Goal: Task Accomplishment & Management: Manage account settings

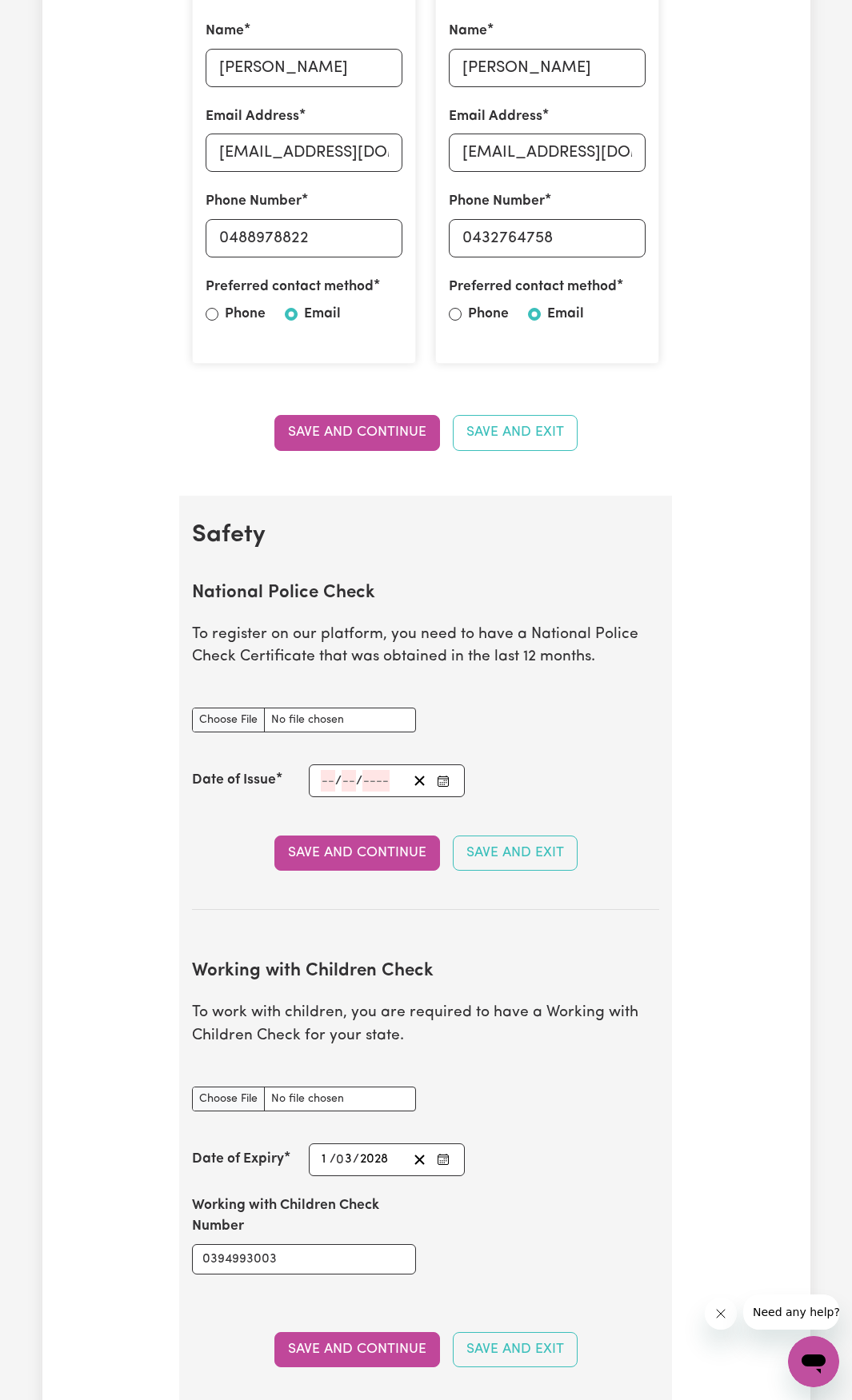
scroll to position [720, 0]
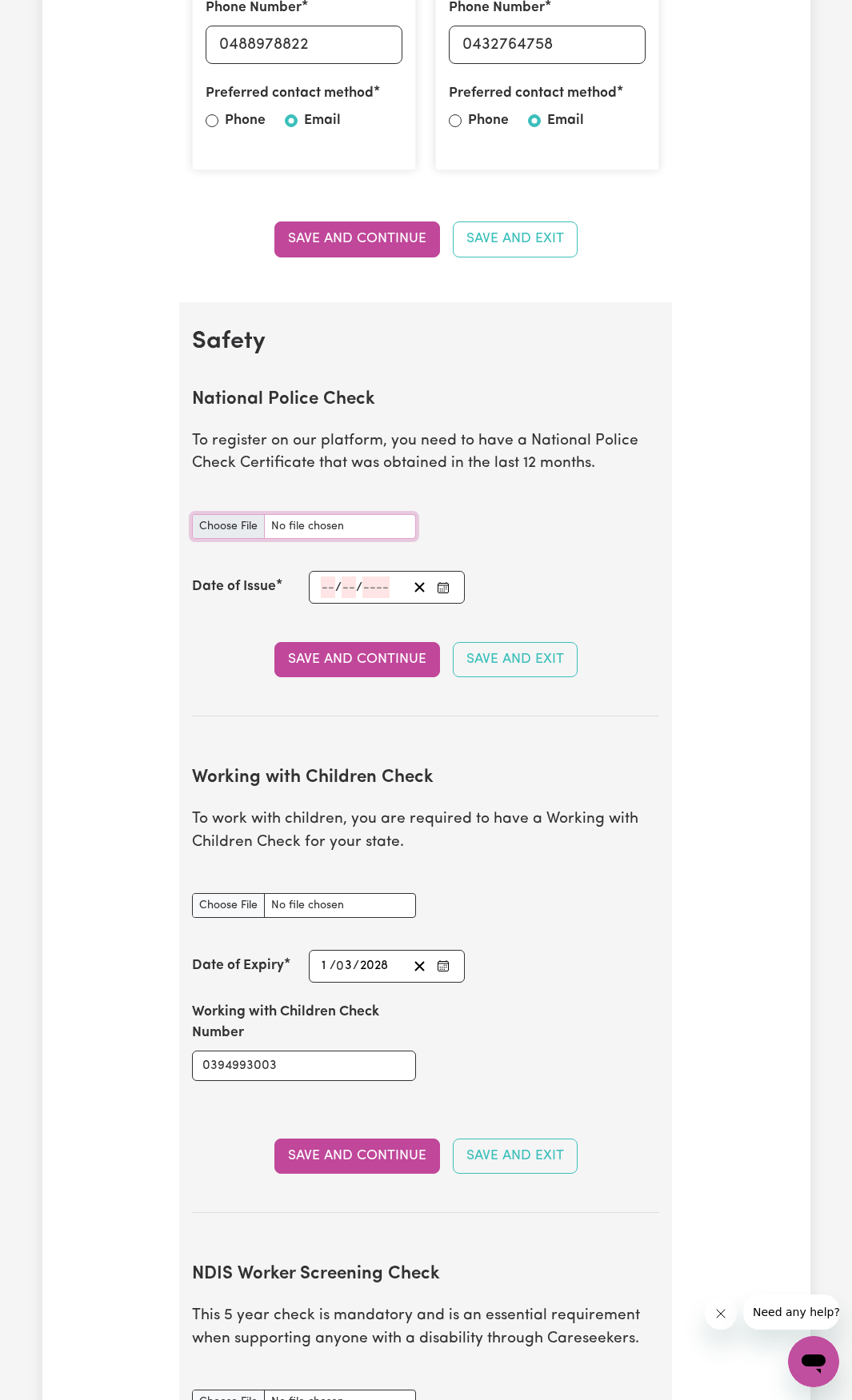
click at [255, 527] on input "National Police Check document" at bounding box center [304, 526] width 224 height 25
type input "C:\fakepath\3892874.pdf"
click at [331, 584] on input "number" at bounding box center [328, 588] width 15 height 22
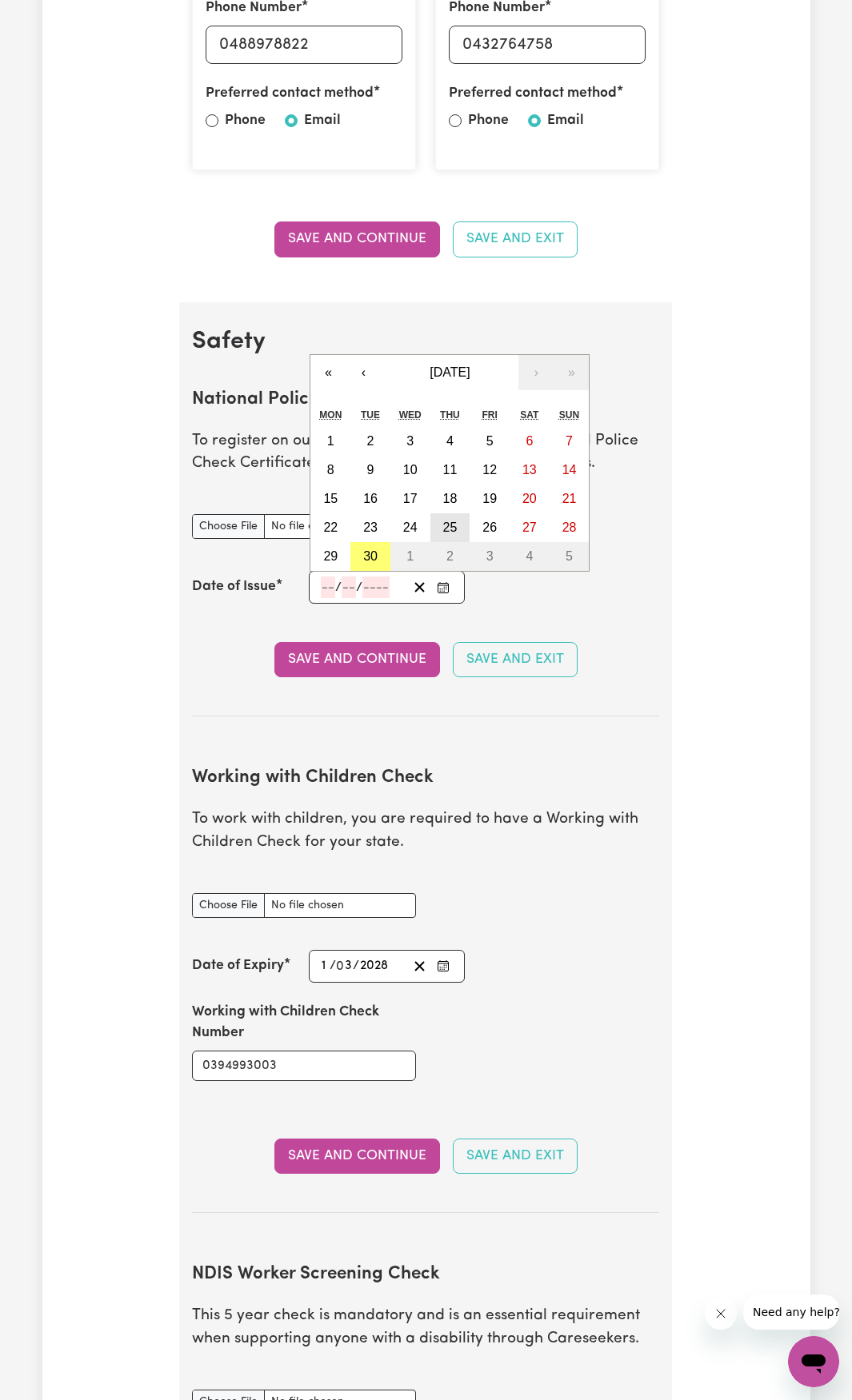
click at [446, 533] on abbr "25" at bounding box center [450, 527] width 15 height 14
type input "[DATE]"
type input "25"
type input "9"
type input "2025"
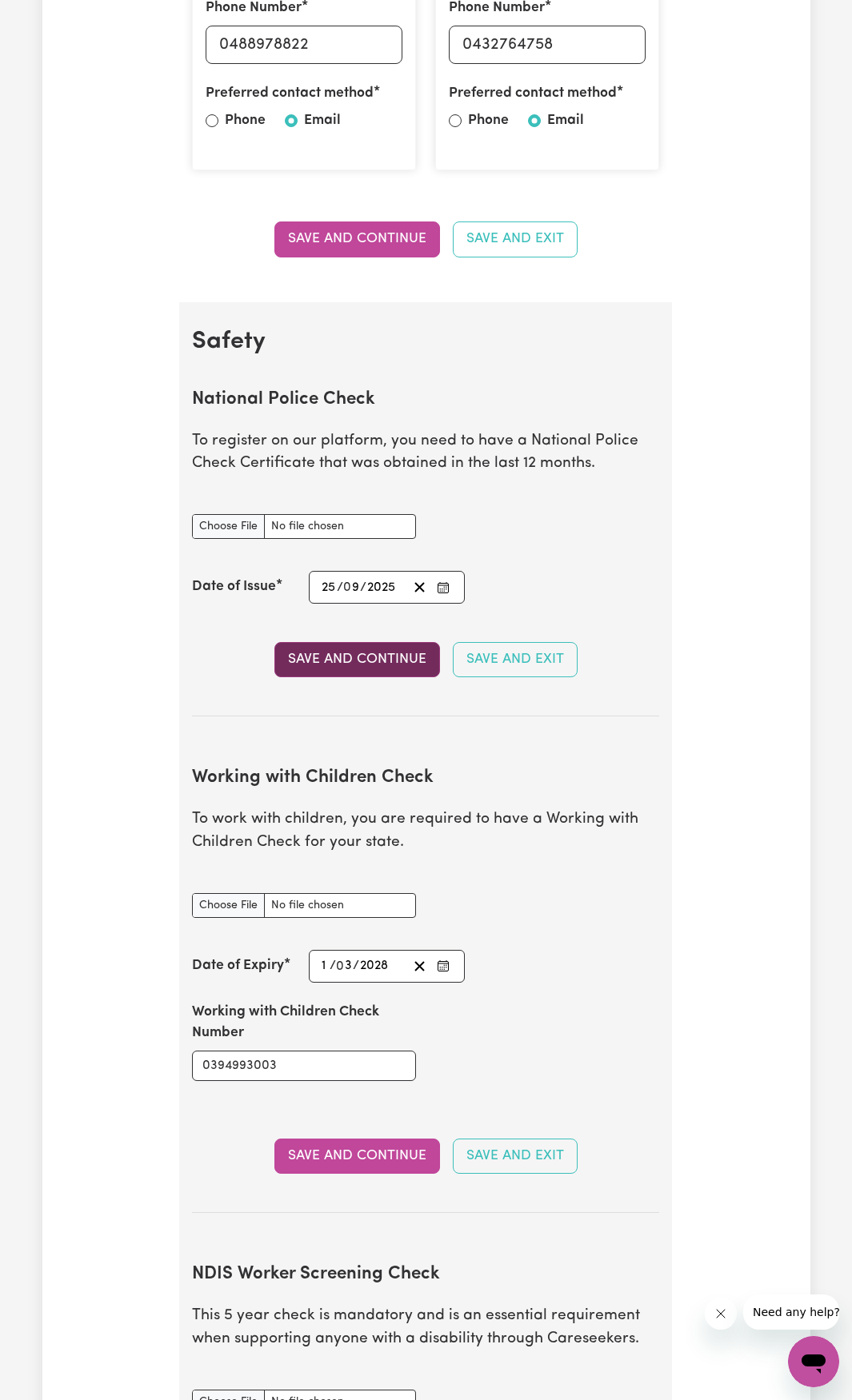
click at [396, 665] on button "Save and Continue" at bounding box center [357, 659] width 166 height 36
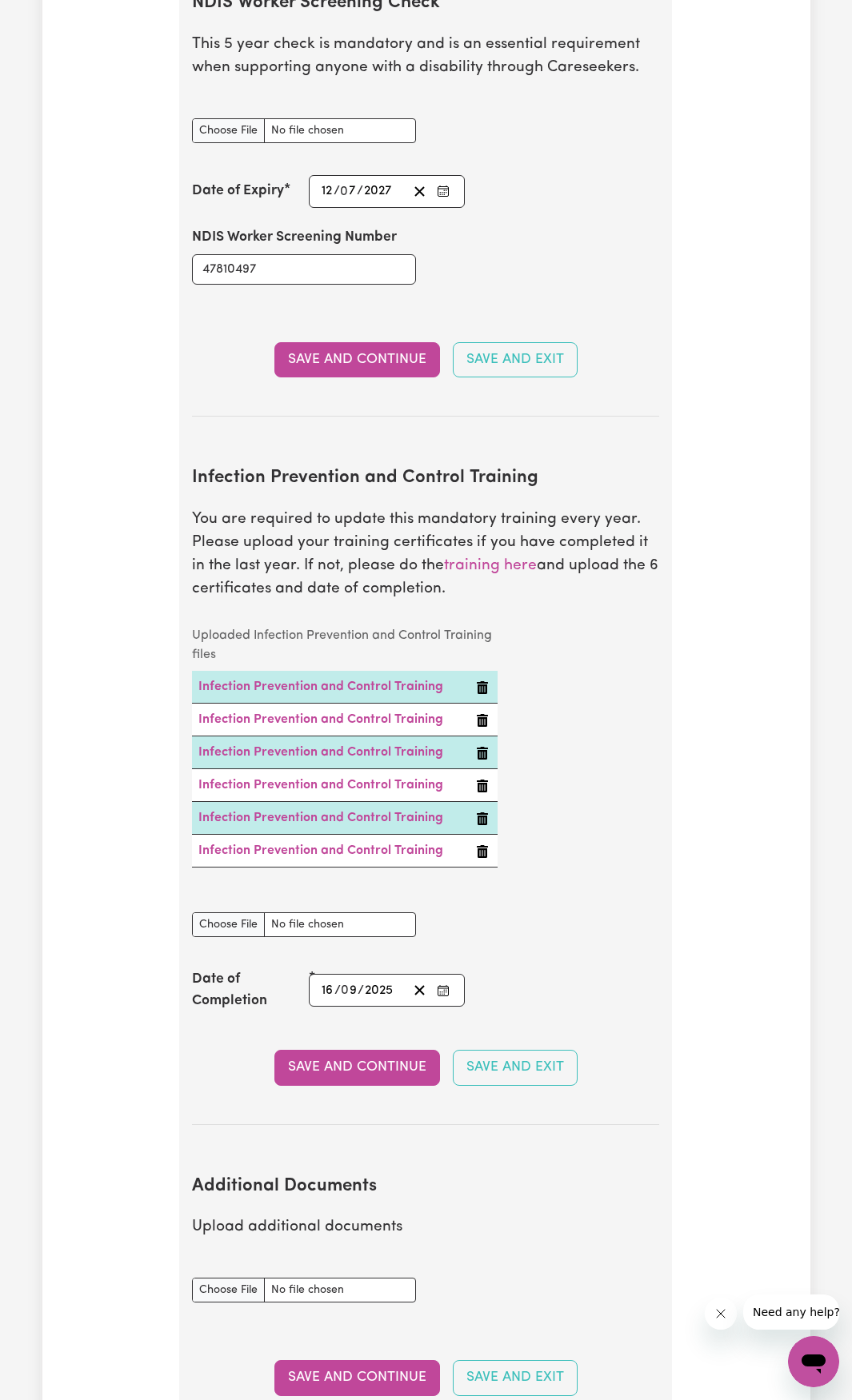
scroll to position [2422, 0]
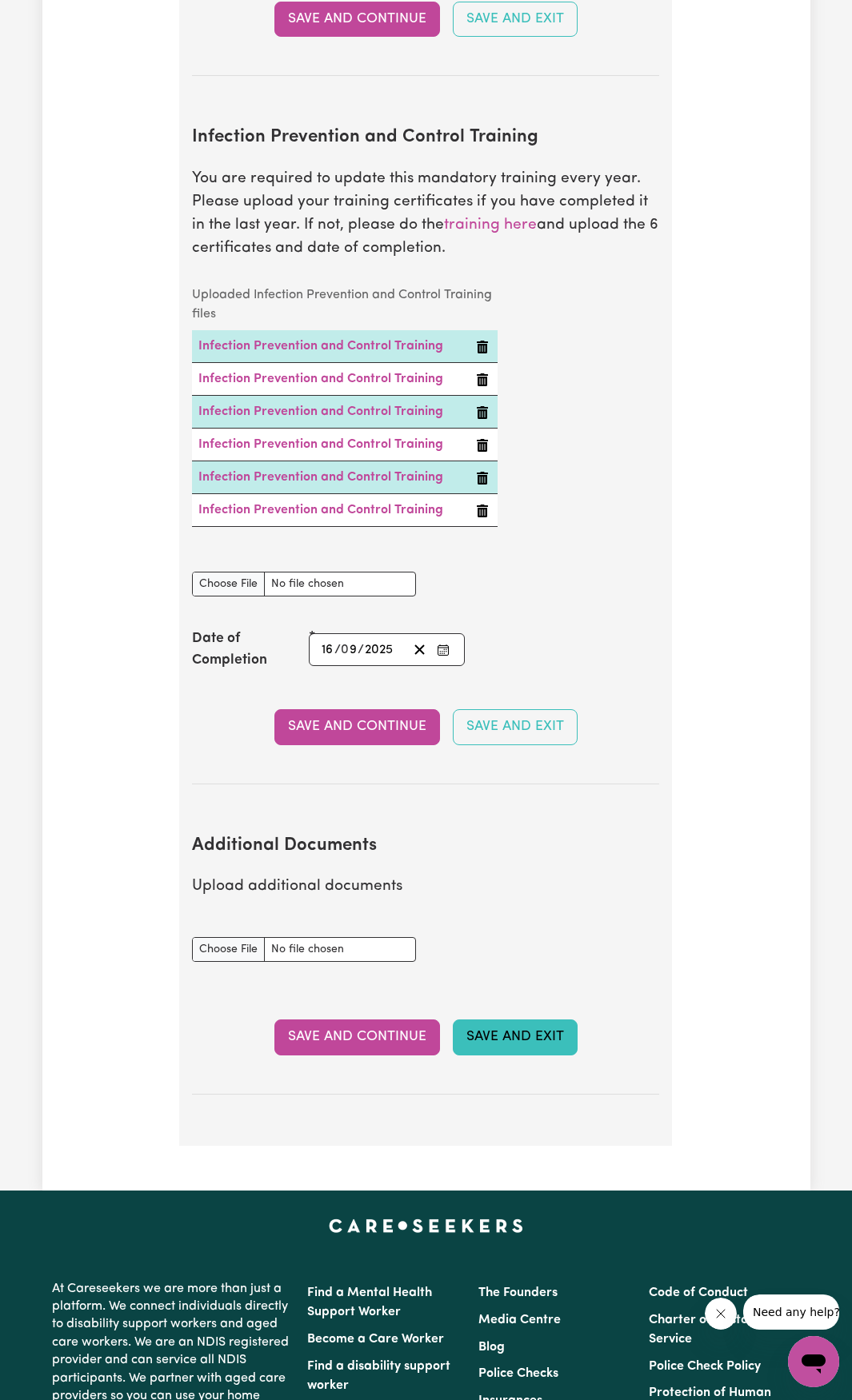
click at [522, 1038] on button "Save and Exit" at bounding box center [515, 1037] width 125 height 36
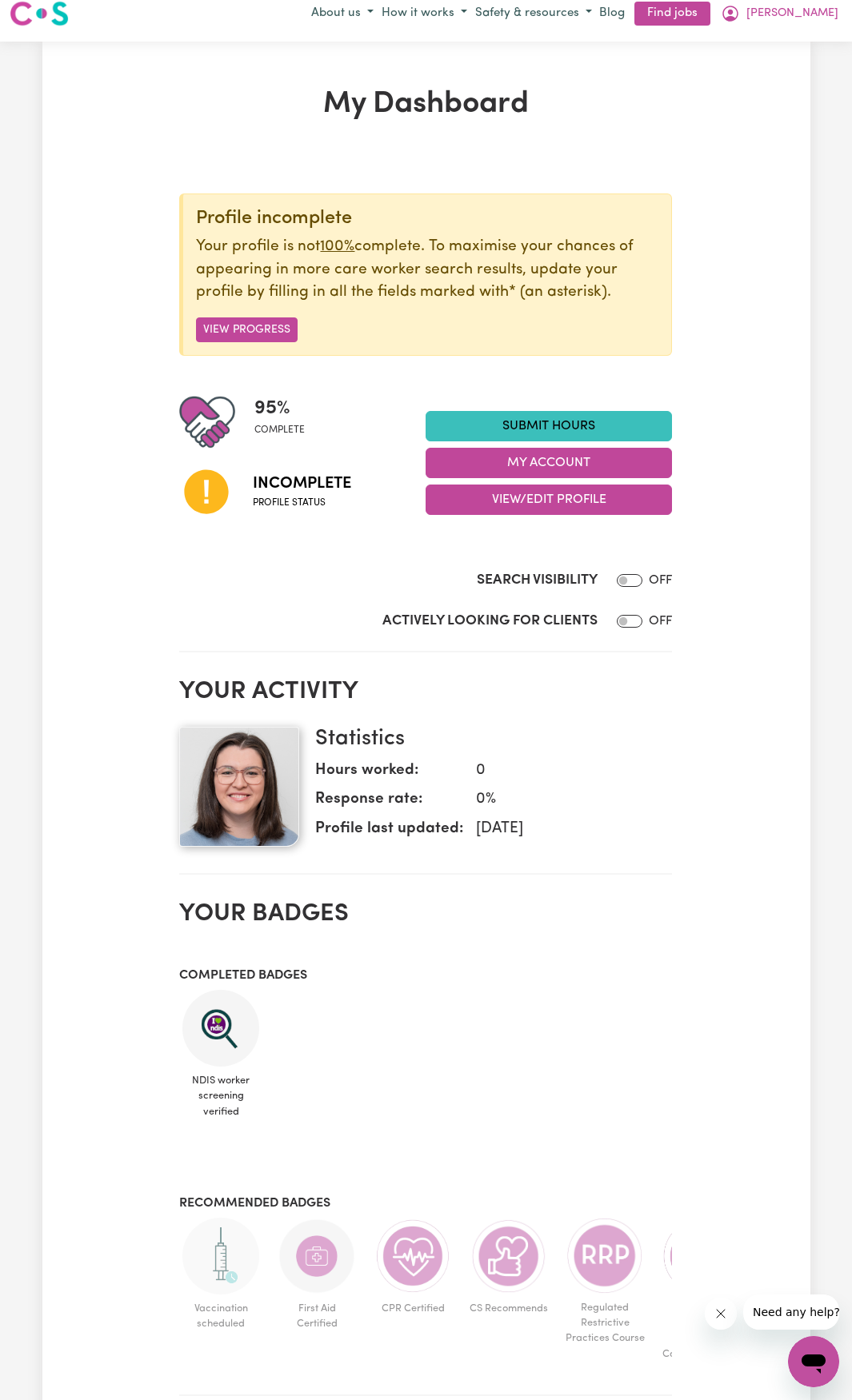
scroll to position [0, 0]
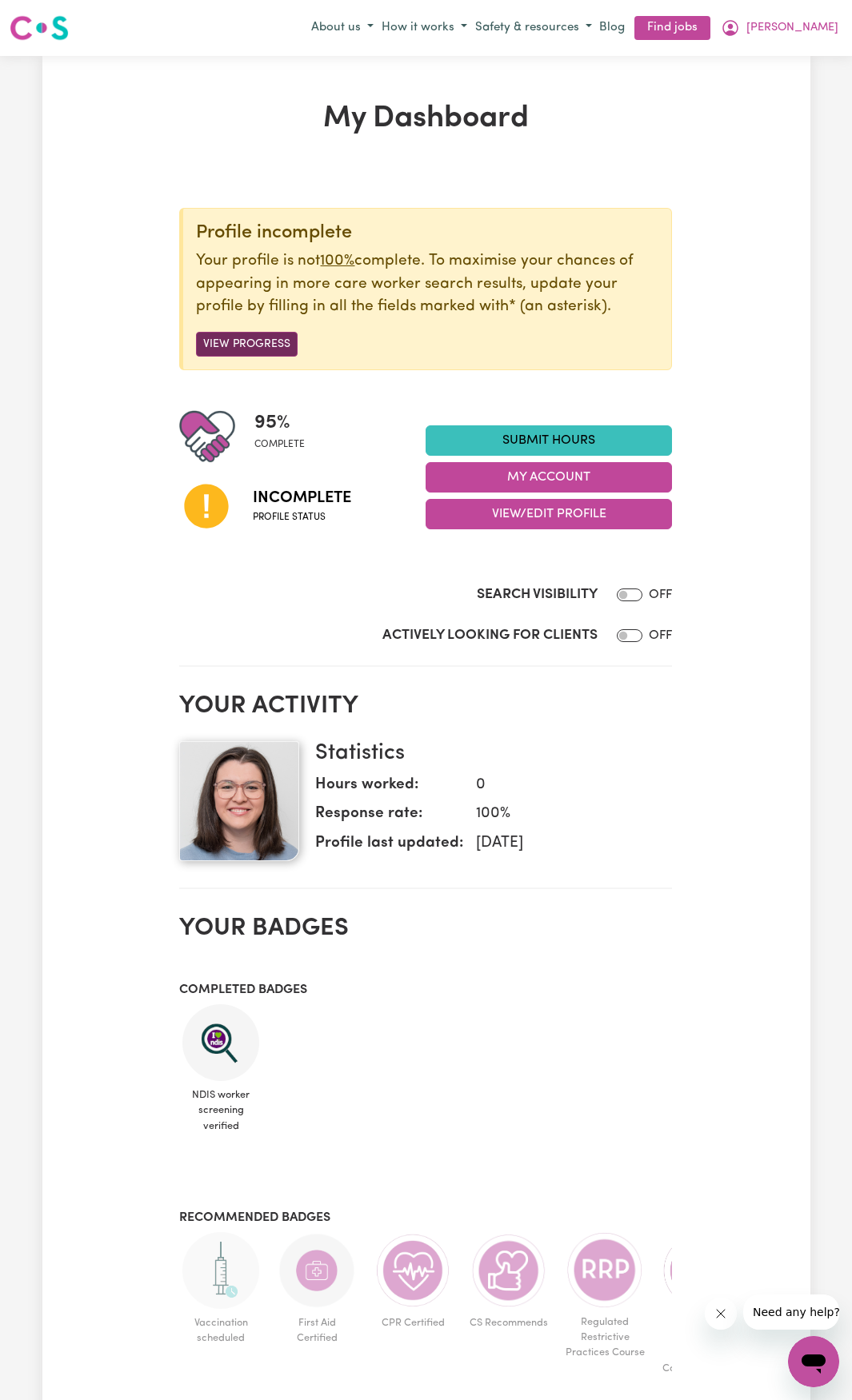
click at [275, 349] on button "View Progress" at bounding box center [246, 343] width 101 height 25
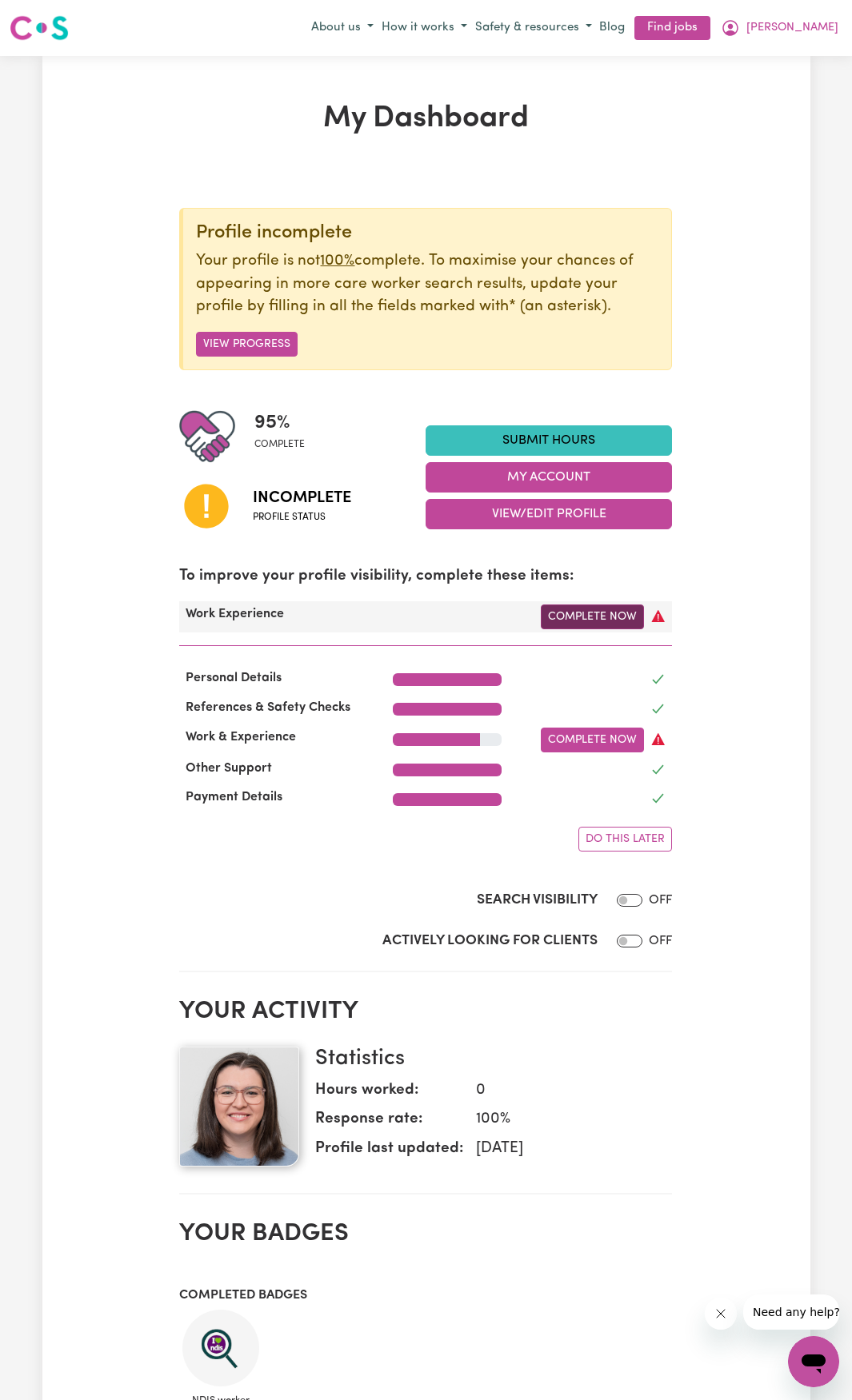
click at [610, 624] on link "Complete Now" at bounding box center [591, 617] width 103 height 25
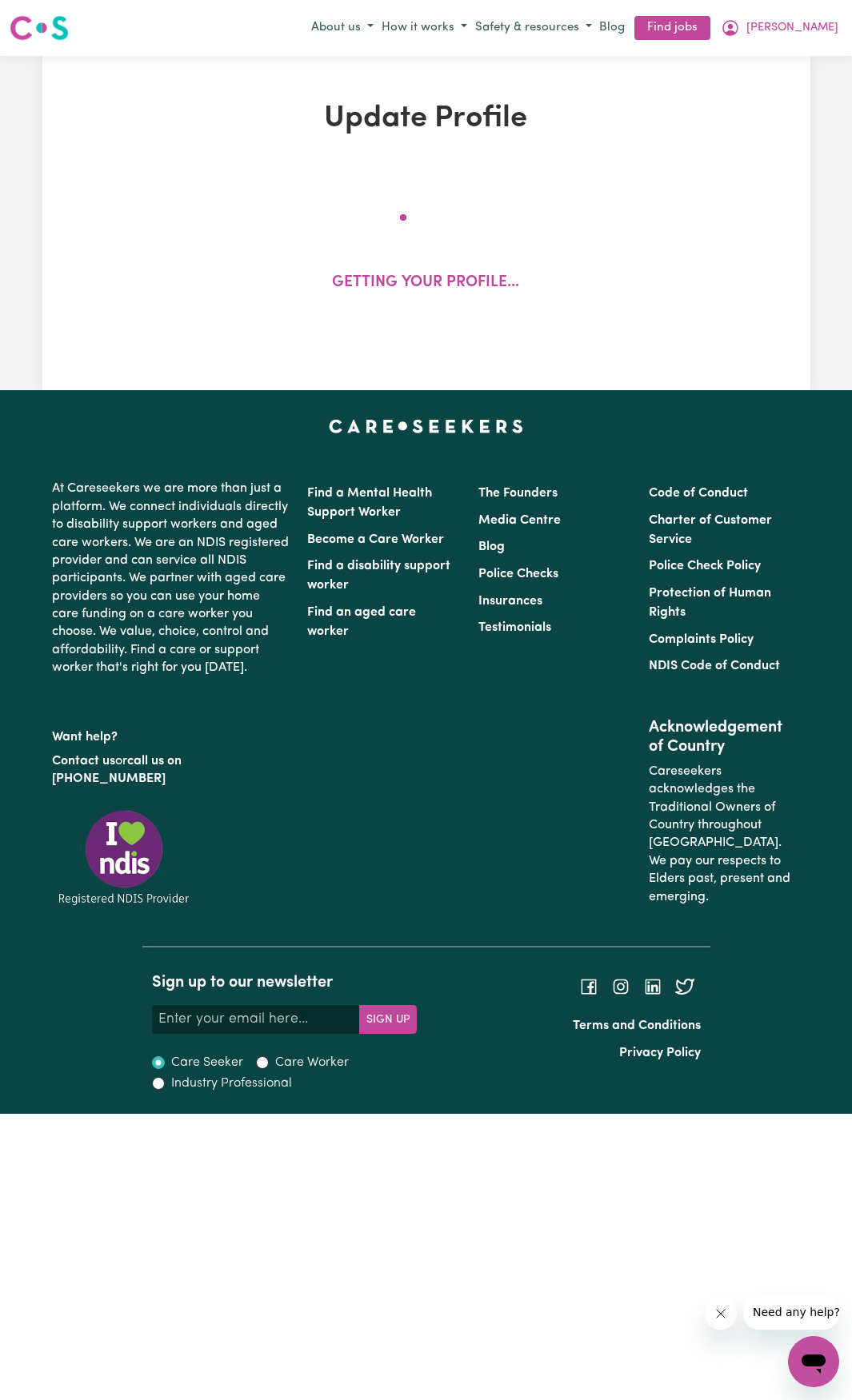
select select "Certificate III (Individual Support)"
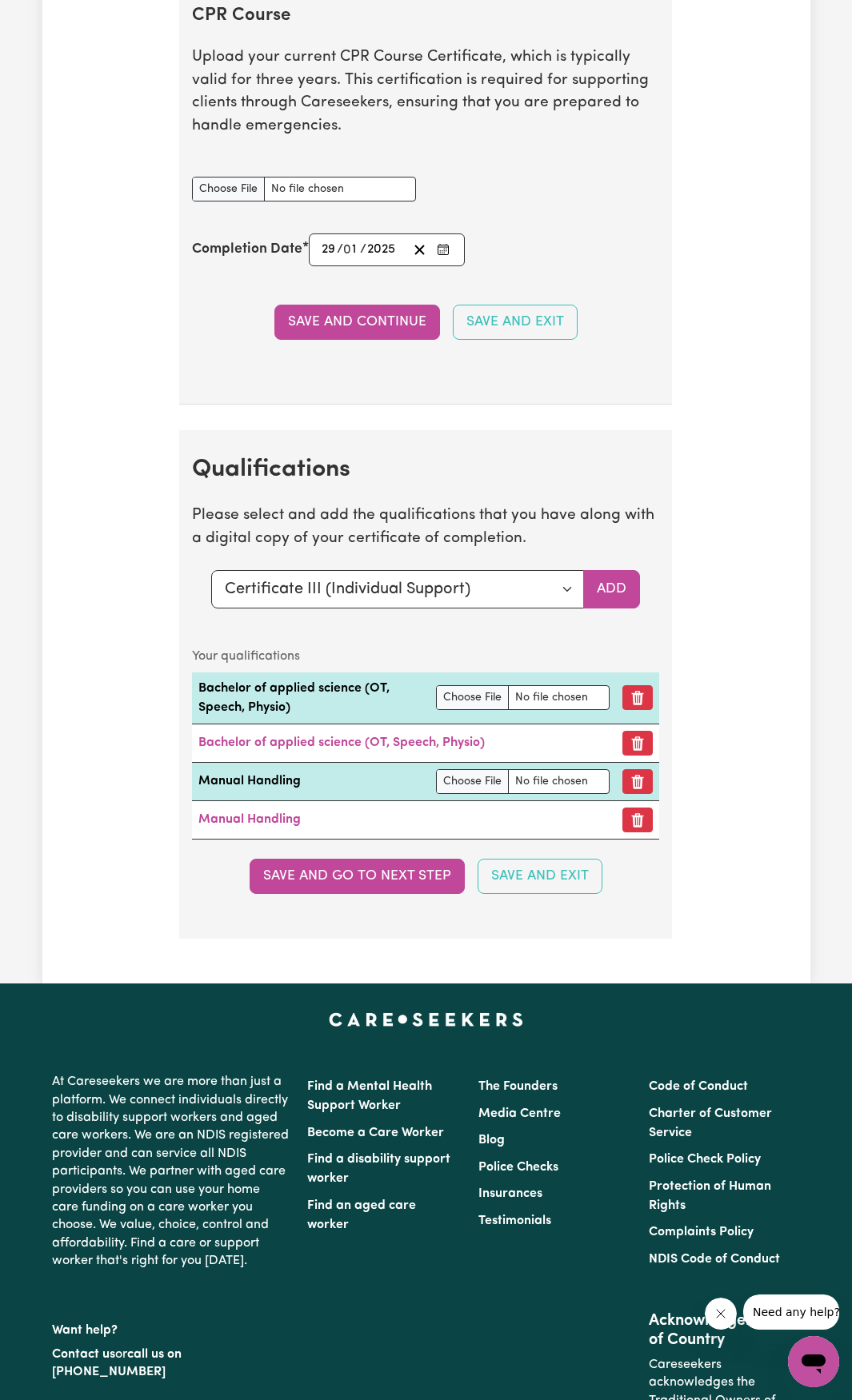
scroll to position [3678, 0]
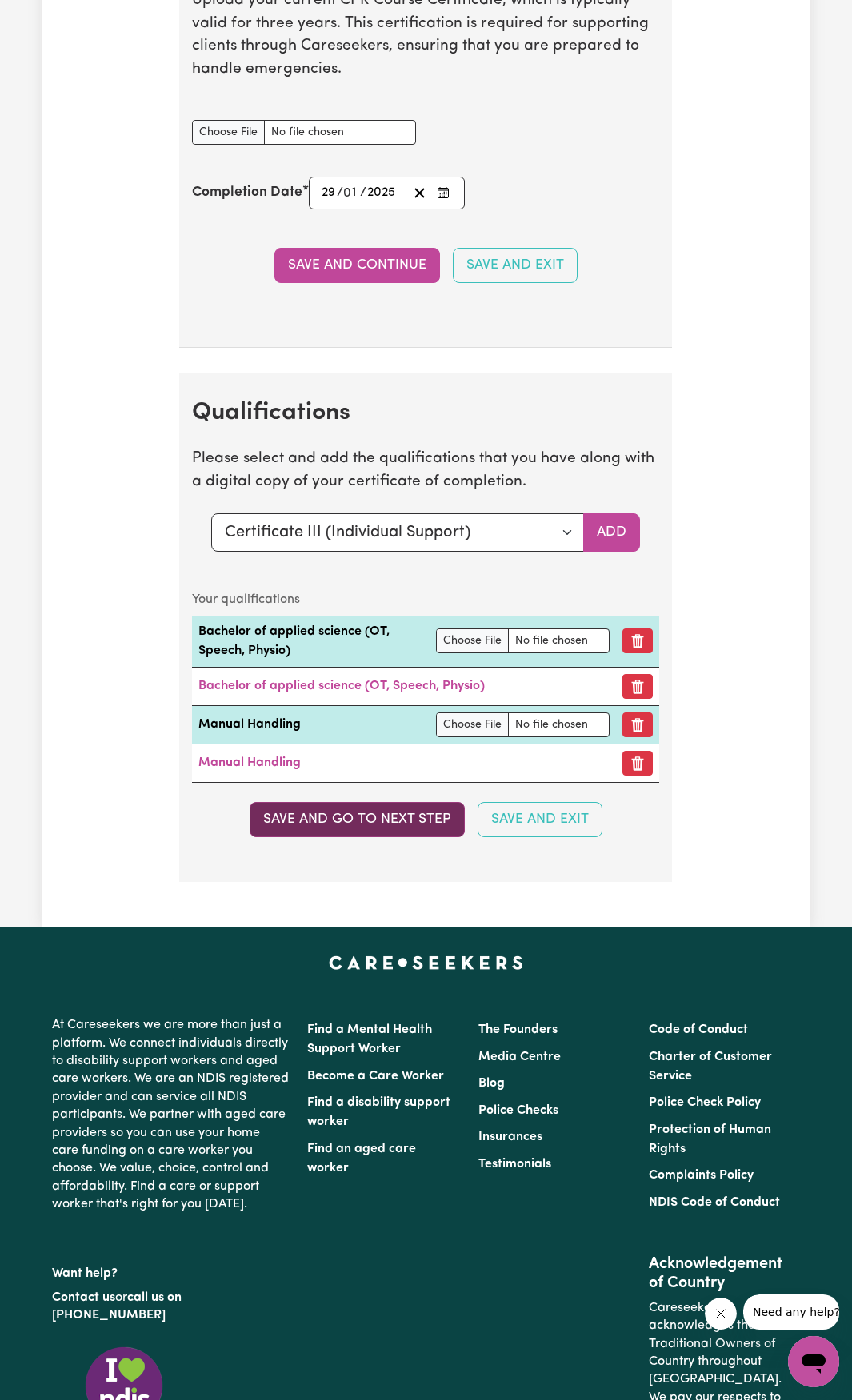
click at [434, 837] on button "Save and go to next step" at bounding box center [357, 820] width 215 height 36
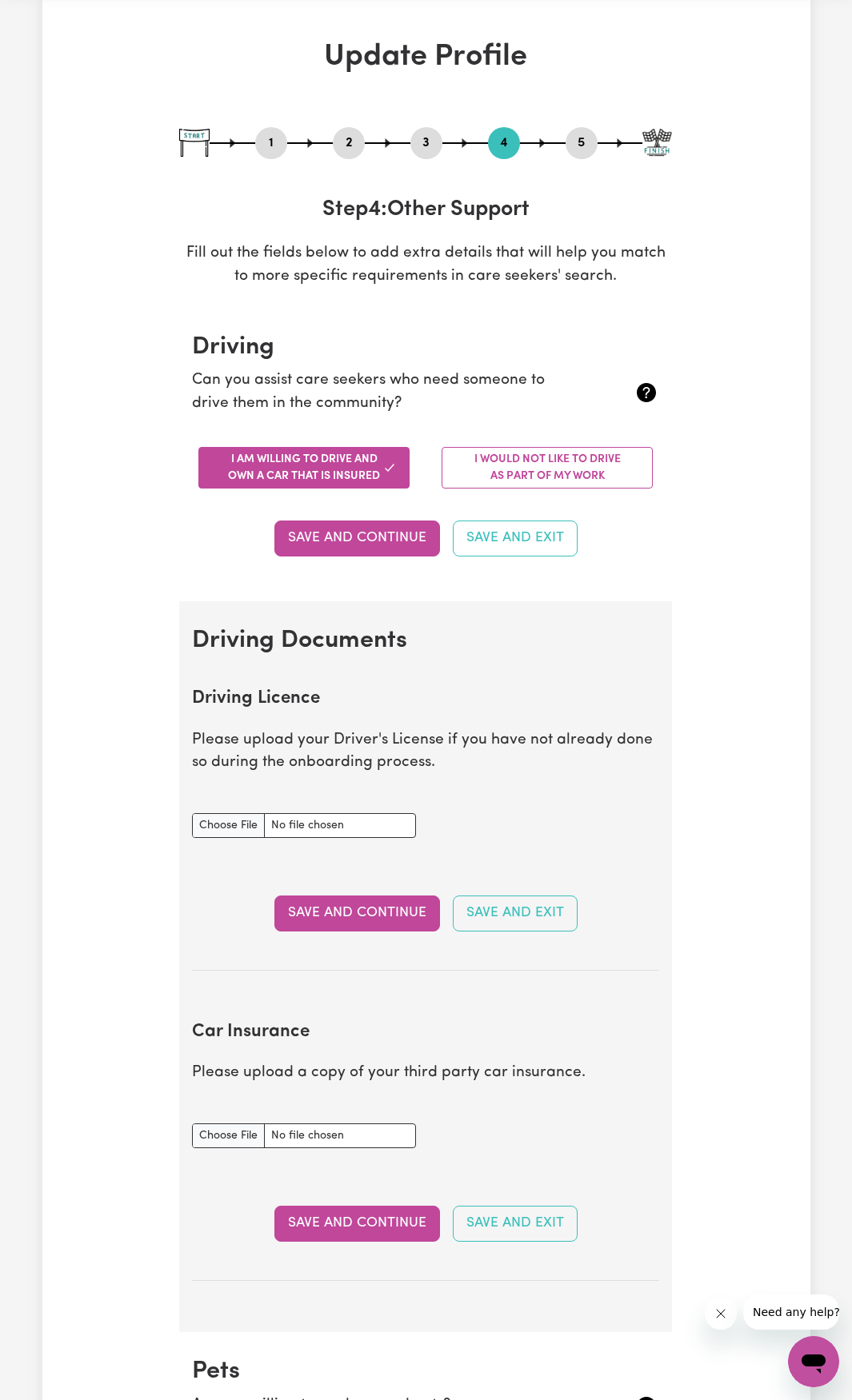
scroll to position [160, 0]
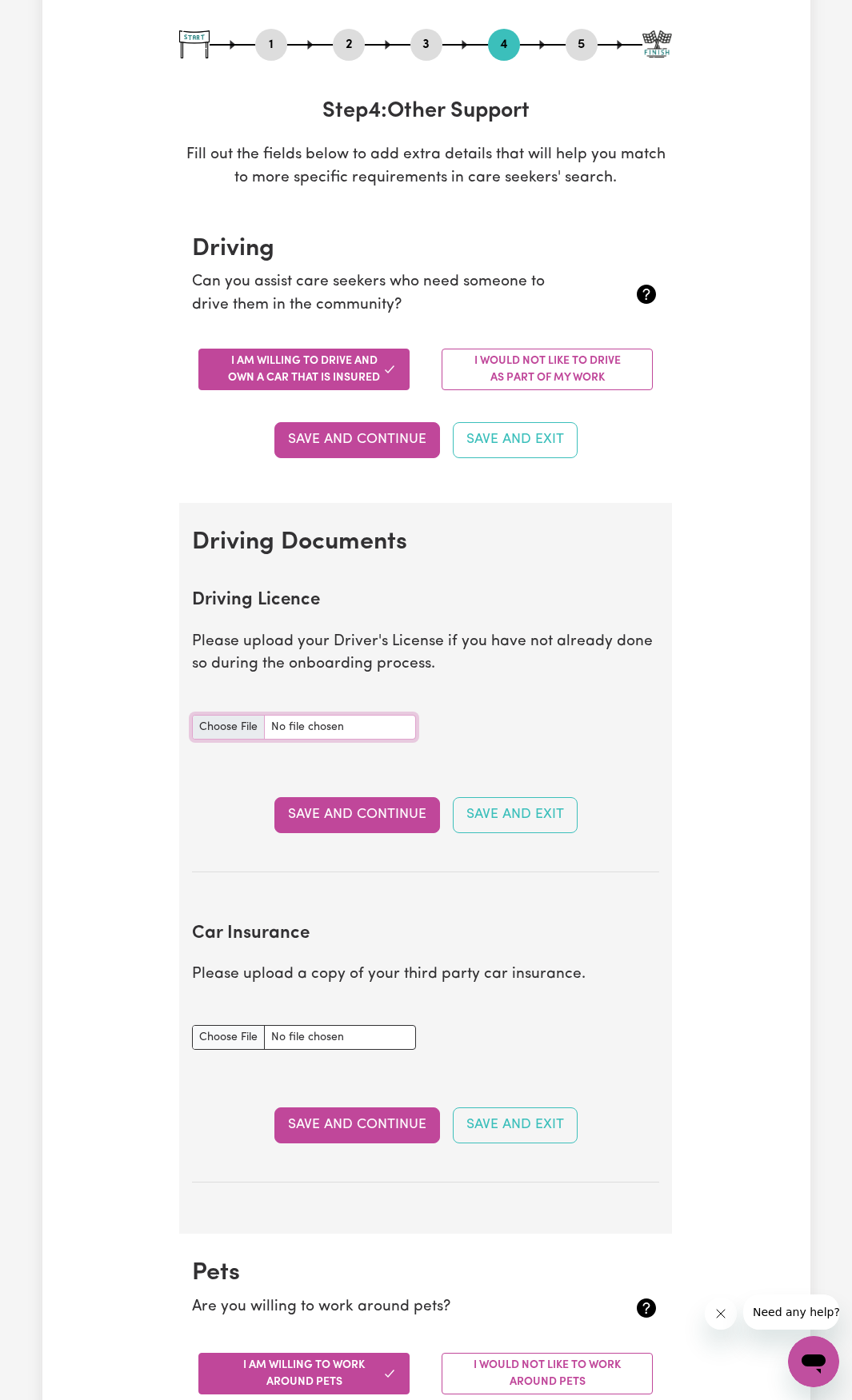
click at [250, 718] on input "Driving Licence document" at bounding box center [304, 727] width 224 height 25
type input "C:\fakepath\20250916_175000.jpg"
click at [373, 805] on button "Save and Continue" at bounding box center [357, 814] width 166 height 36
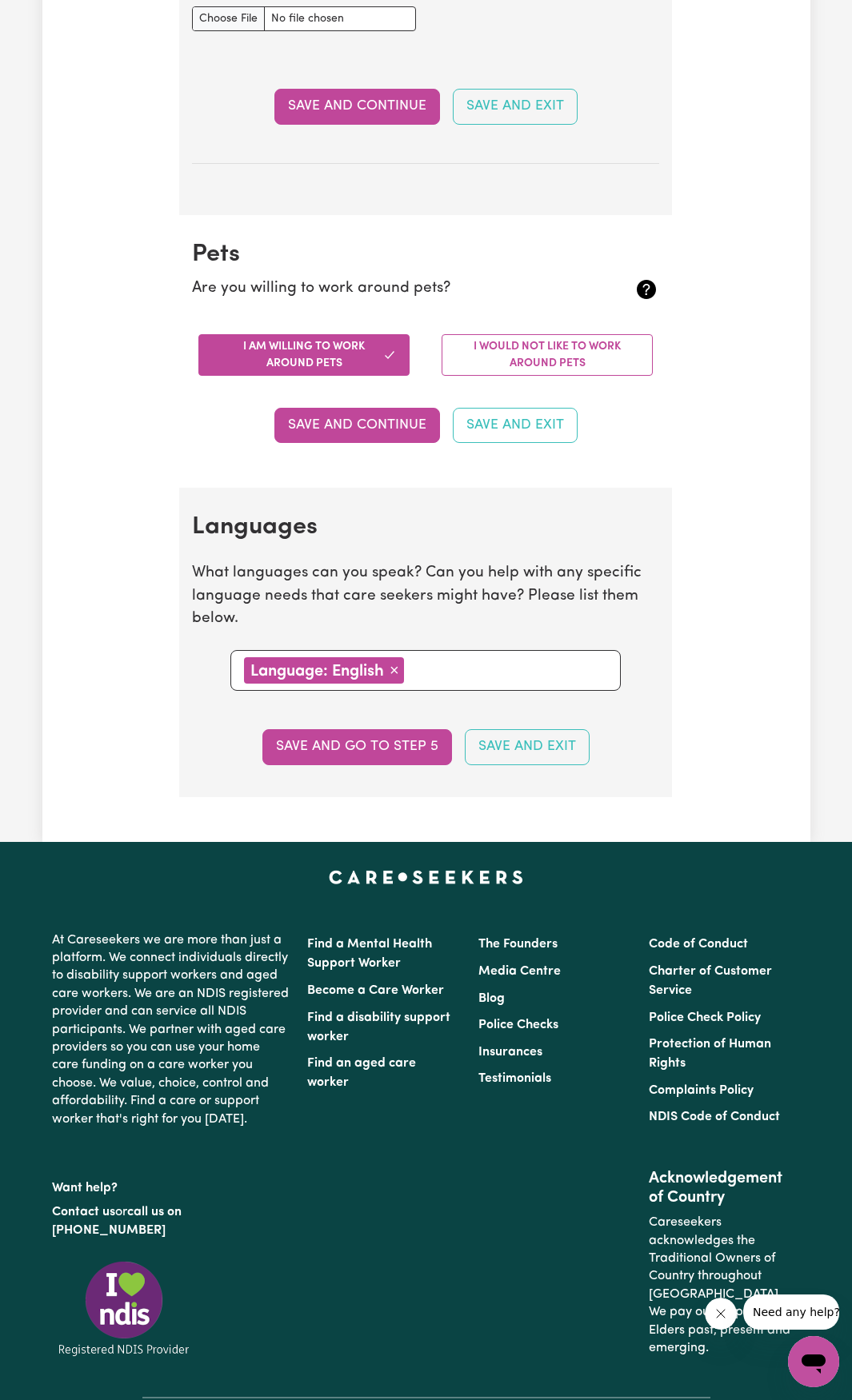
scroll to position [1298, 0]
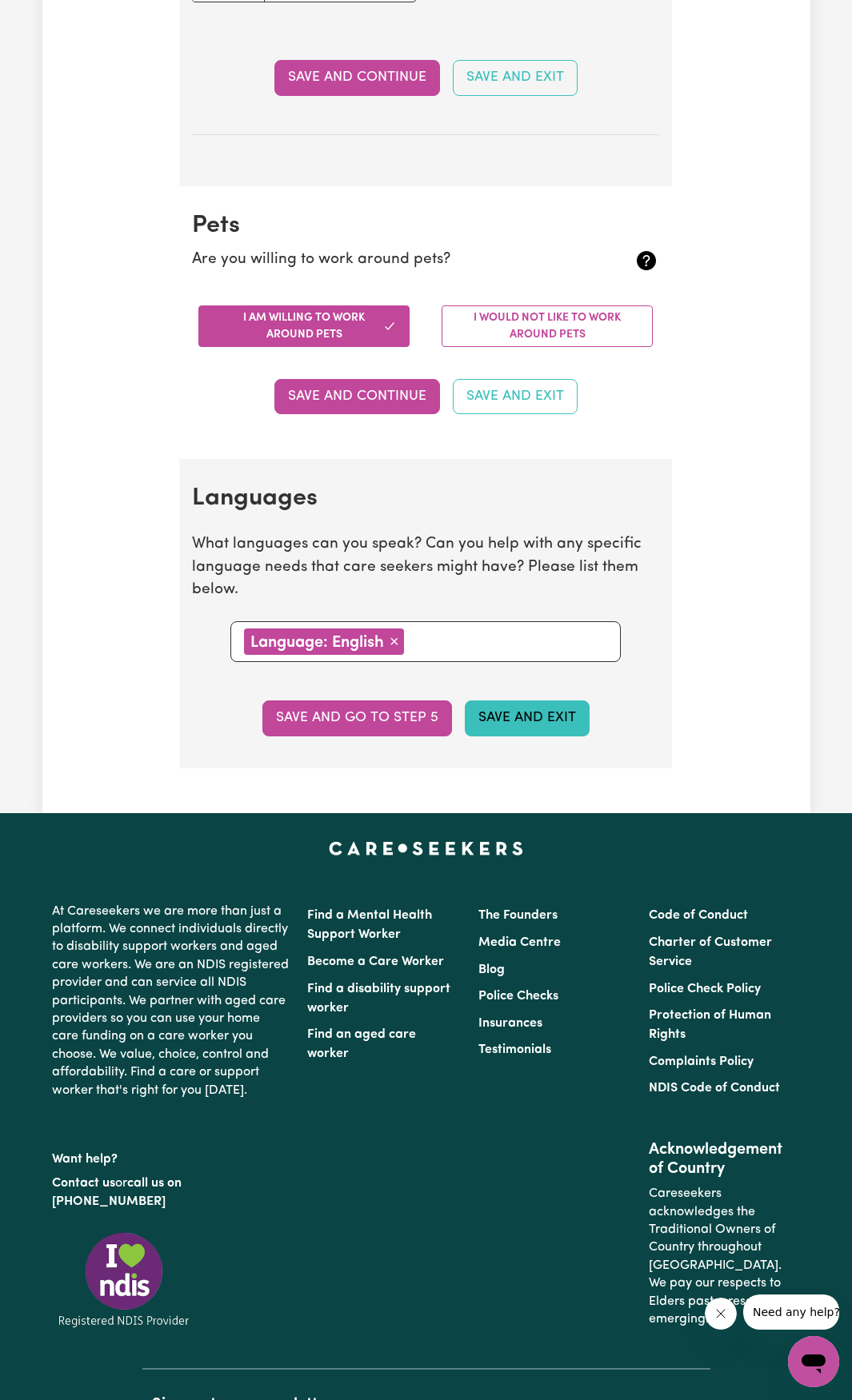
click at [548, 731] on button "Save and Exit" at bounding box center [527, 718] width 125 height 36
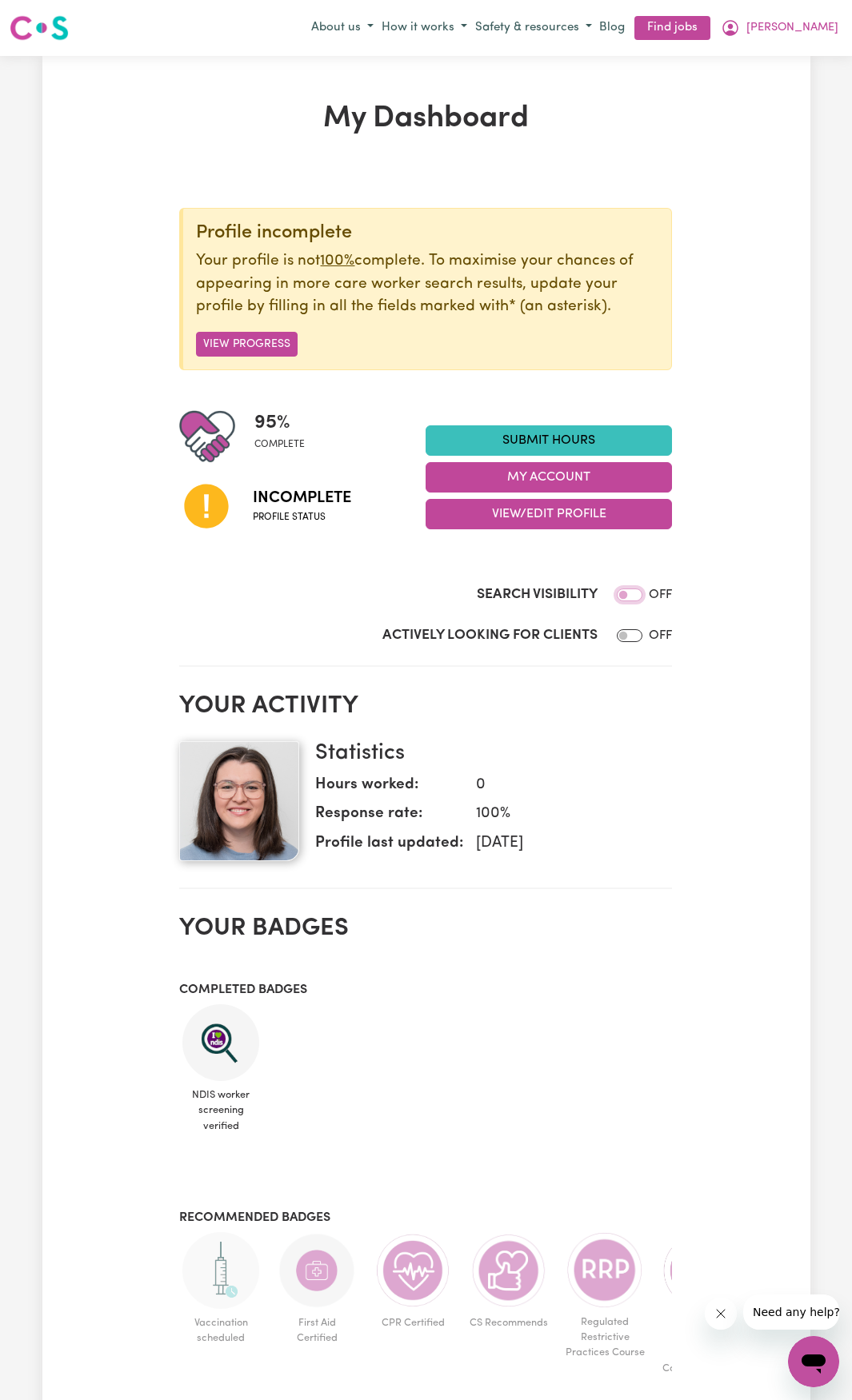
click at [628, 594] on input "Search Visibility" at bounding box center [630, 595] width 26 height 13
checkbox input "true"
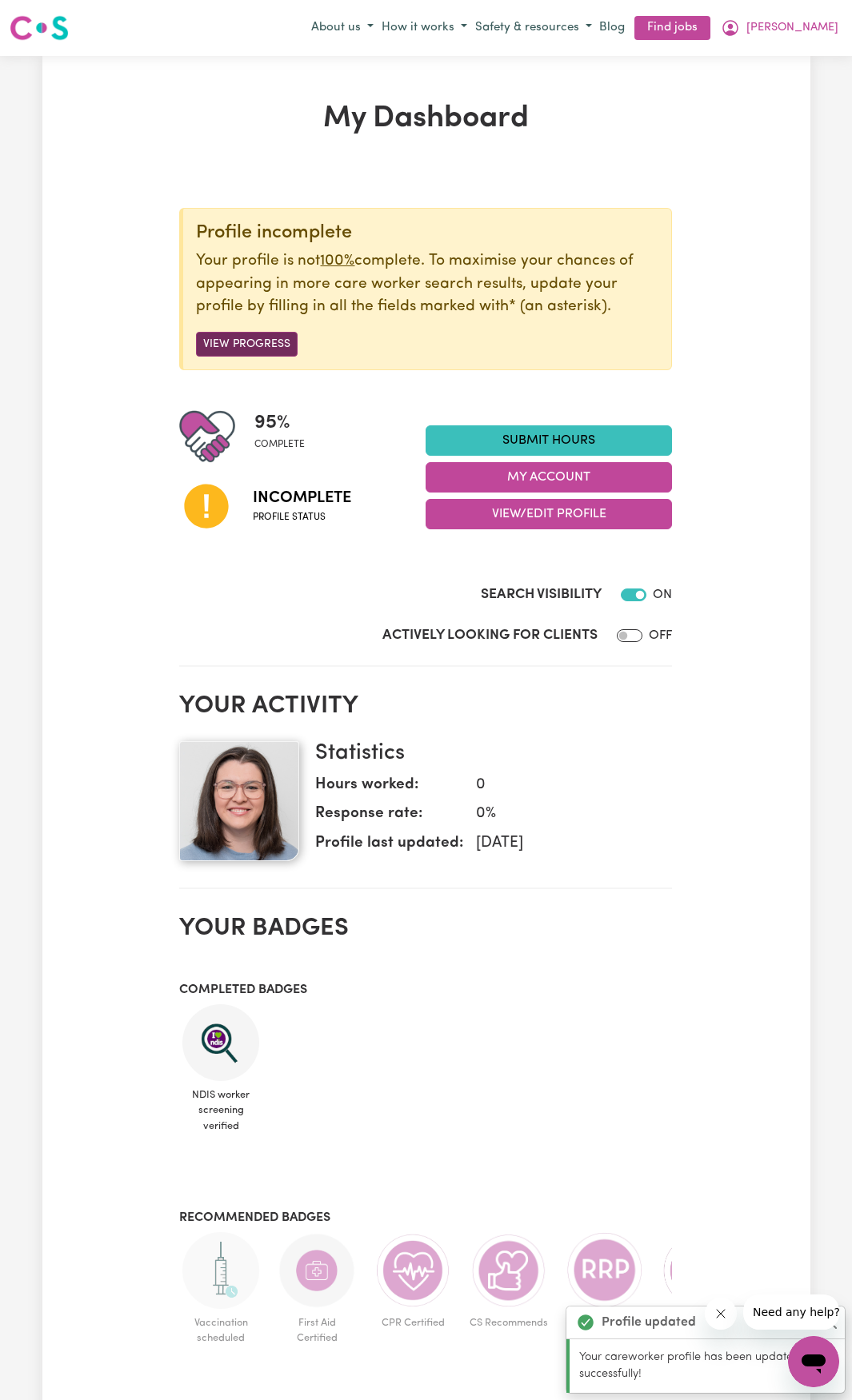
click at [251, 351] on button "View Progress" at bounding box center [246, 343] width 101 height 25
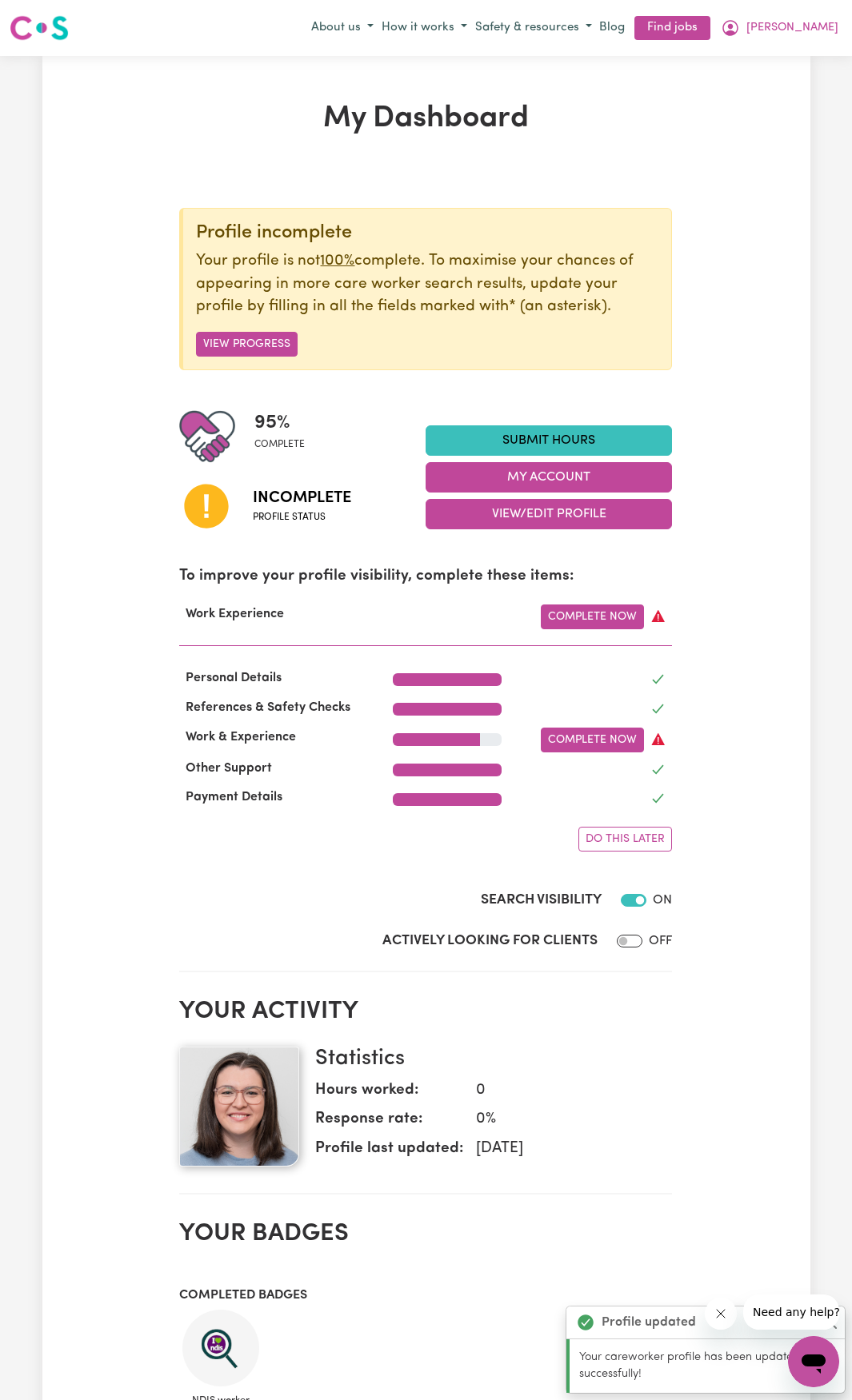
click at [302, 495] on span "Incomplete" at bounding box center [302, 498] width 98 height 24
click at [518, 514] on button "View/Edit Profile" at bounding box center [549, 514] width 246 height 30
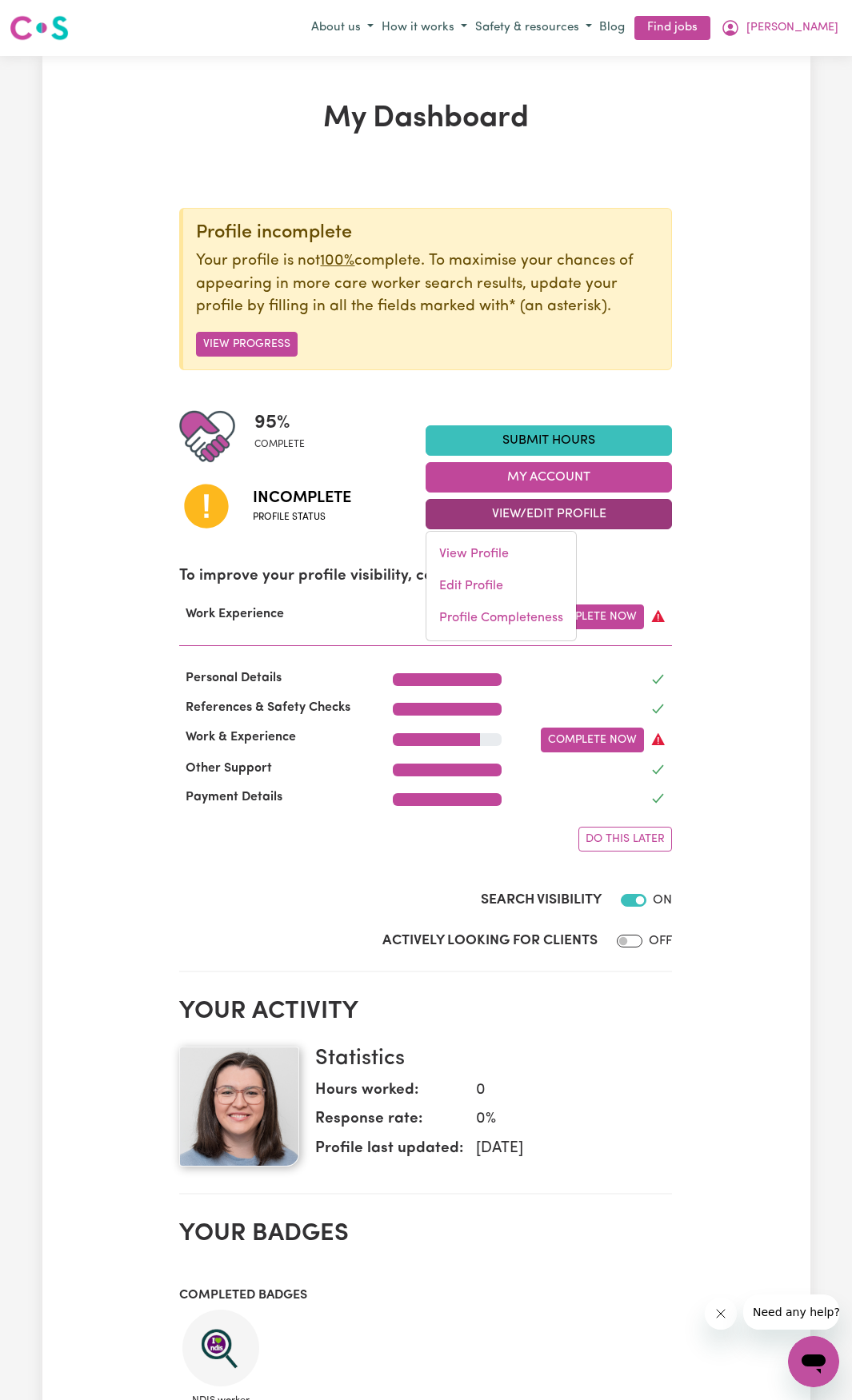
click at [744, 615] on div "My Dashboard Profile incomplete Your profile is not 100% complete. To maximise …" at bounding box center [426, 964] width 768 height 1726
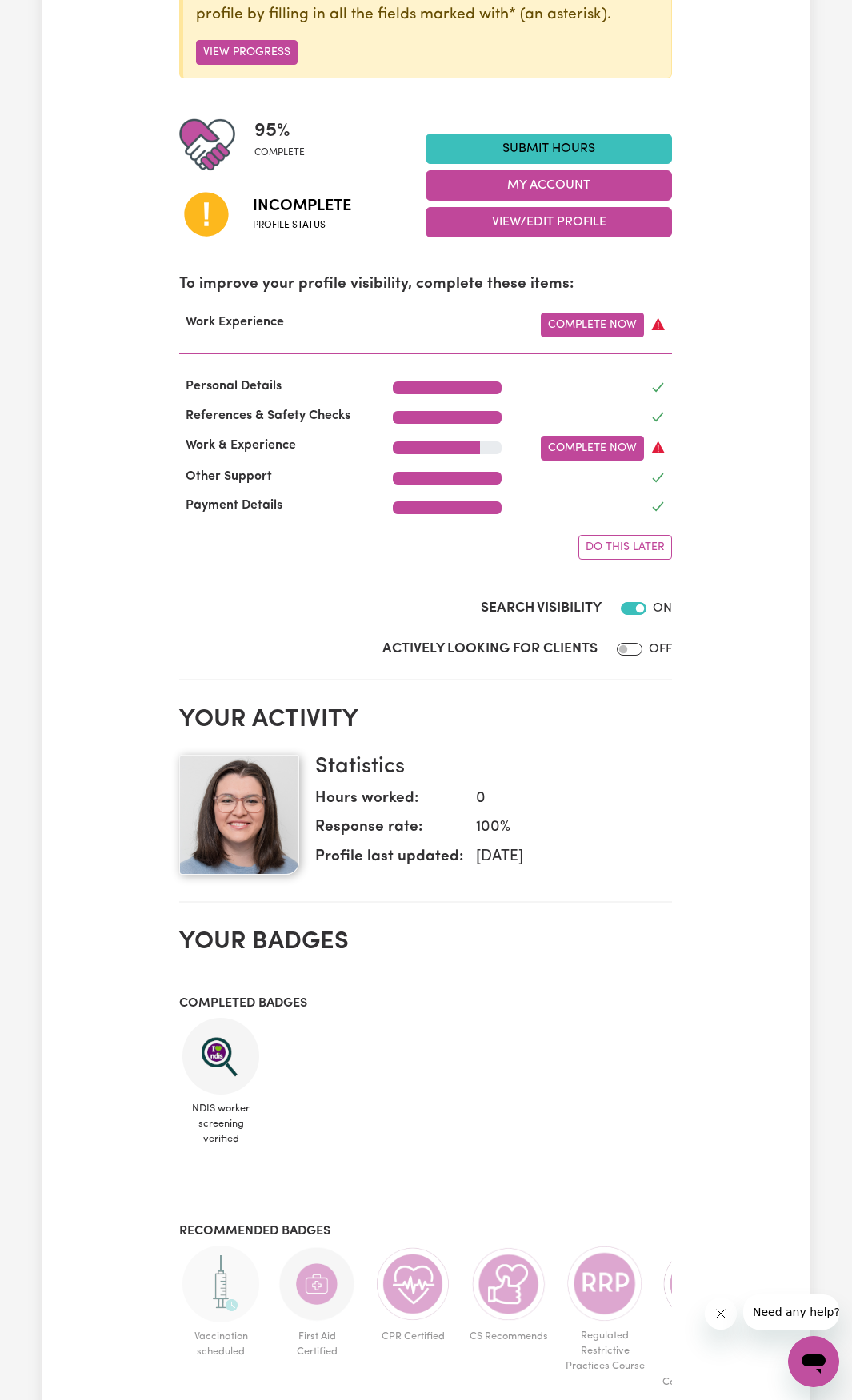
scroll to position [400, 0]
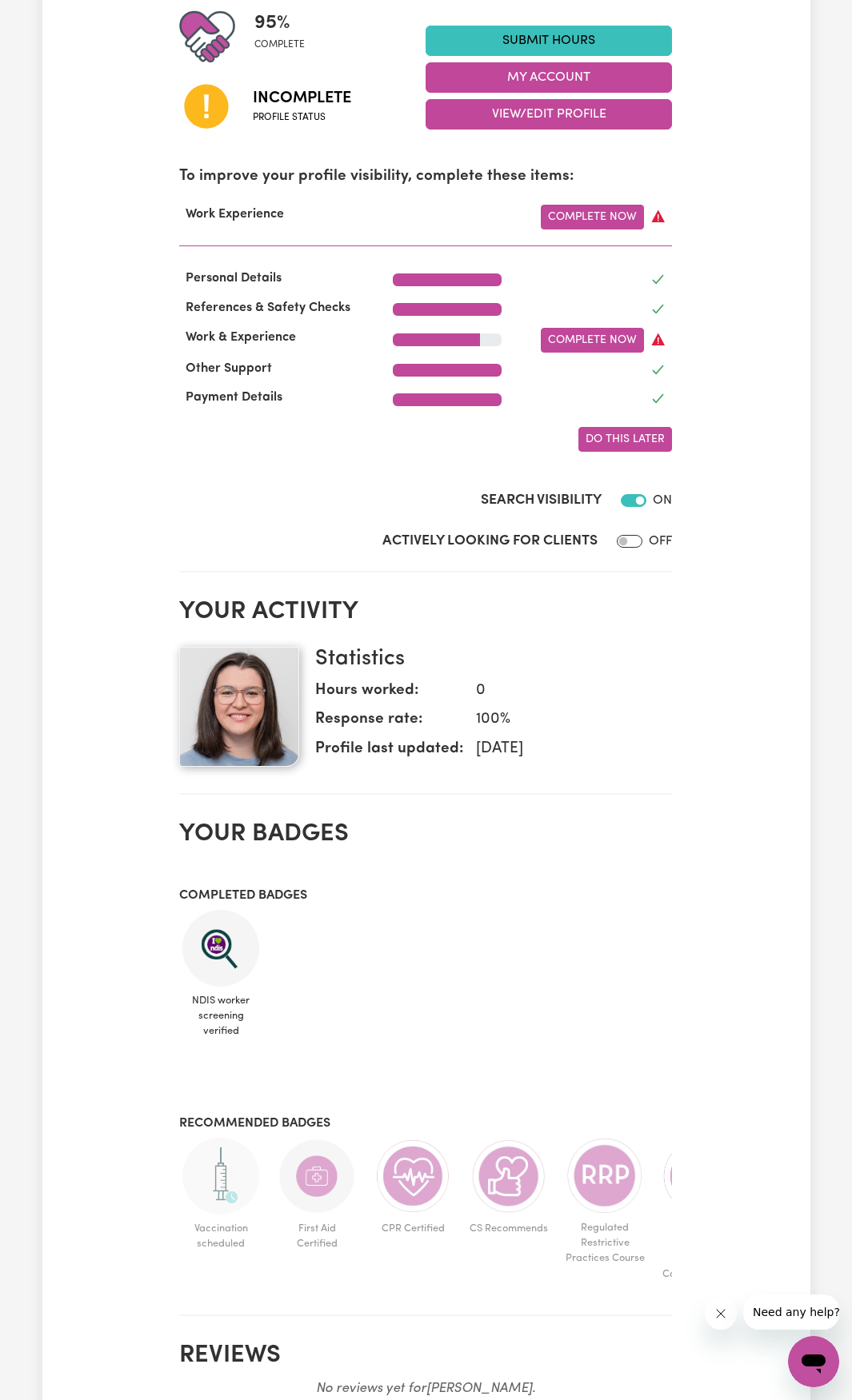
click at [612, 445] on span "Do this later" at bounding box center [625, 439] width 79 height 12
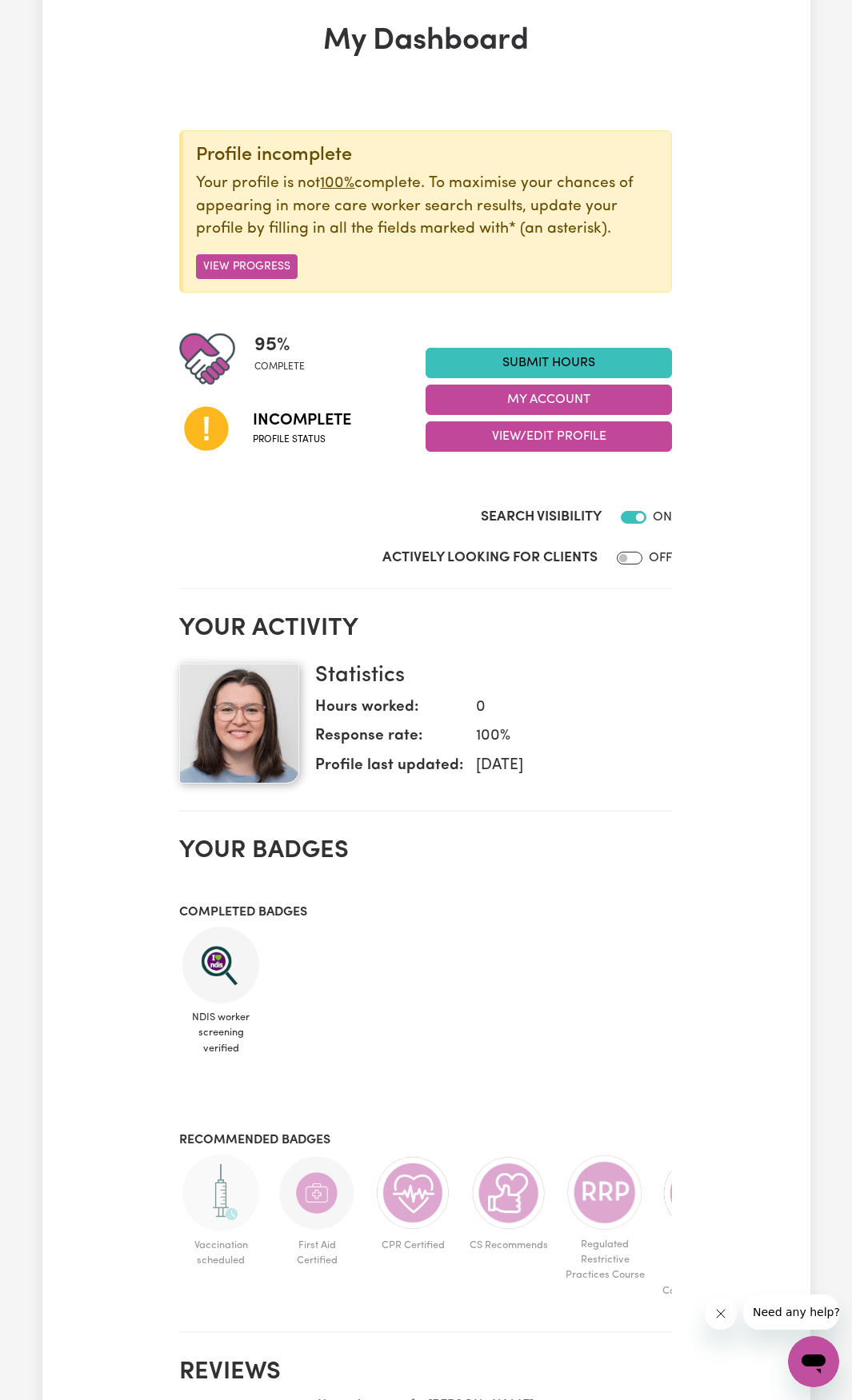
scroll to position [0, 0]
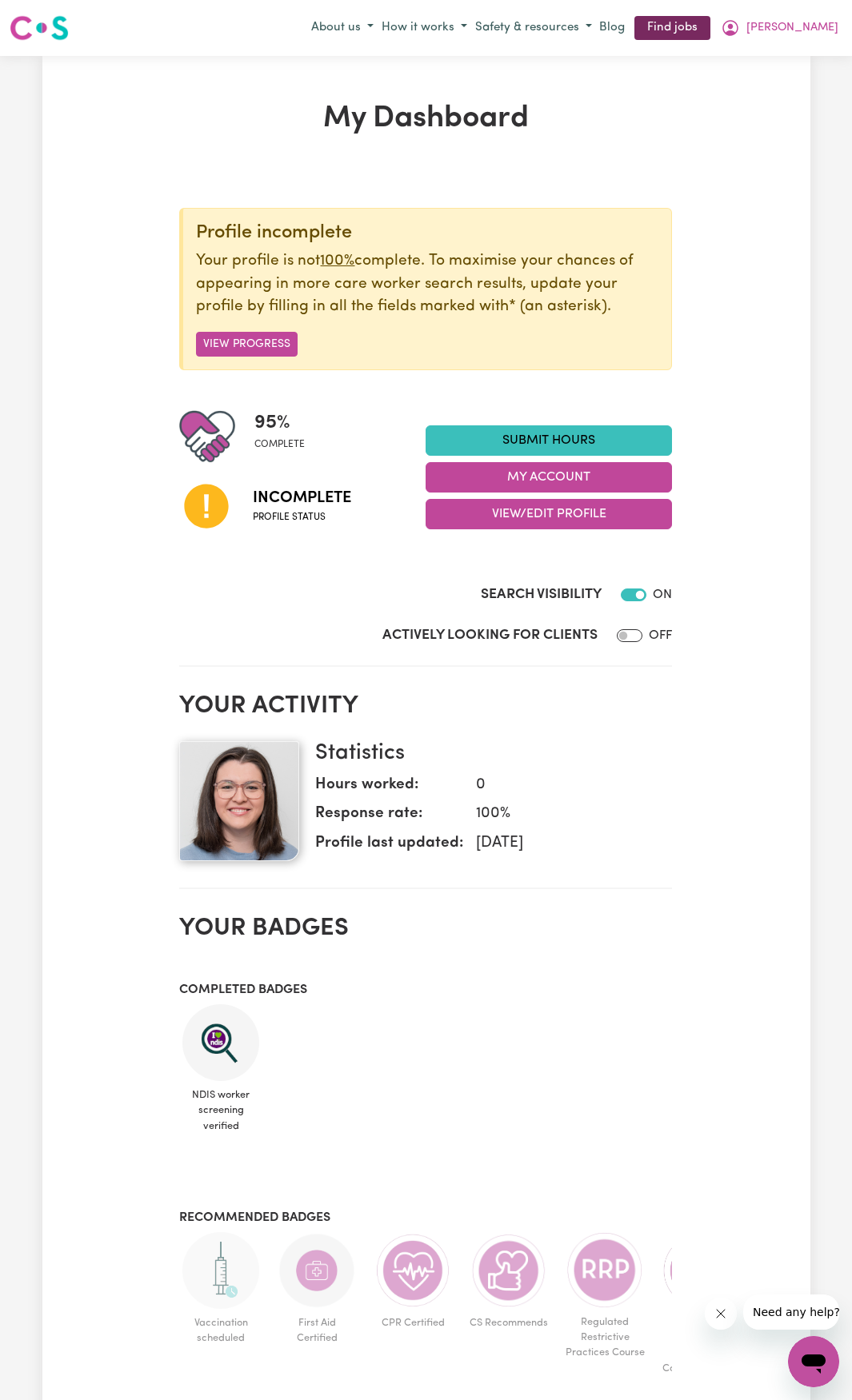
click at [711, 30] on link "Find jobs" at bounding box center [672, 28] width 76 height 25
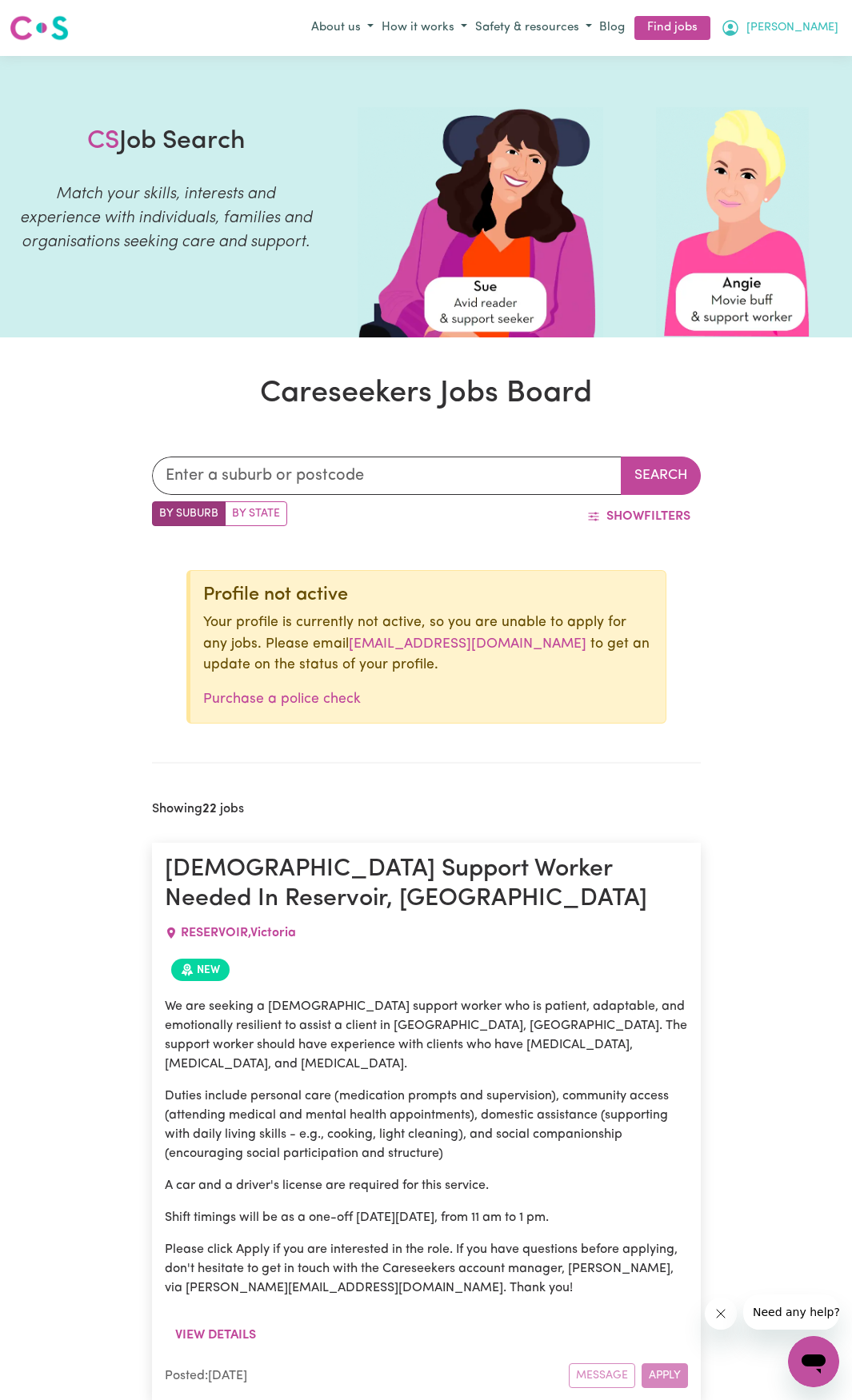
click at [816, 33] on span "[PERSON_NAME]" at bounding box center [792, 27] width 92 height 17
click at [797, 70] on link "My Account" at bounding box center [778, 58] width 127 height 30
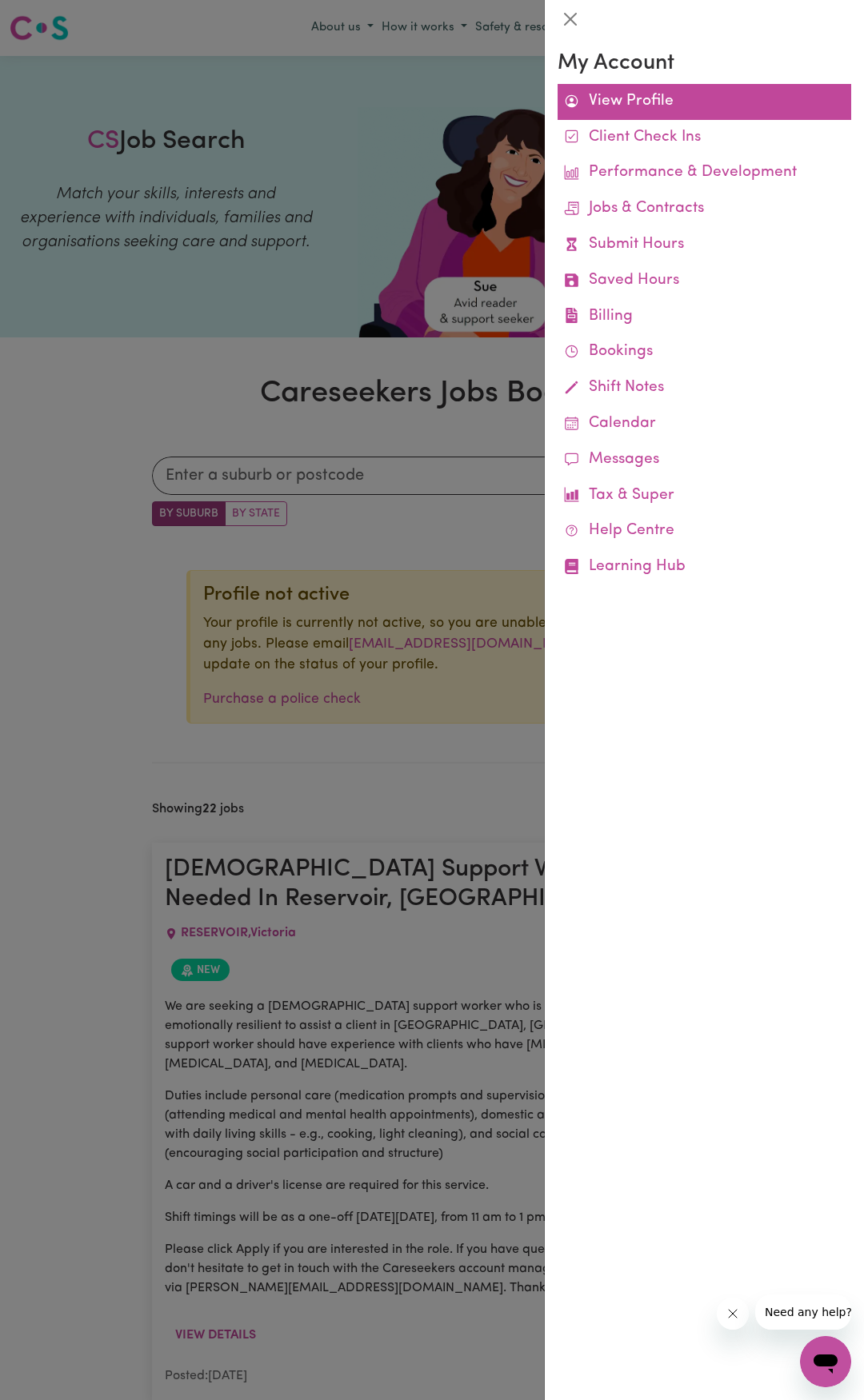
click at [633, 100] on link "View Profile" at bounding box center [705, 102] width 293 height 36
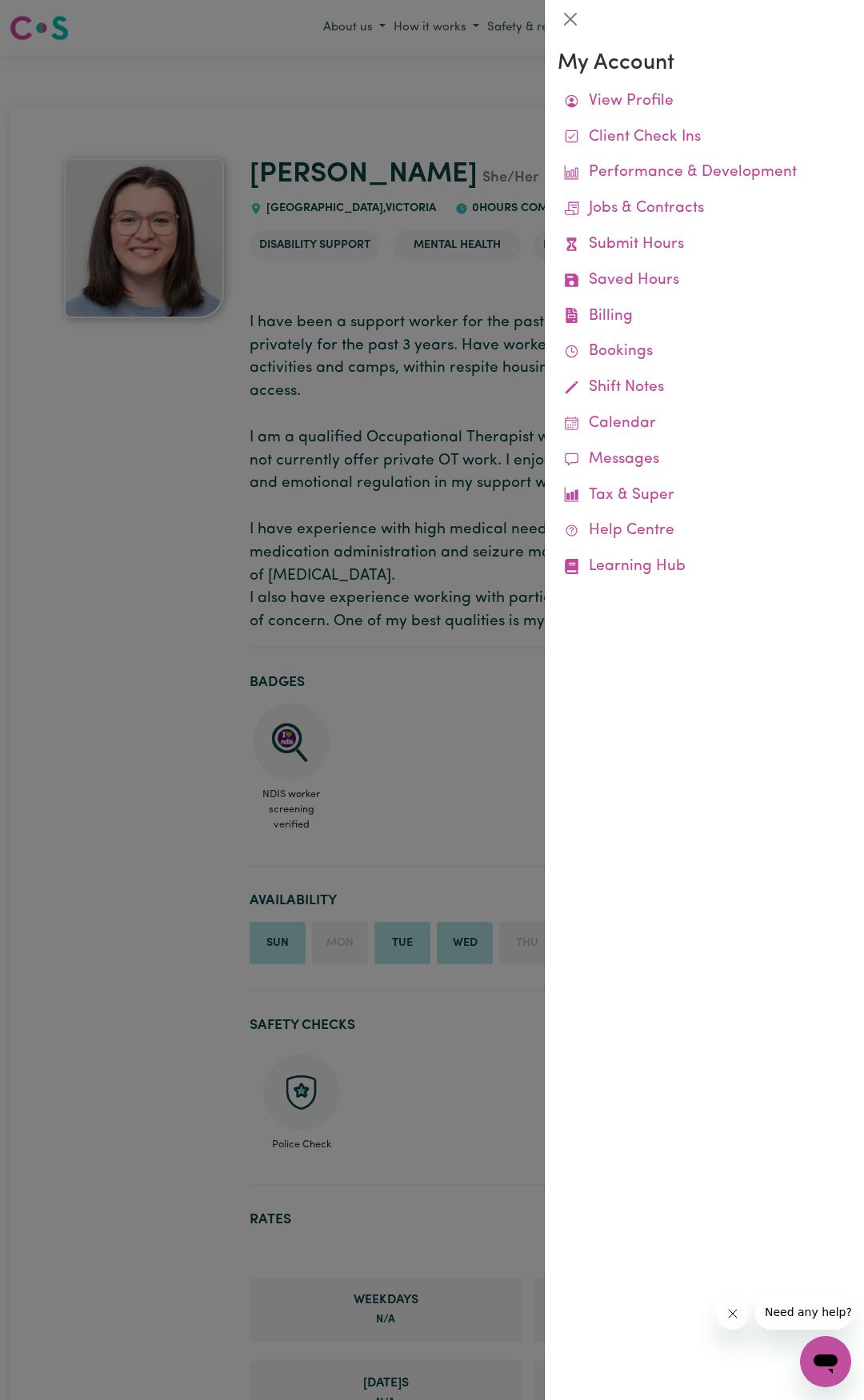
click at [320, 671] on div at bounding box center [432, 700] width 864 height 1400
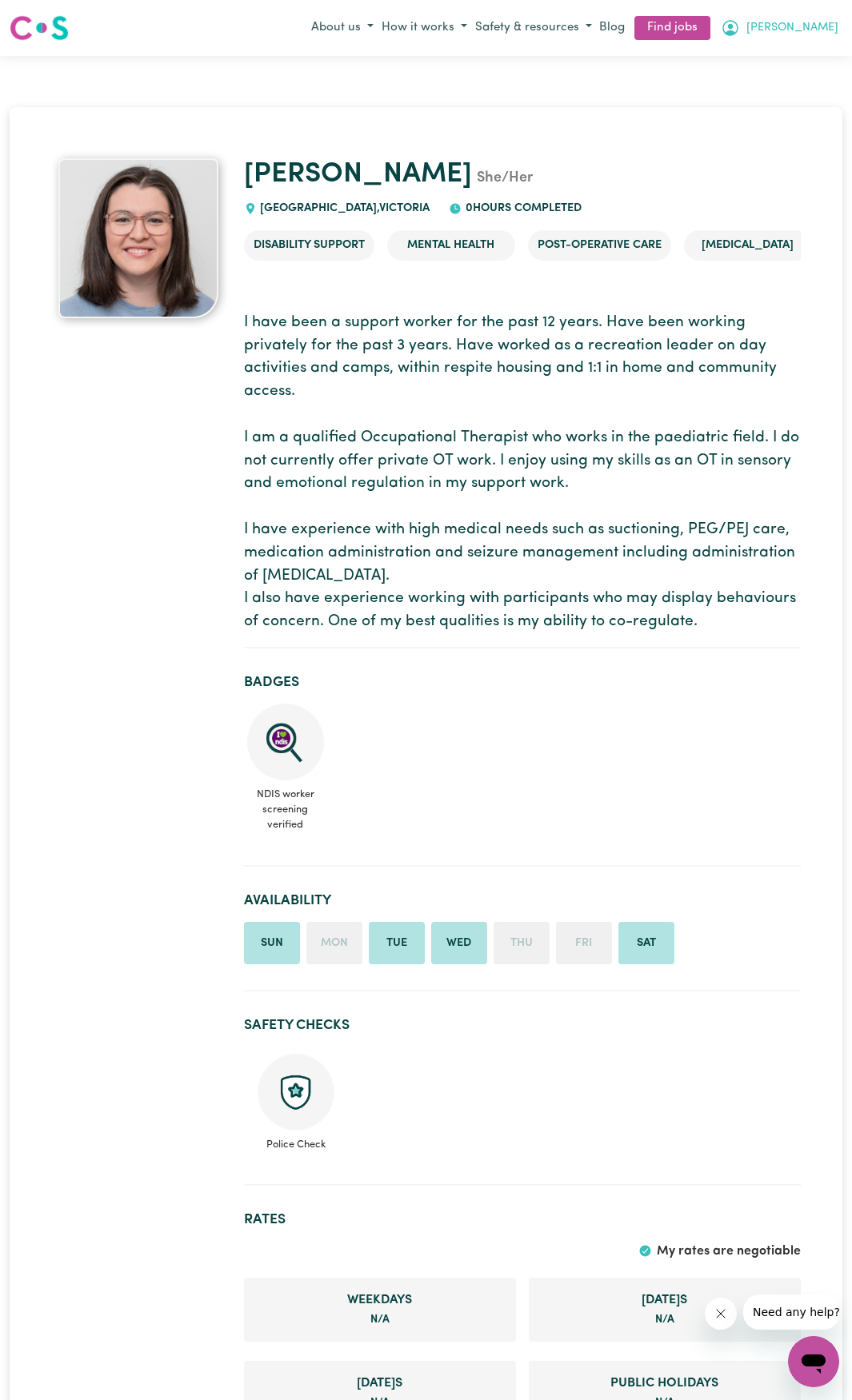
click at [824, 26] on span "[PERSON_NAME]" at bounding box center [792, 27] width 92 height 17
click at [772, 86] on link "My Dashboard" at bounding box center [778, 89] width 127 height 30
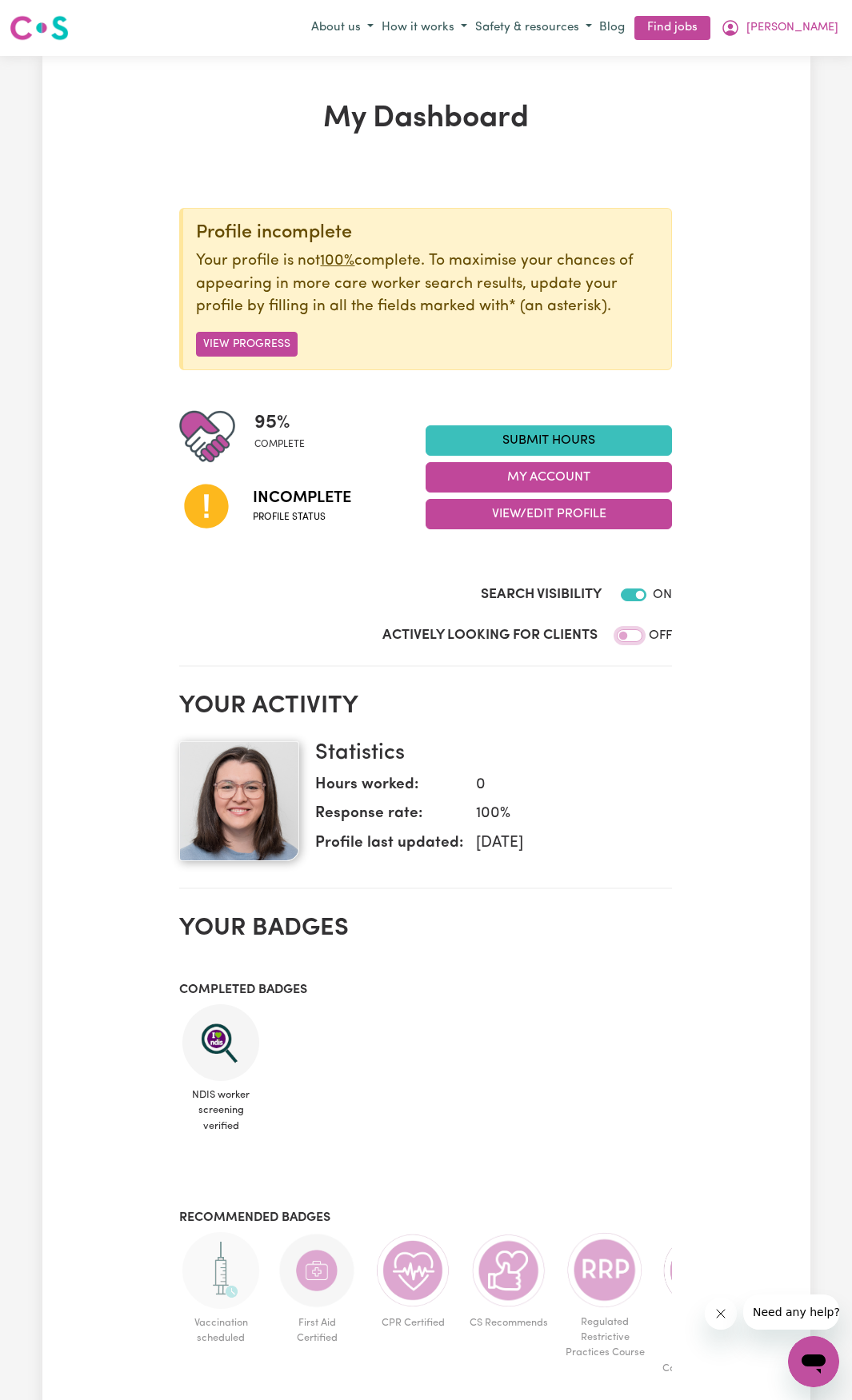
click at [629, 629] on input "Actively Looking for Clients" at bounding box center [630, 636] width 26 height 13
checkbox input "true"
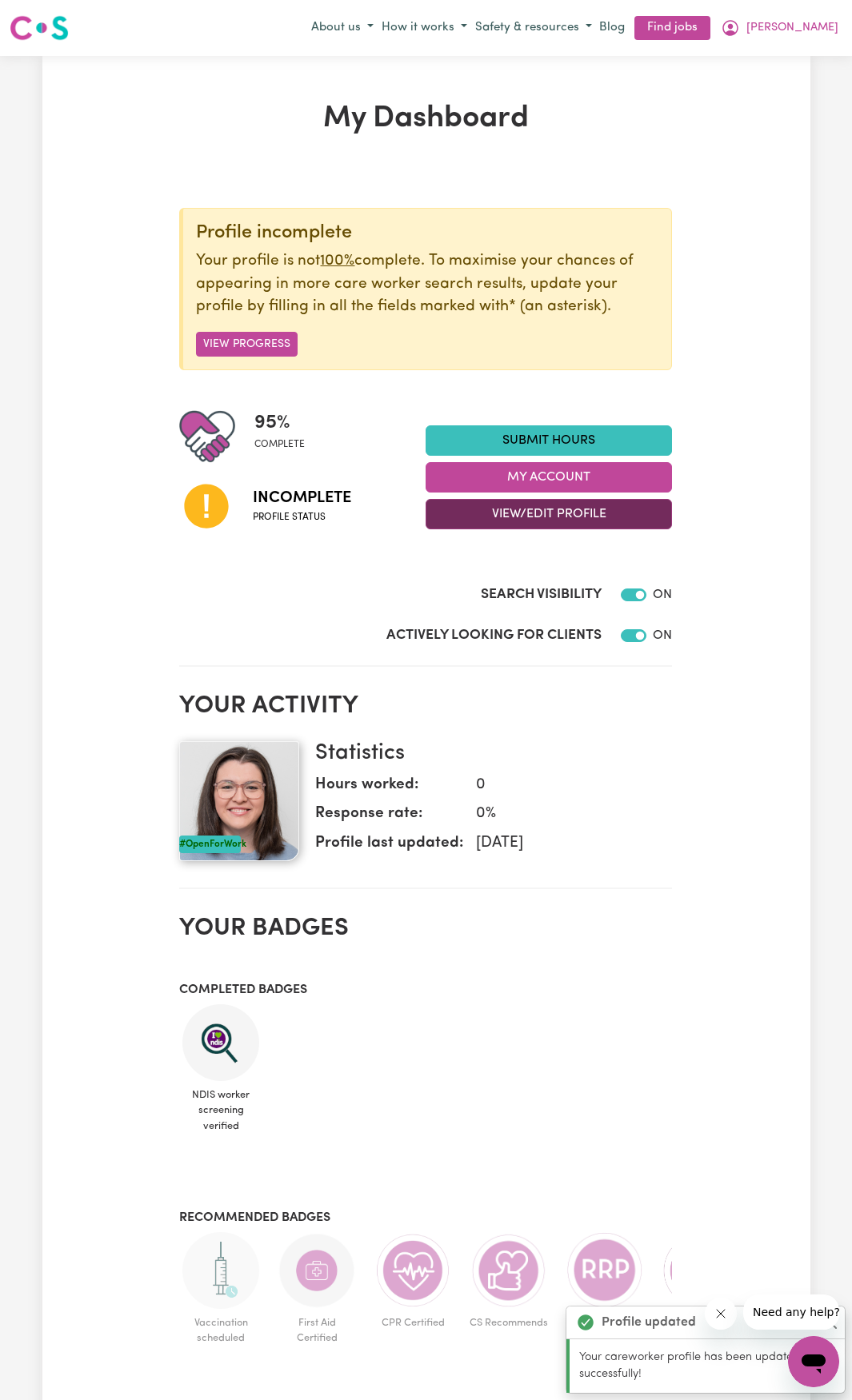
click at [534, 520] on button "View/Edit Profile" at bounding box center [549, 514] width 246 height 30
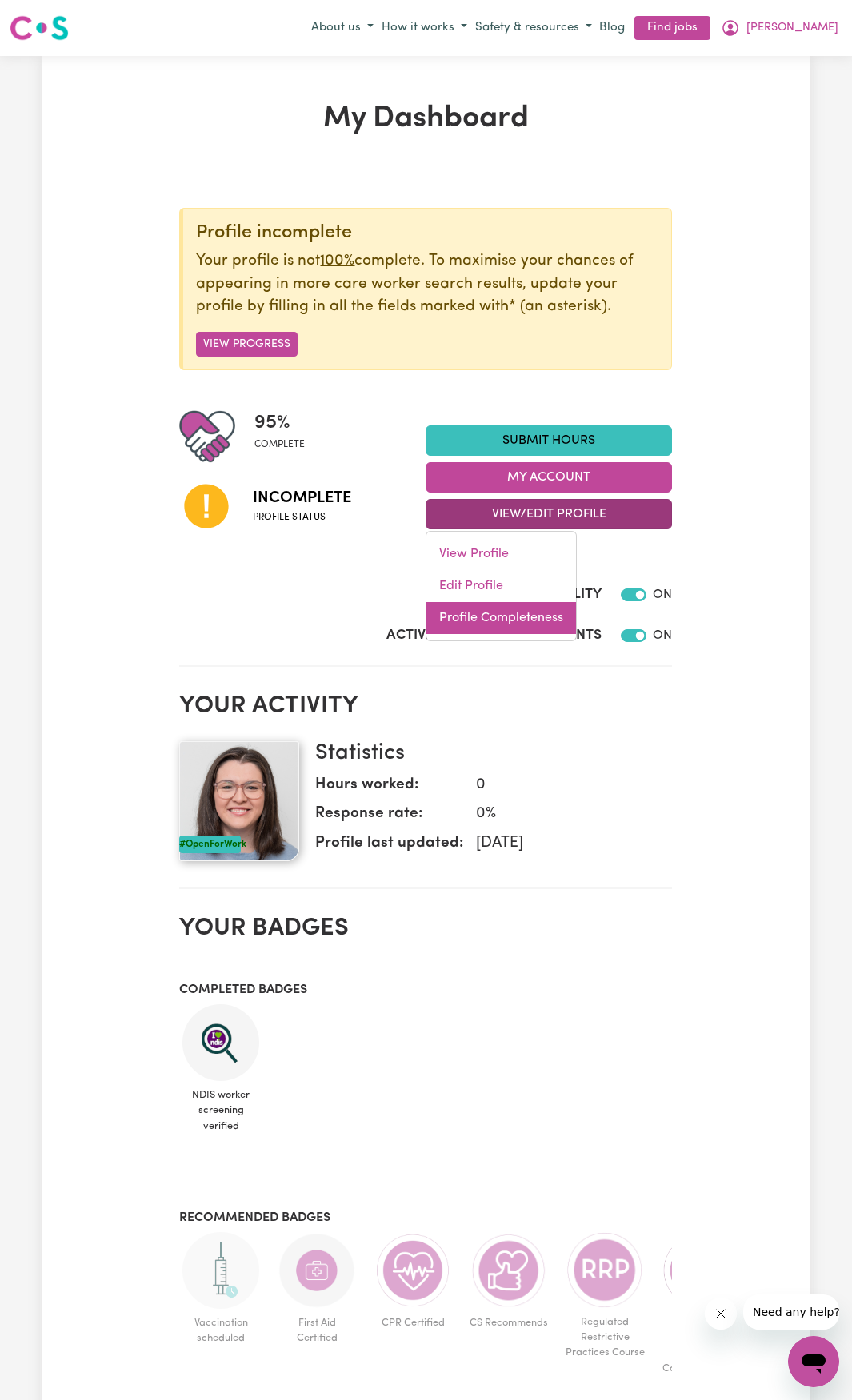
click at [486, 619] on link "Profile Completeness" at bounding box center [501, 618] width 149 height 32
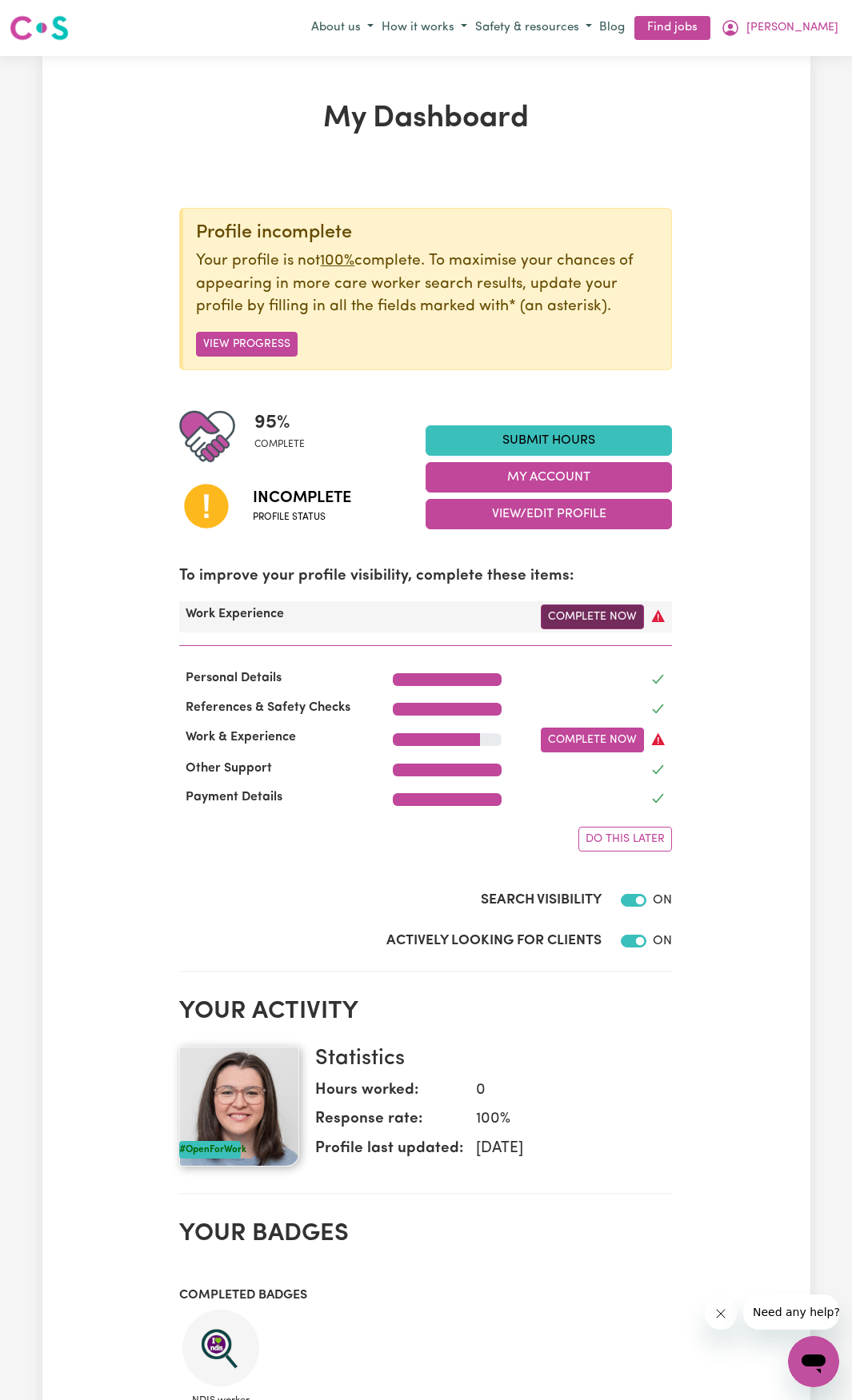
click at [554, 621] on link "Complete Now" at bounding box center [591, 617] width 103 height 25
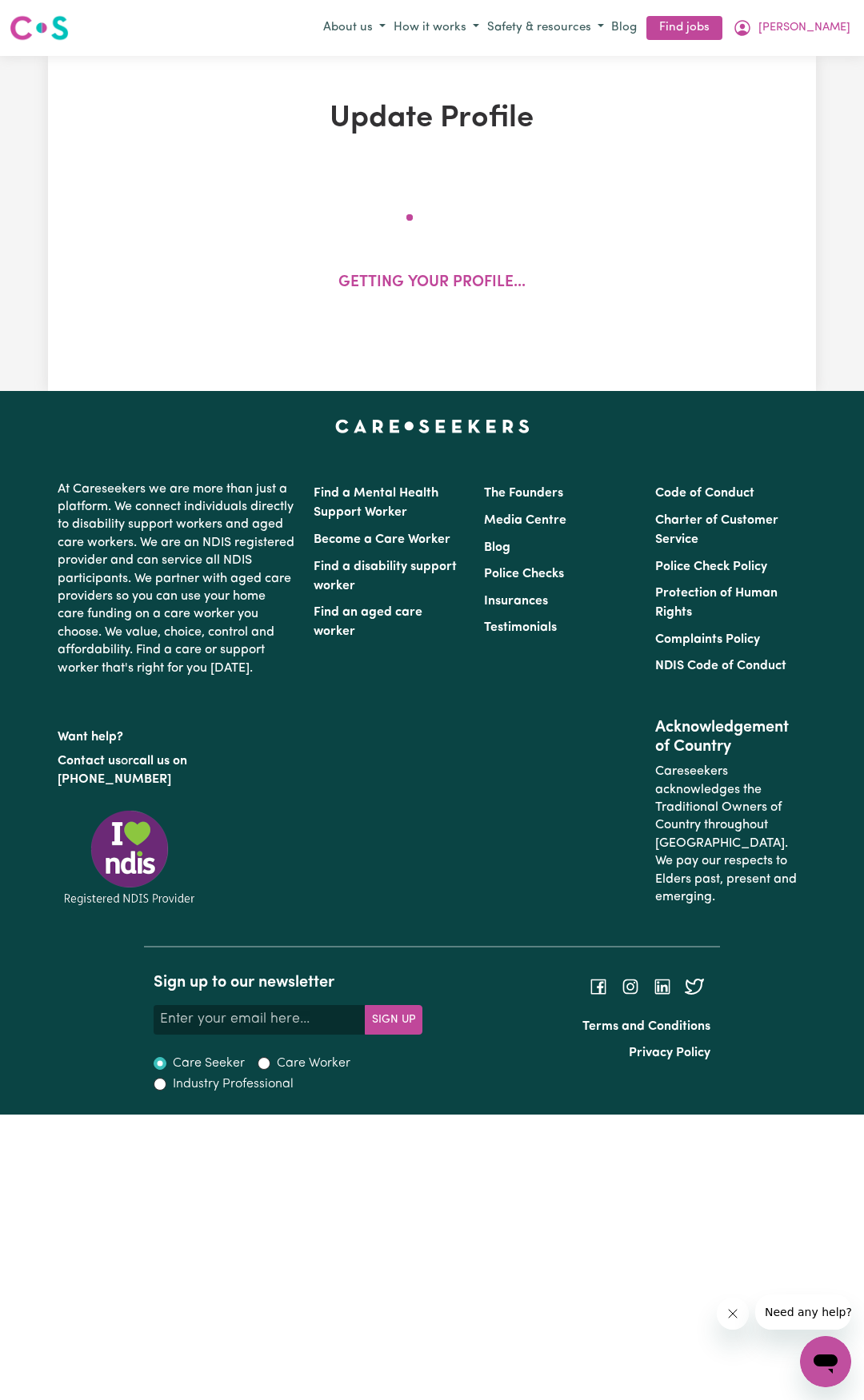
select select "Certificate III (Individual Support)"
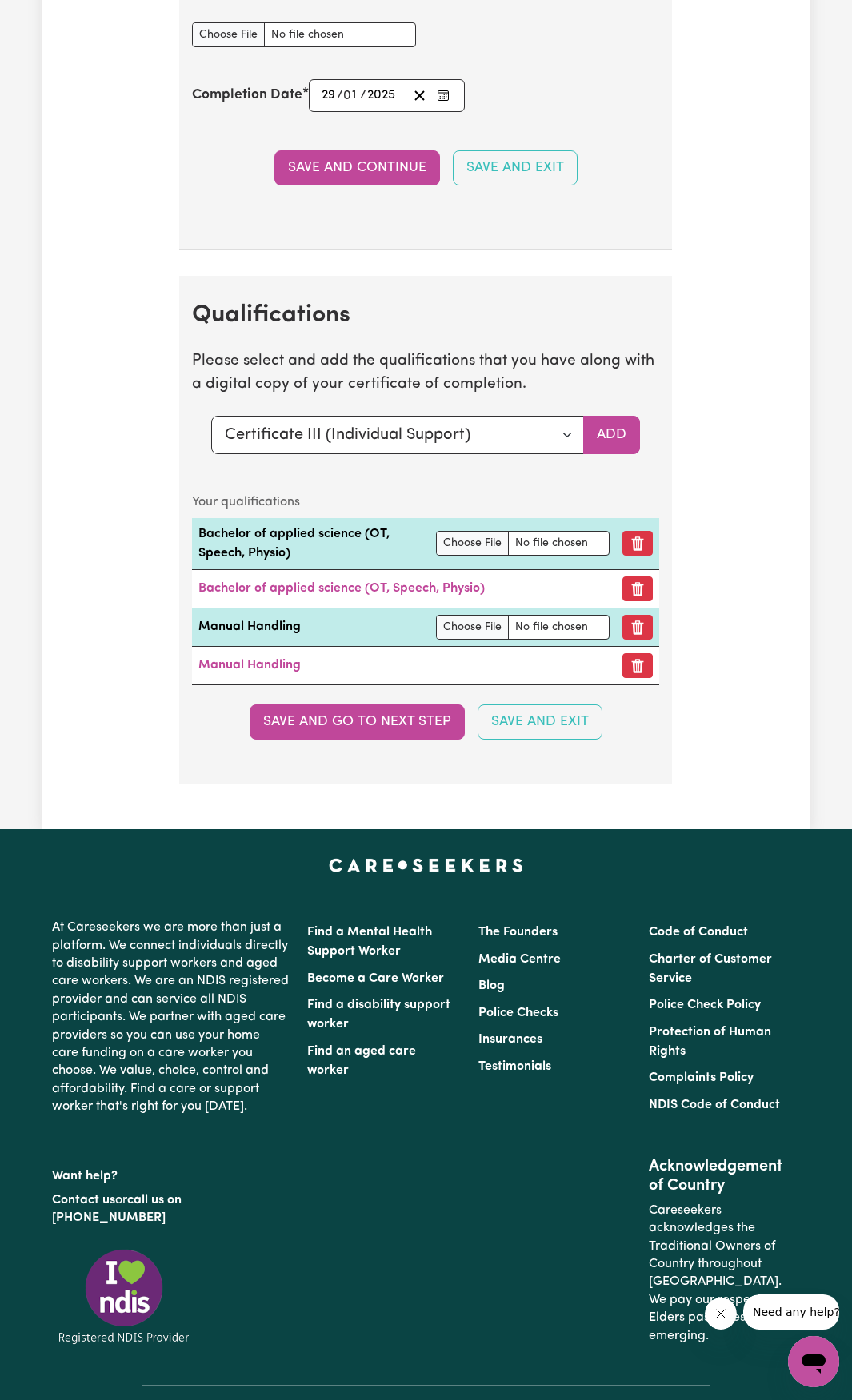
scroll to position [3439, 0]
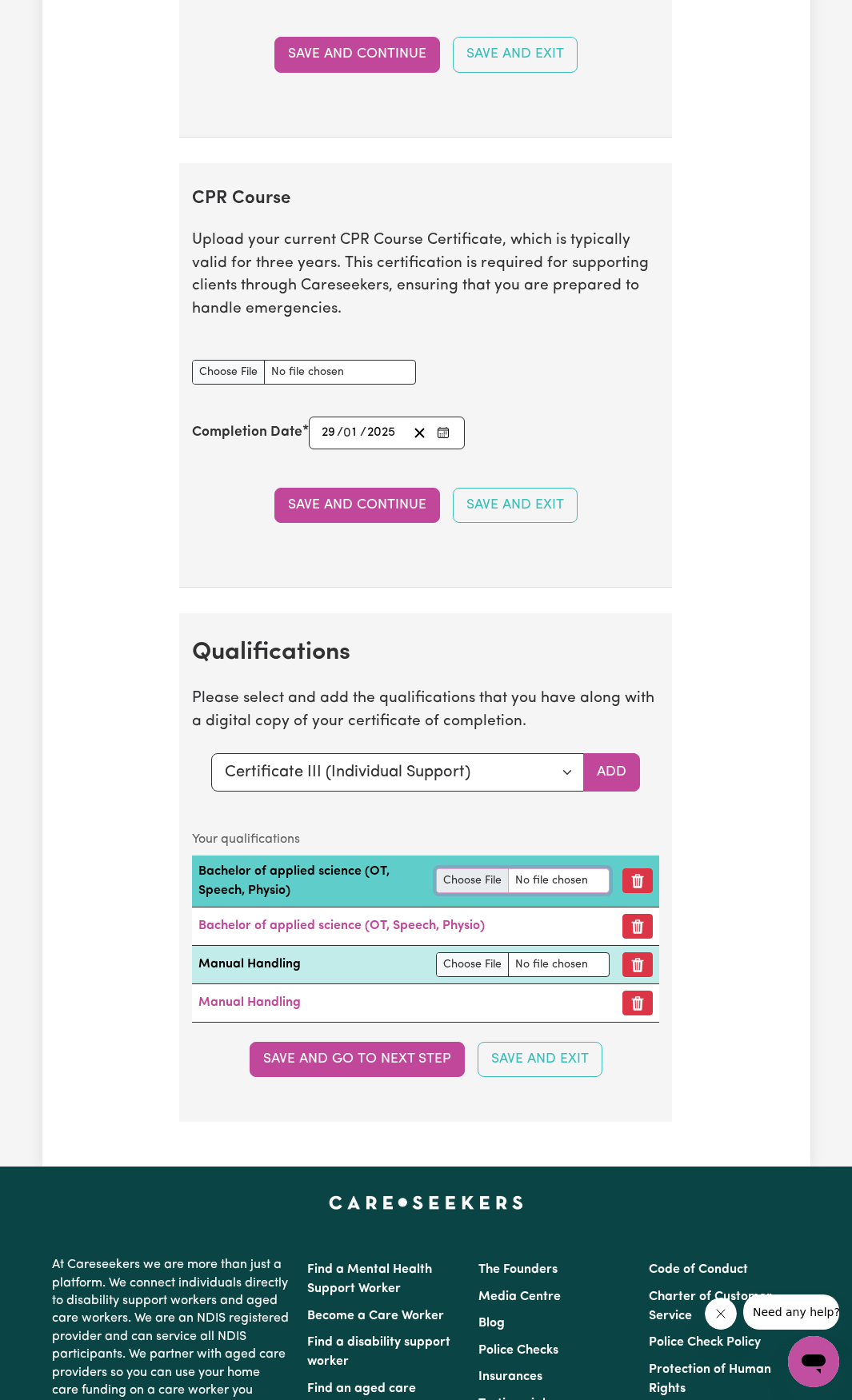
click at [464, 894] on input "file" at bounding box center [522, 880] width 174 height 25
type input "C:\fakepath\FINAL BACHELOR CERT TRANS.pdf"
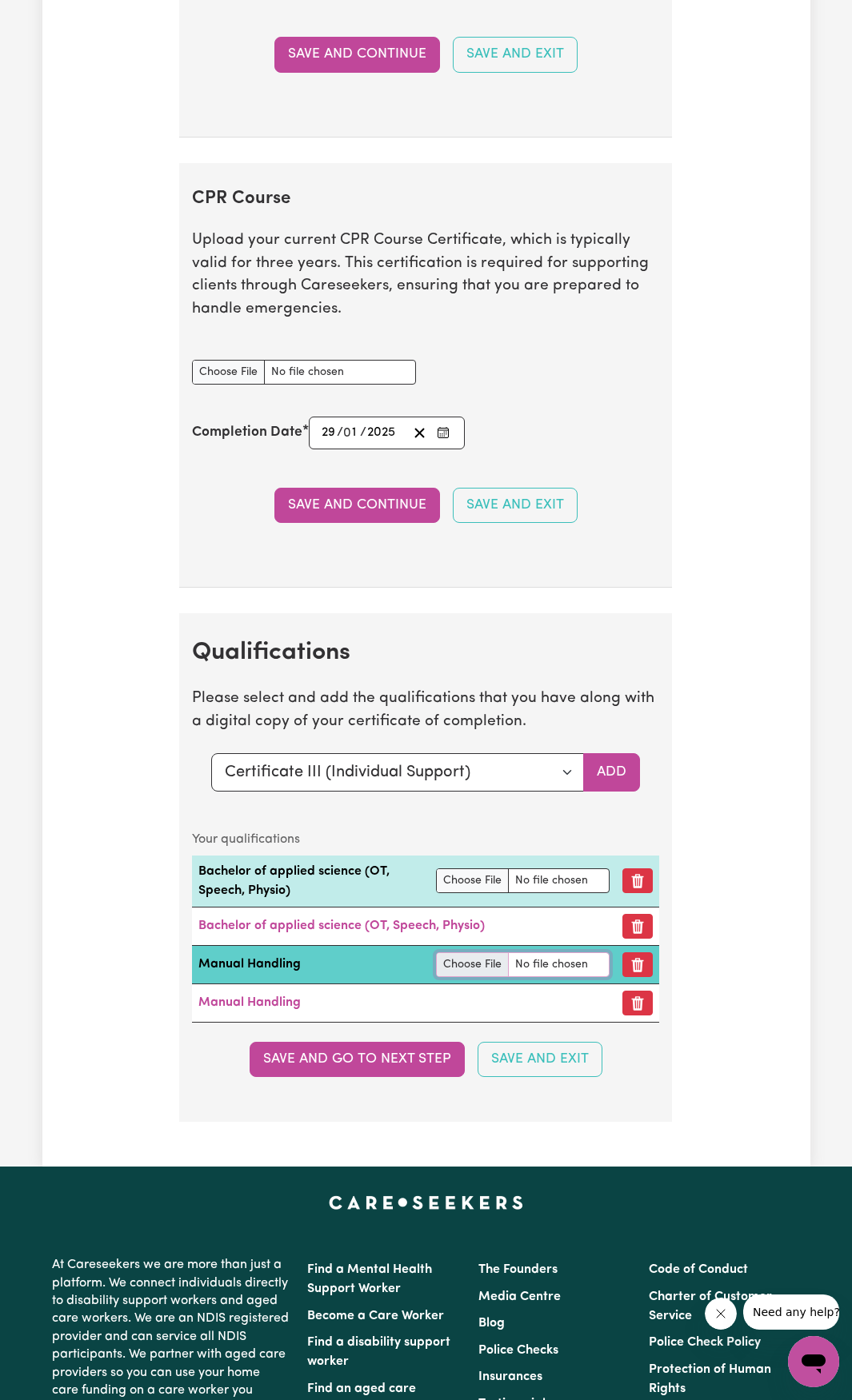
click at [453, 977] on input "file" at bounding box center [522, 965] width 174 height 25
type input "C:\fakepath\Manual Handling.jpg"
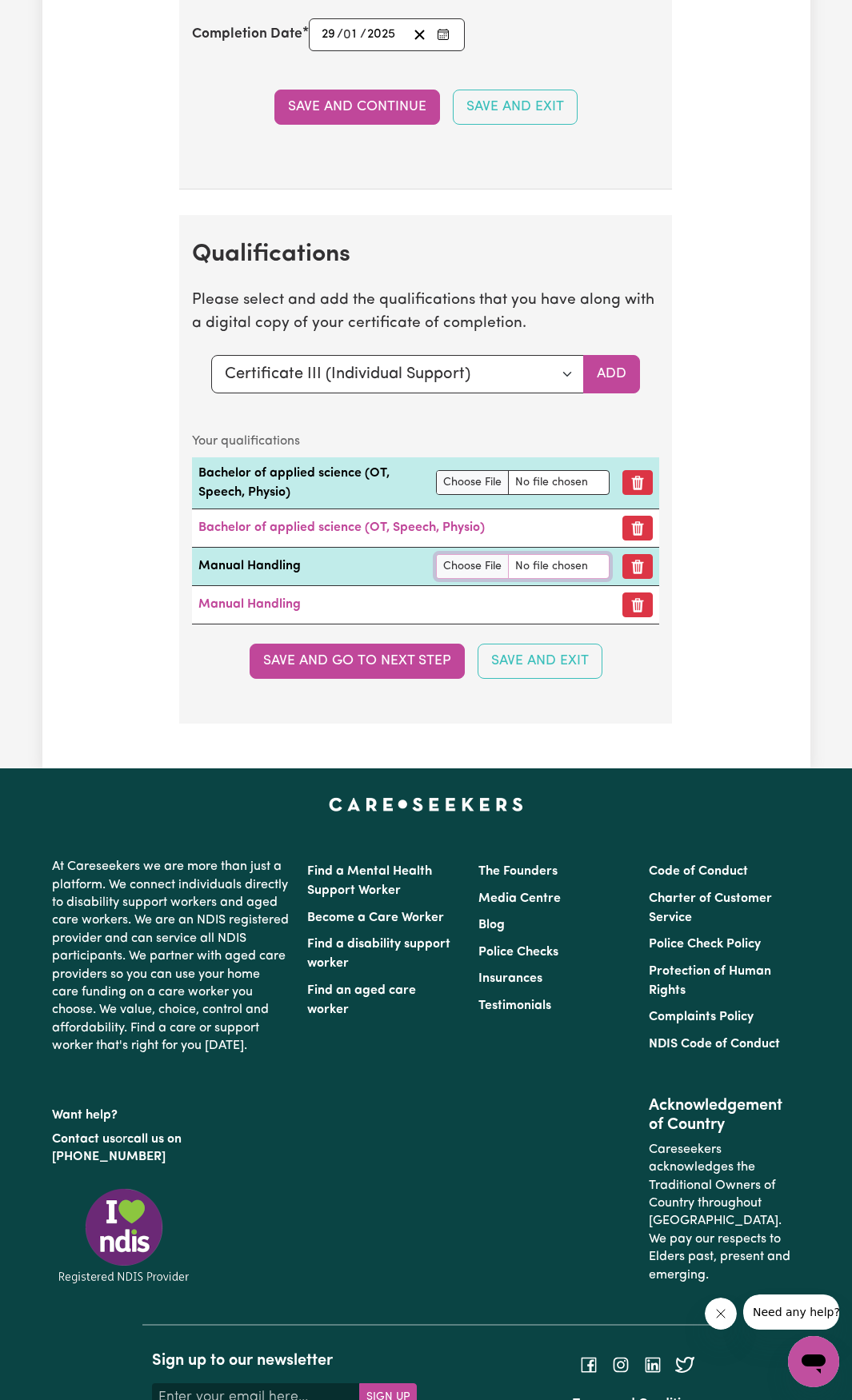
scroll to position [3838, 0]
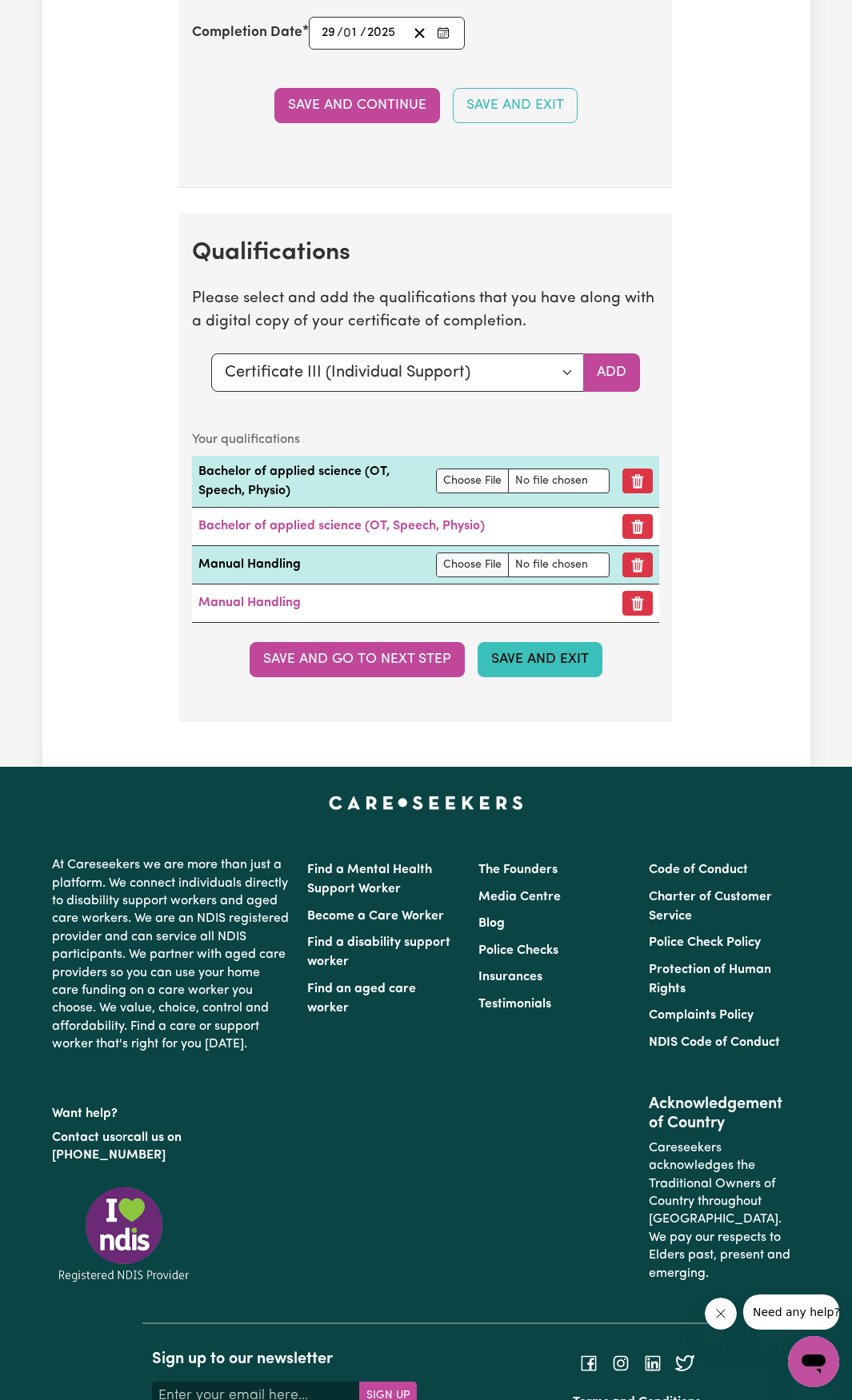
click at [524, 678] on button "Save and Exit" at bounding box center [539, 659] width 125 height 36
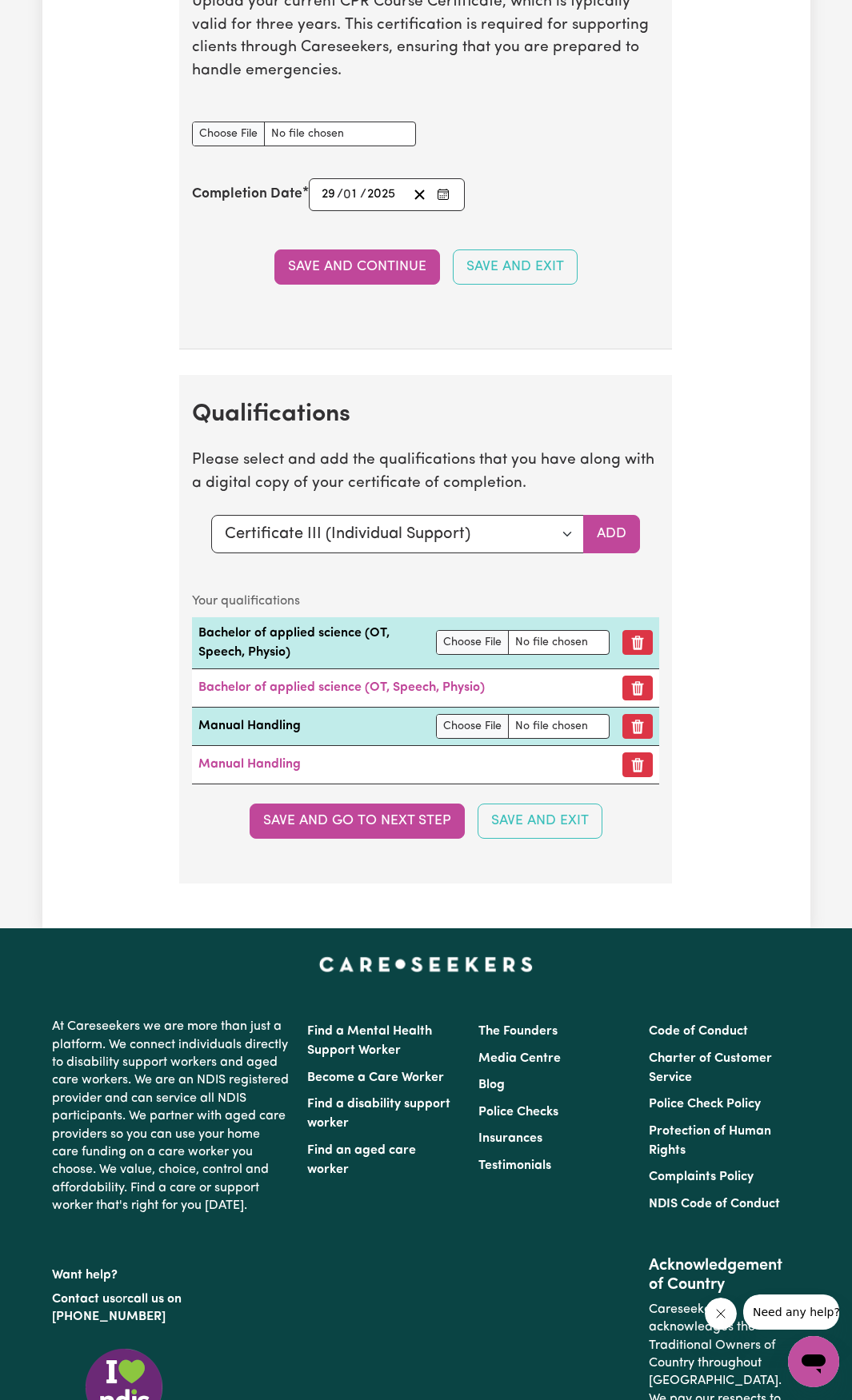
scroll to position [3678, 0]
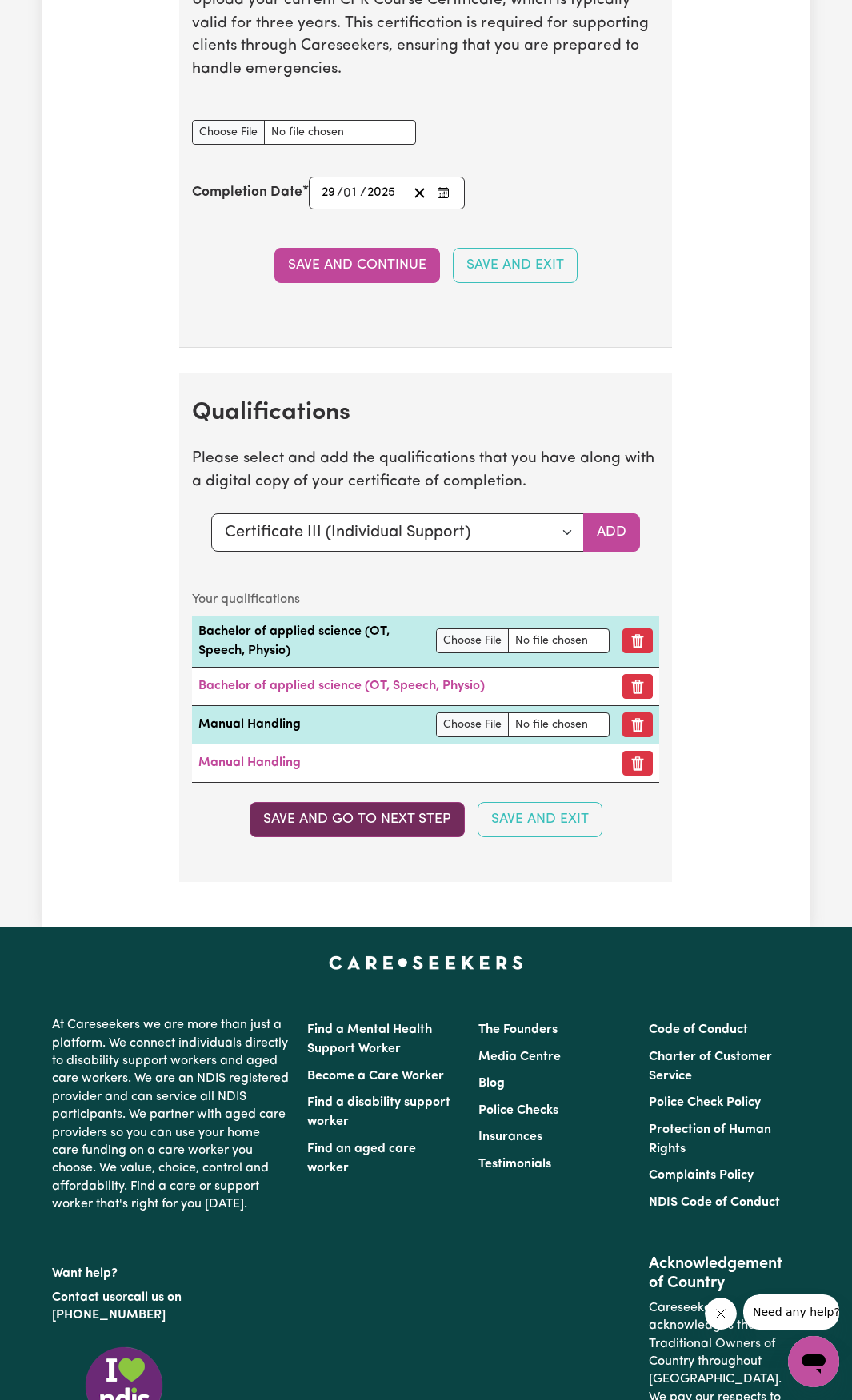
click at [384, 829] on button "Save and go to next step" at bounding box center [357, 820] width 215 height 36
click at [355, 837] on button "Save and go to next step" at bounding box center [357, 820] width 215 height 36
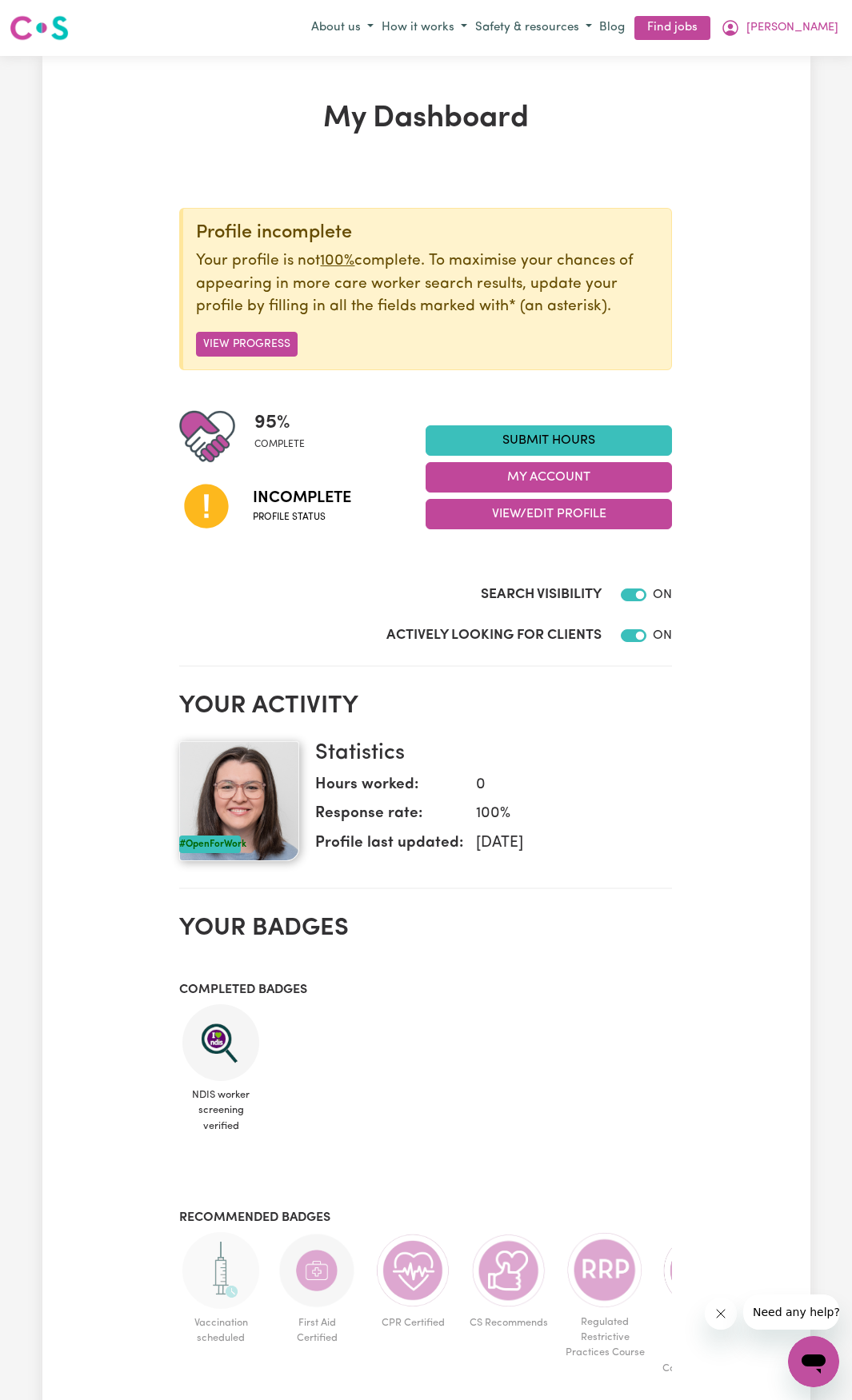
drag, startPoint x: 284, startPoint y: 505, endPoint x: 356, endPoint y: 513, distance: 72.4
click at [284, 504] on span "Incomplete" at bounding box center [302, 498] width 98 height 24
click at [246, 333] on button "View Progress" at bounding box center [246, 343] width 101 height 25
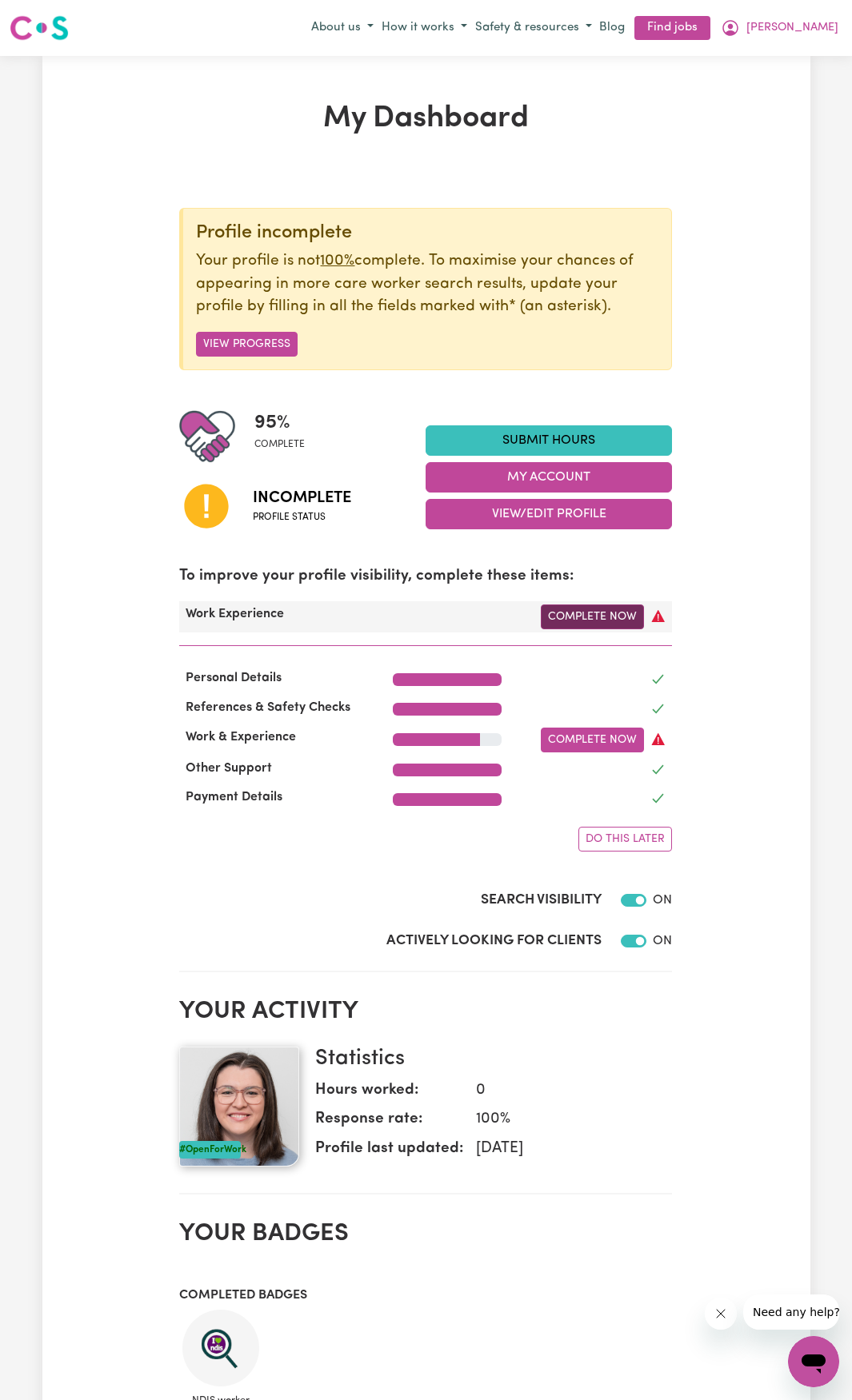
click at [570, 617] on link "Complete Now" at bounding box center [591, 617] width 103 height 25
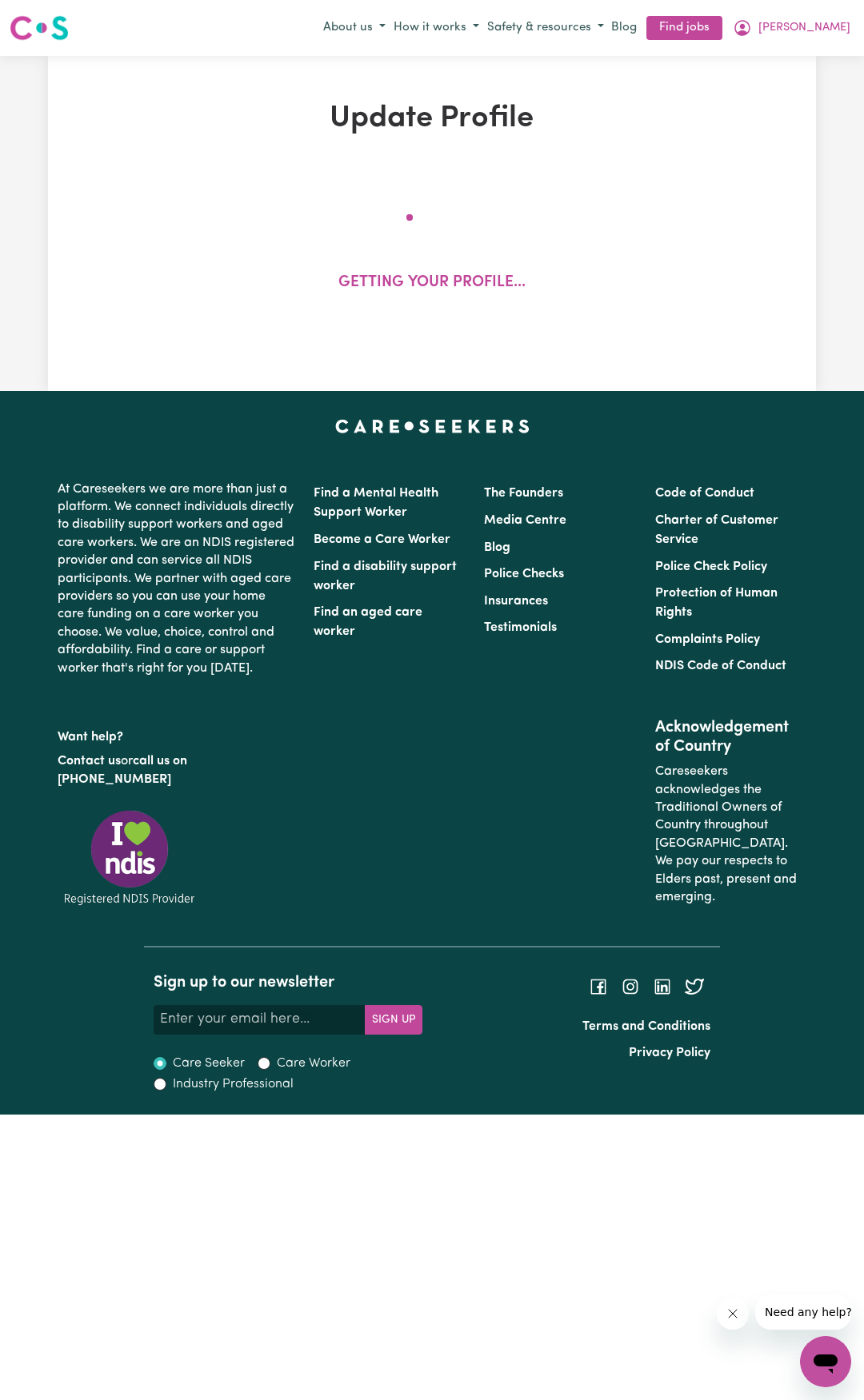
select select "Certificate III (Individual Support)"
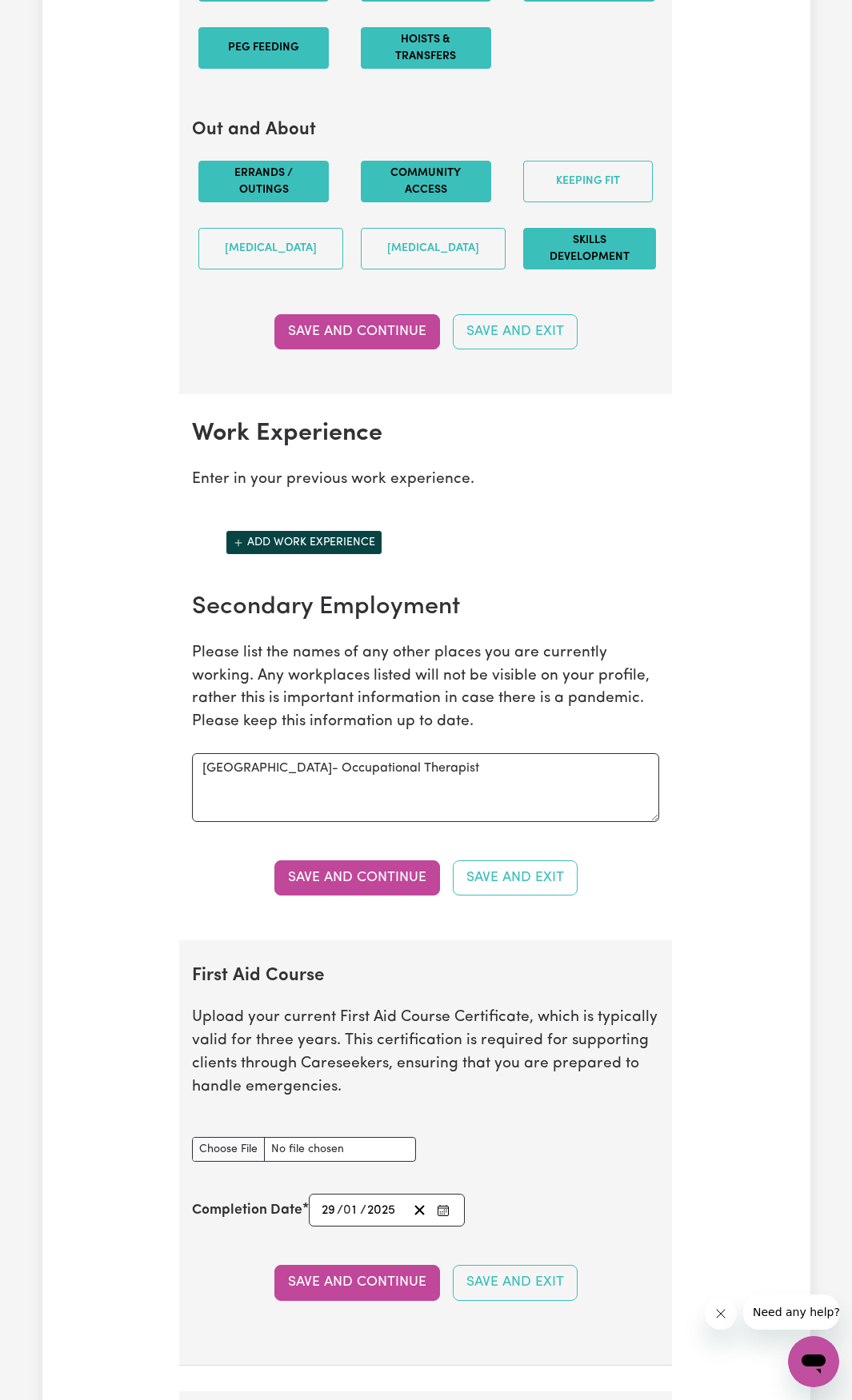
scroll to position [2239, 0]
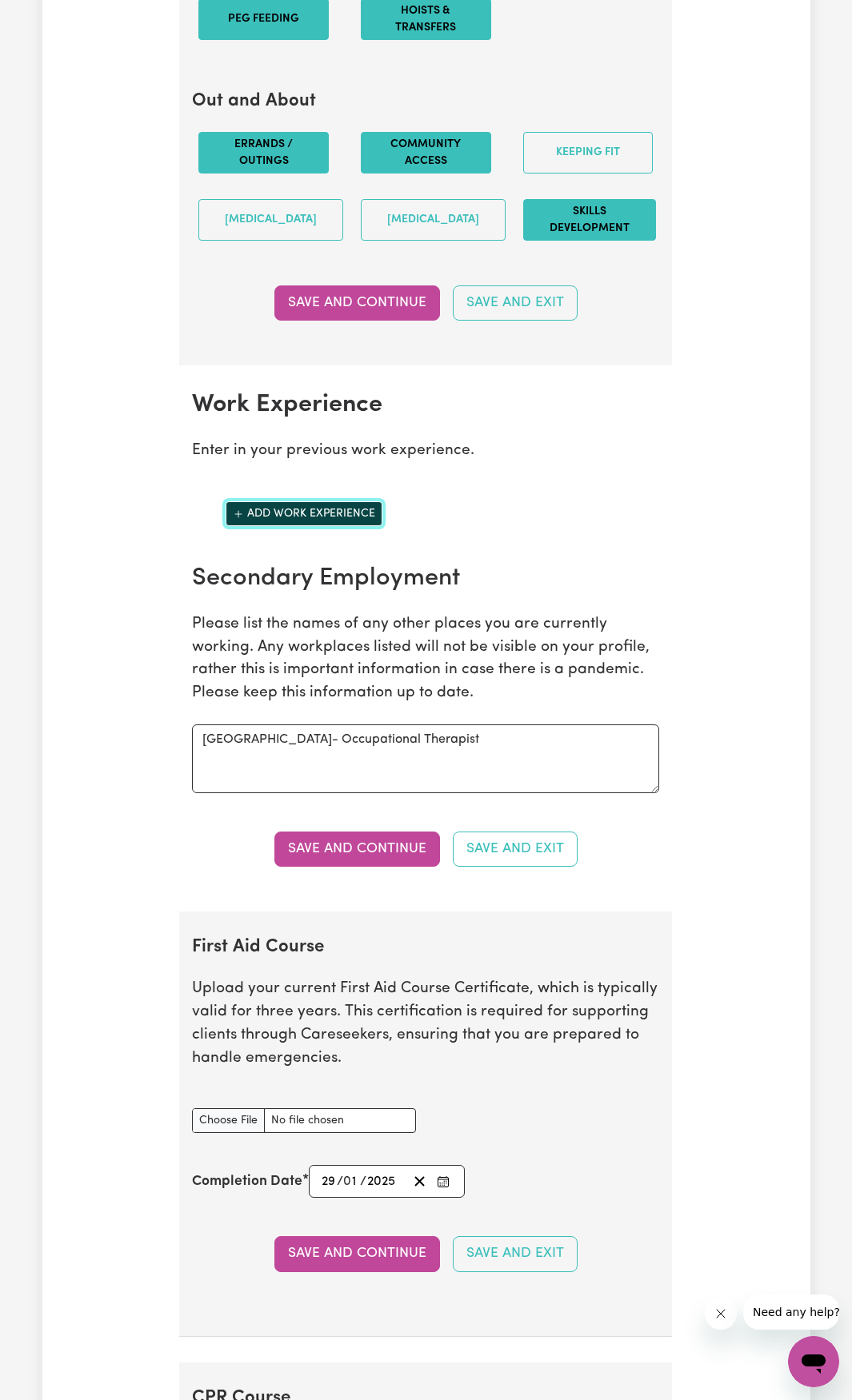
click at [331, 526] on button "Add work experience" at bounding box center [304, 513] width 157 height 25
click at [293, 526] on button "Add work experience" at bounding box center [304, 513] width 157 height 25
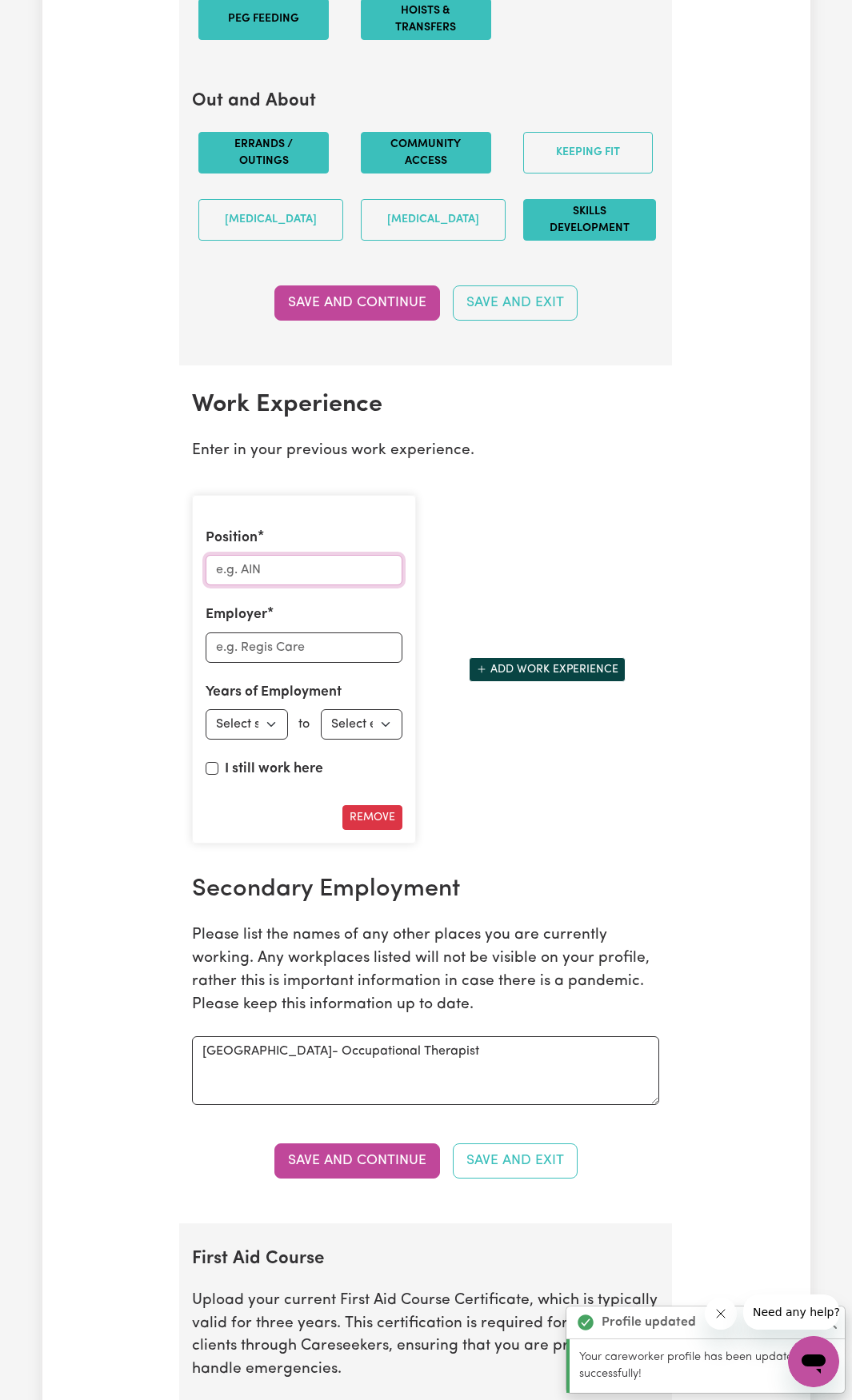
click at [330, 582] on input "Position" at bounding box center [304, 569] width 197 height 30
type input "O"
type input "Support Worker"
click at [331, 663] on input "Employer" at bounding box center [304, 647] width 197 height 30
type input "Interchange [GEOGRAPHIC_DATA]"
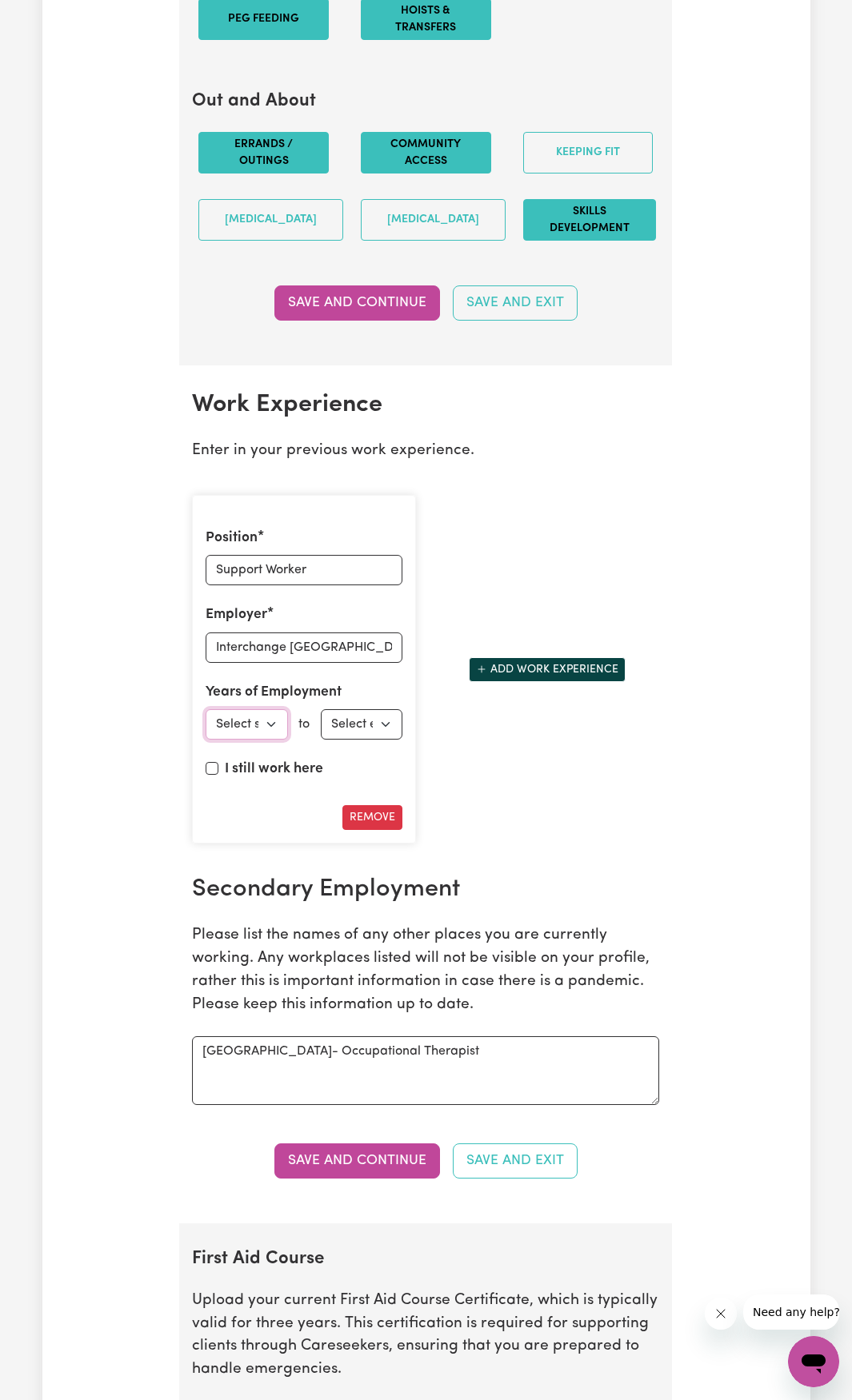
click at [243, 740] on select "Select start year [DATE] 1952 1953 1954 1955 1956 1957 1958 1959 1960 1961 1962…" at bounding box center [247, 724] width 82 height 30
select select "2013"
click at [206, 726] on select "Select start year [DATE] 1952 1953 1954 1955 1956 1957 1958 1959 1960 1961 1962…" at bounding box center [247, 724] width 82 height 30
click at [349, 740] on select "Select end year [DATE] 1952 1953 1954 1955 1956 1957 1958 1959 1960 1961 1962 1…" at bounding box center [362, 724] width 82 height 30
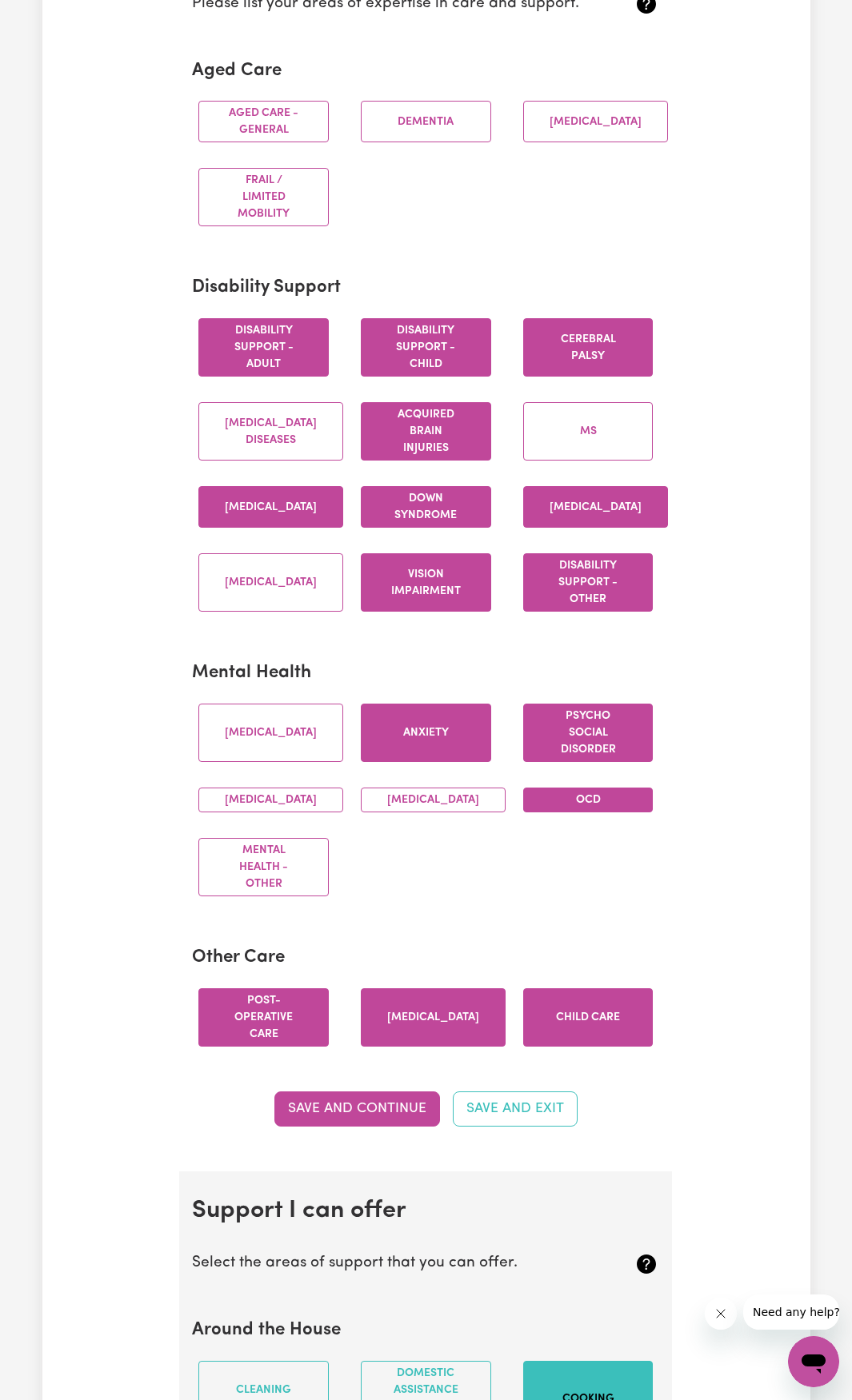
scroll to position [0, 0]
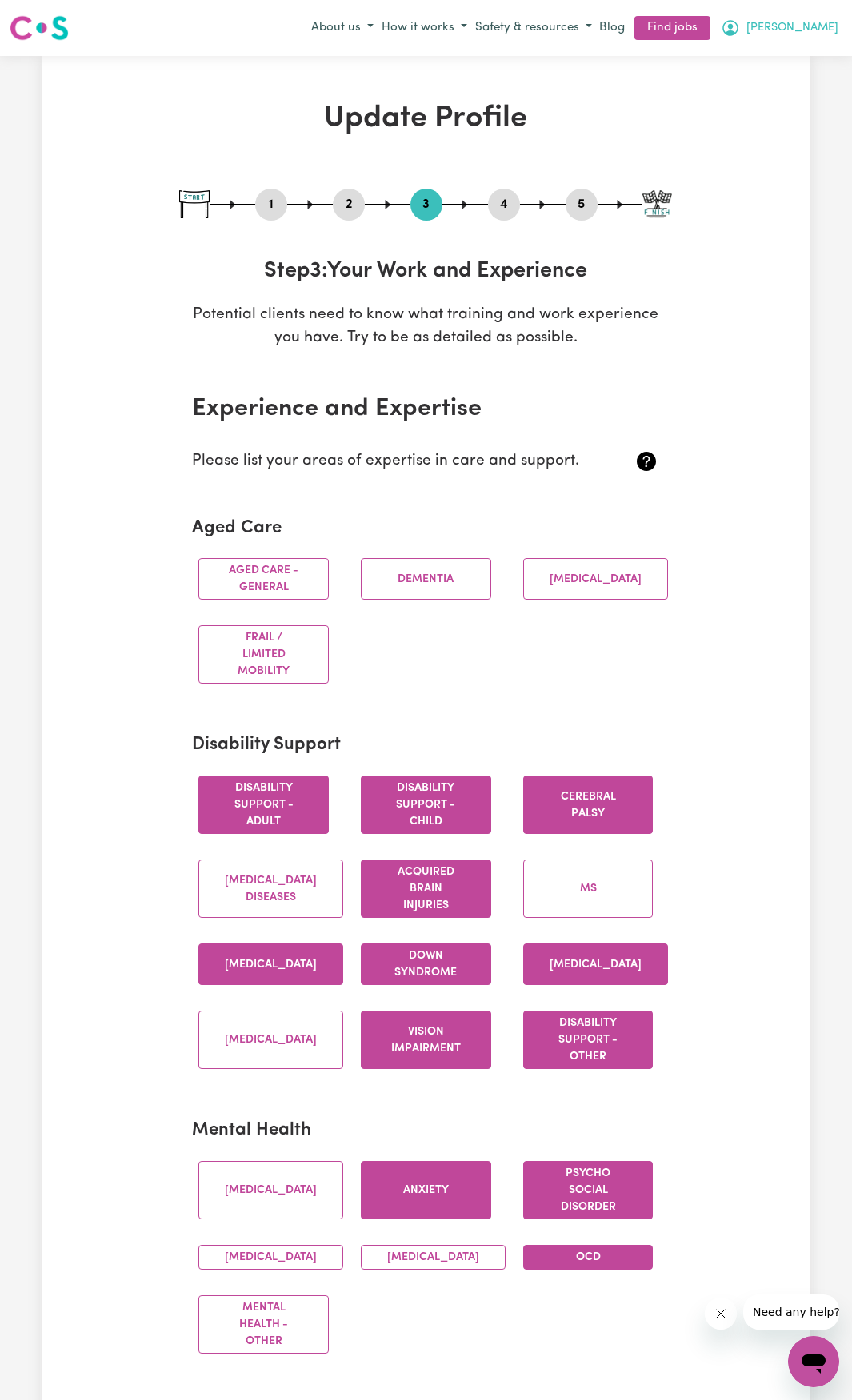
click at [820, 33] on span "[PERSON_NAME]" at bounding box center [792, 27] width 92 height 17
click at [789, 83] on link "My Dashboard" at bounding box center [778, 89] width 127 height 30
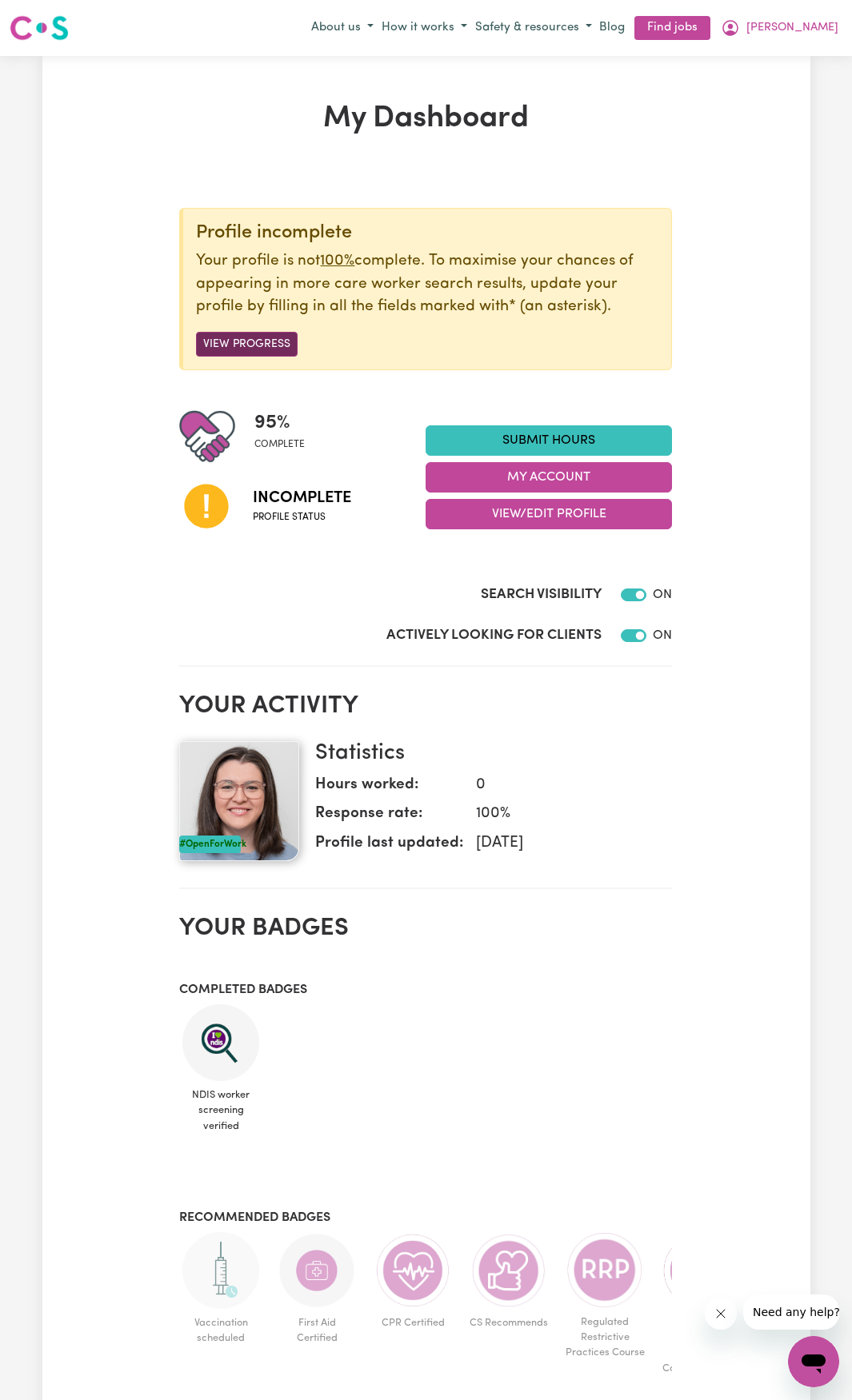
drag, startPoint x: 216, startPoint y: 342, endPoint x: 240, endPoint y: 344, distance: 24.1
click at [216, 342] on button "View Progress" at bounding box center [246, 343] width 101 height 25
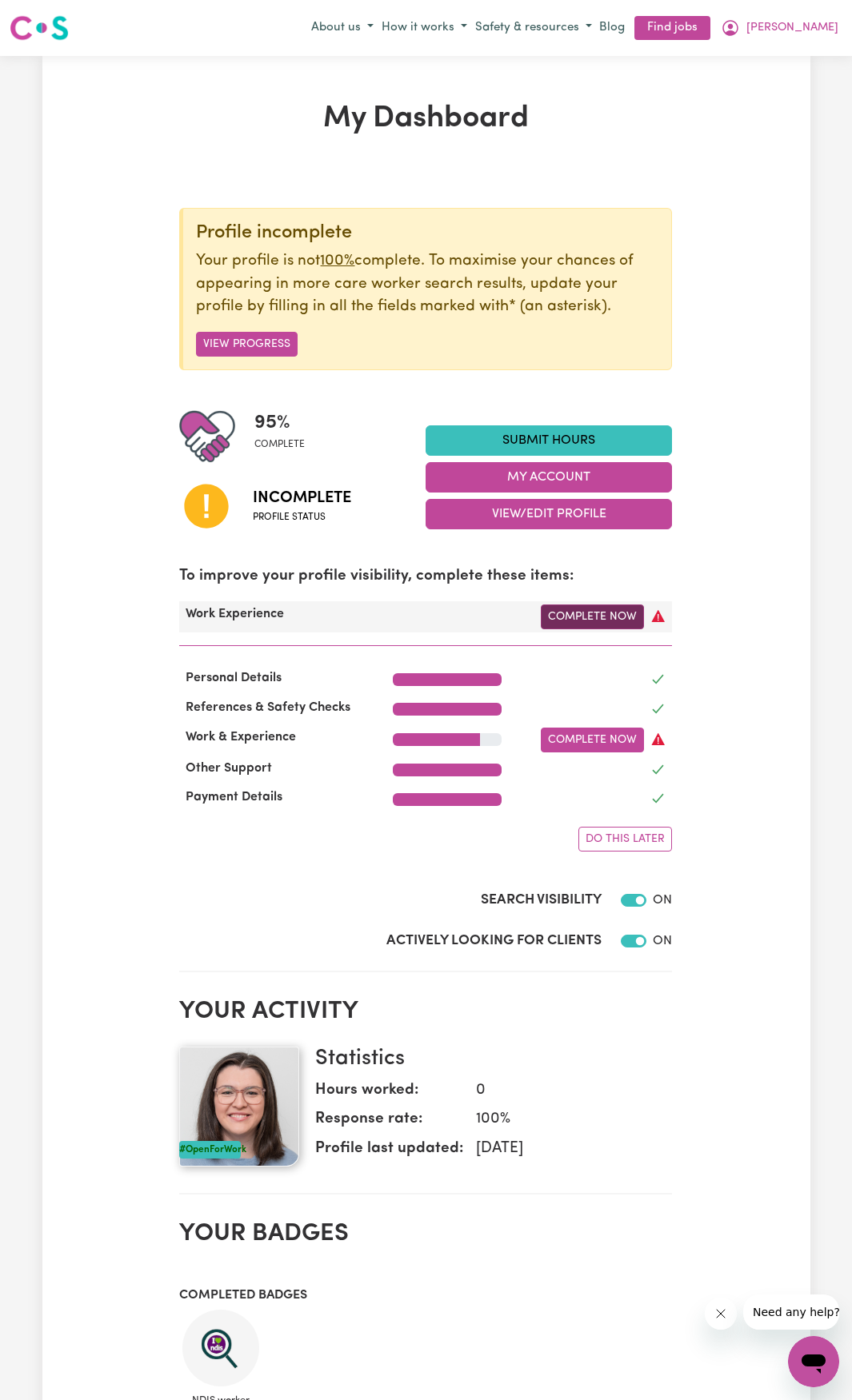
click at [586, 618] on link "Complete Now" at bounding box center [591, 617] width 103 height 25
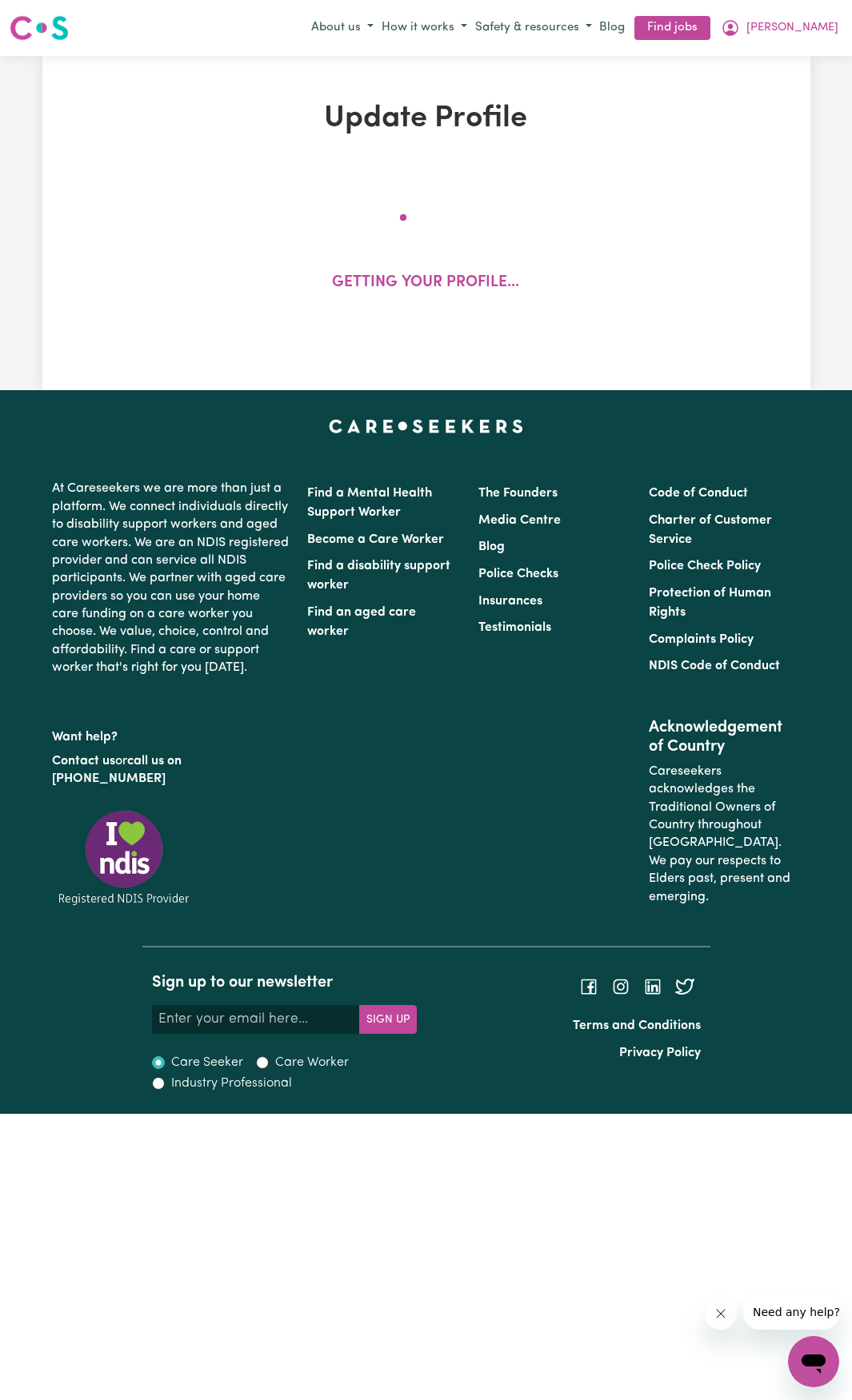
select select "Certificate III (Individual Support)"
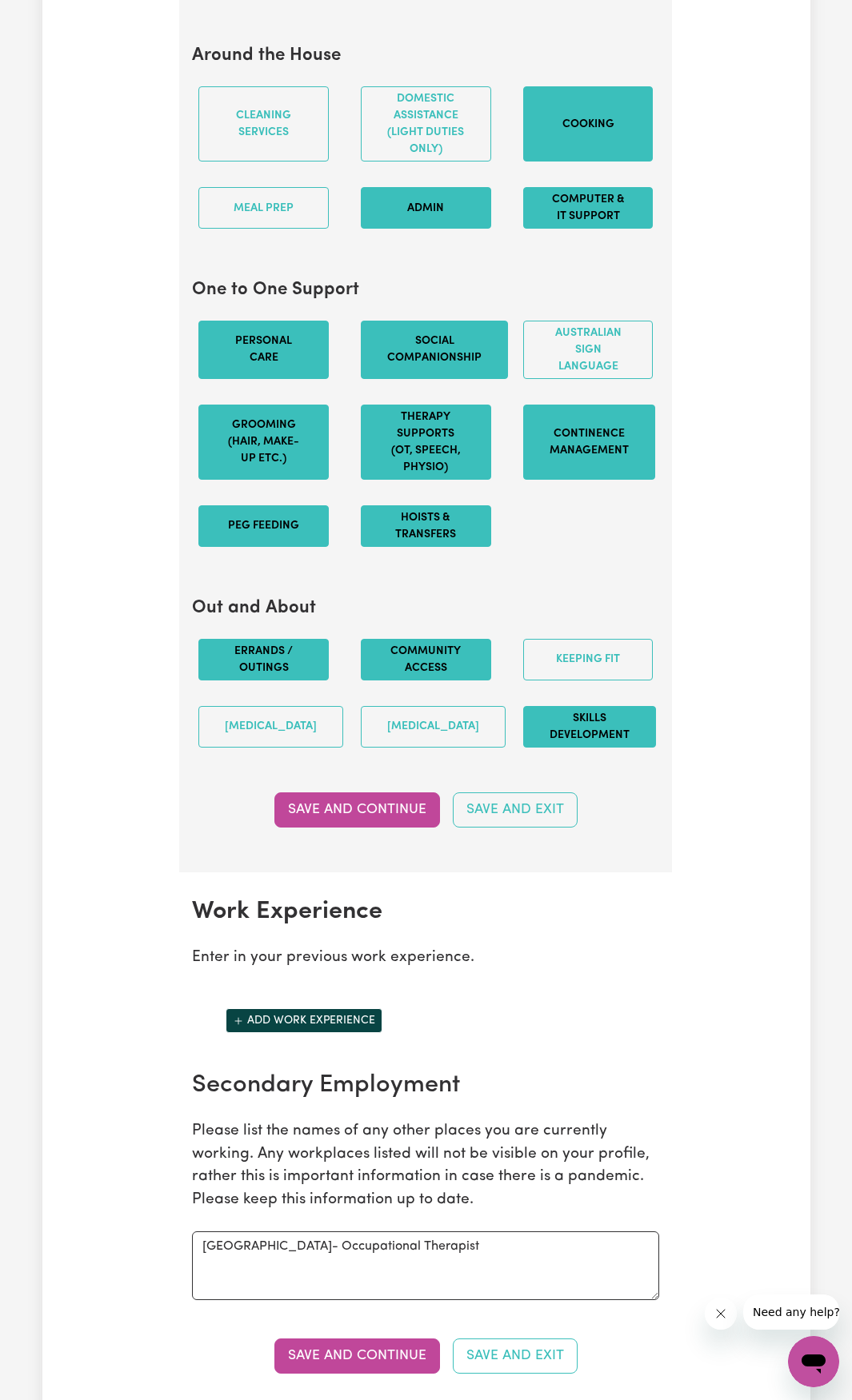
scroll to position [2159, 0]
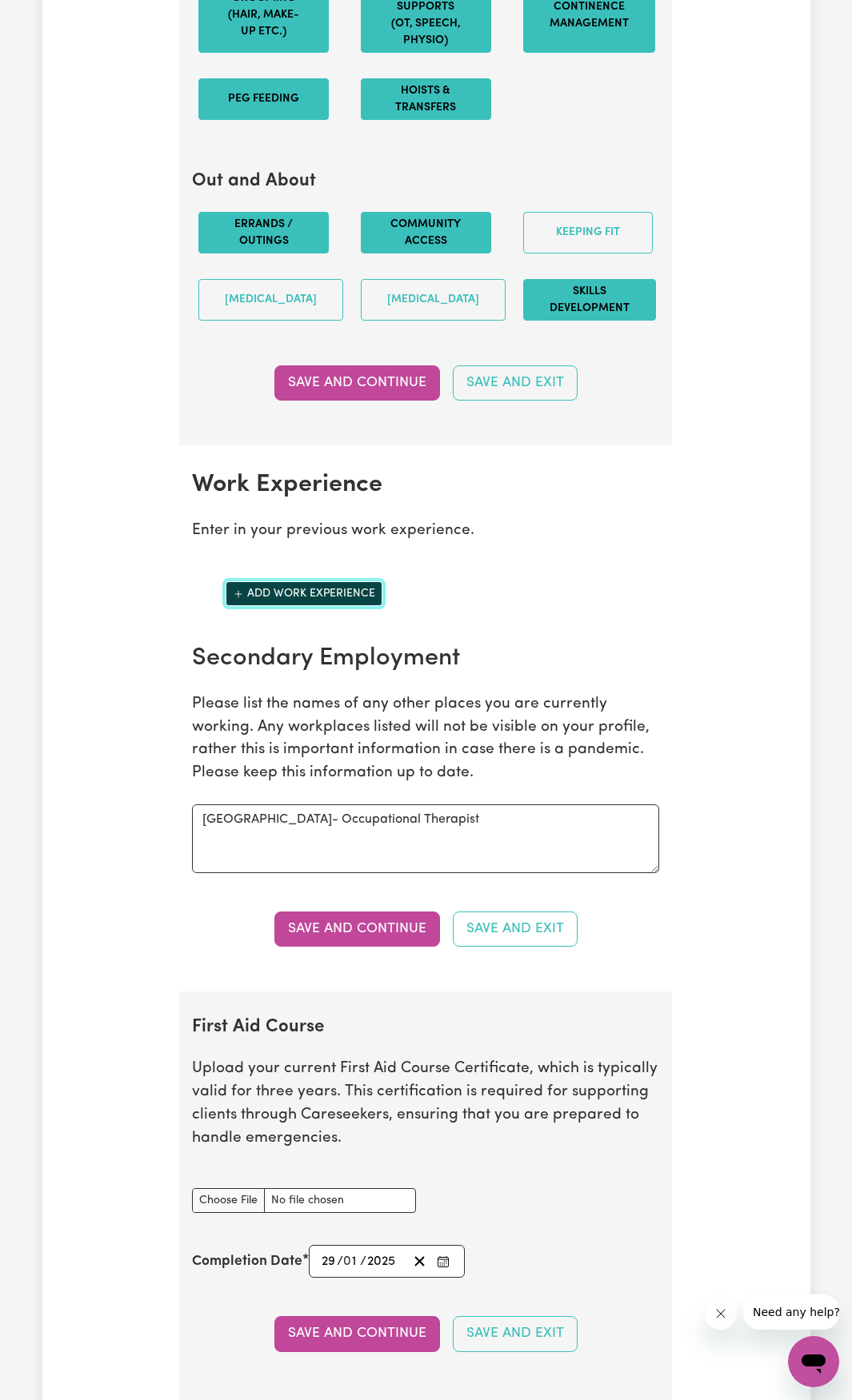
click at [312, 606] on button "Add work experience" at bounding box center [304, 593] width 157 height 25
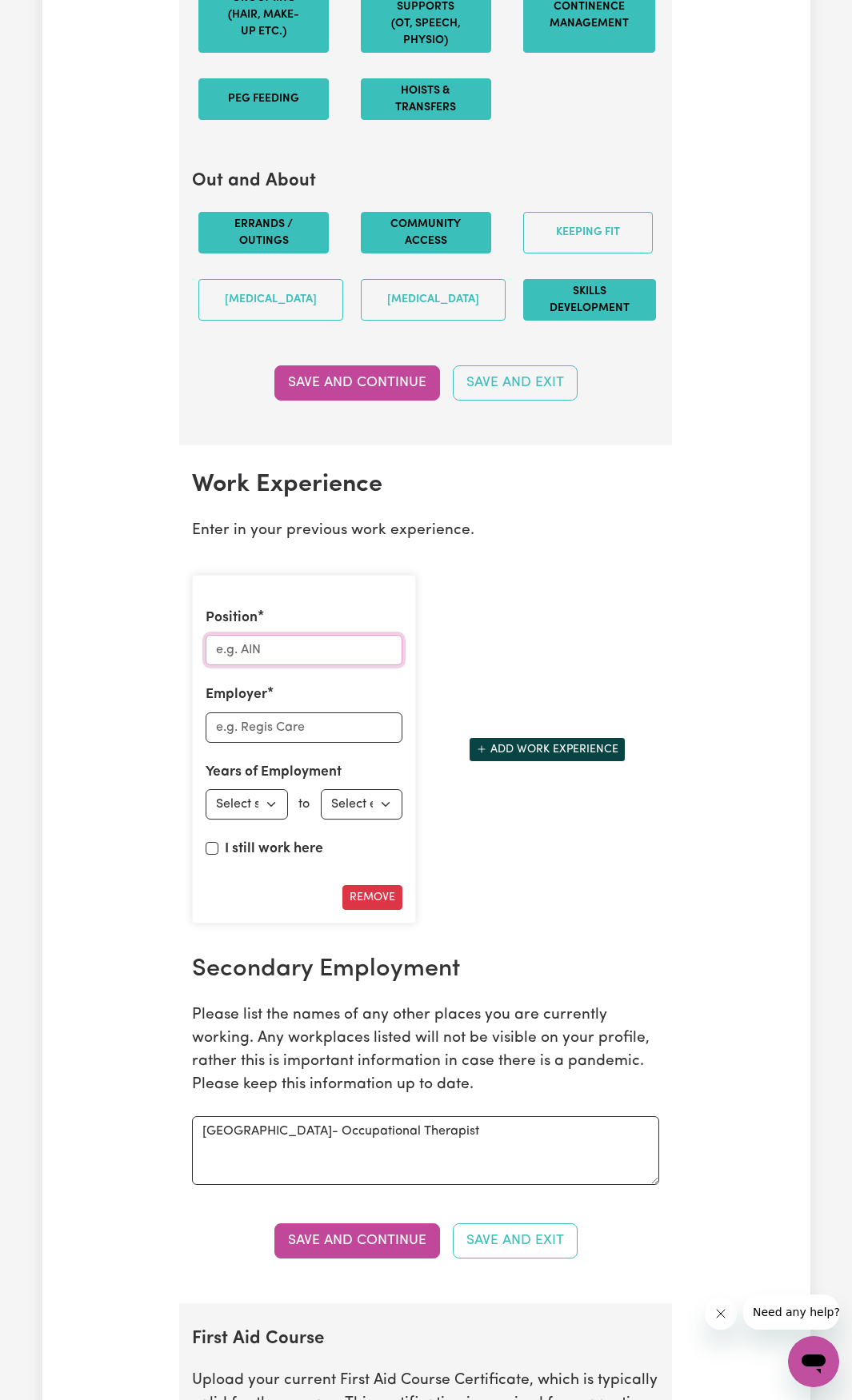
click at [280, 658] on input "Position" at bounding box center [304, 649] width 197 height 30
type input "Support Worker"
drag, startPoint x: 294, startPoint y: 752, endPoint x: 295, endPoint y: 761, distance: 9.1
click at [294, 743] on input "Employer" at bounding box center [304, 727] width 197 height 30
type input "Interchange [GEOGRAPHIC_DATA]"
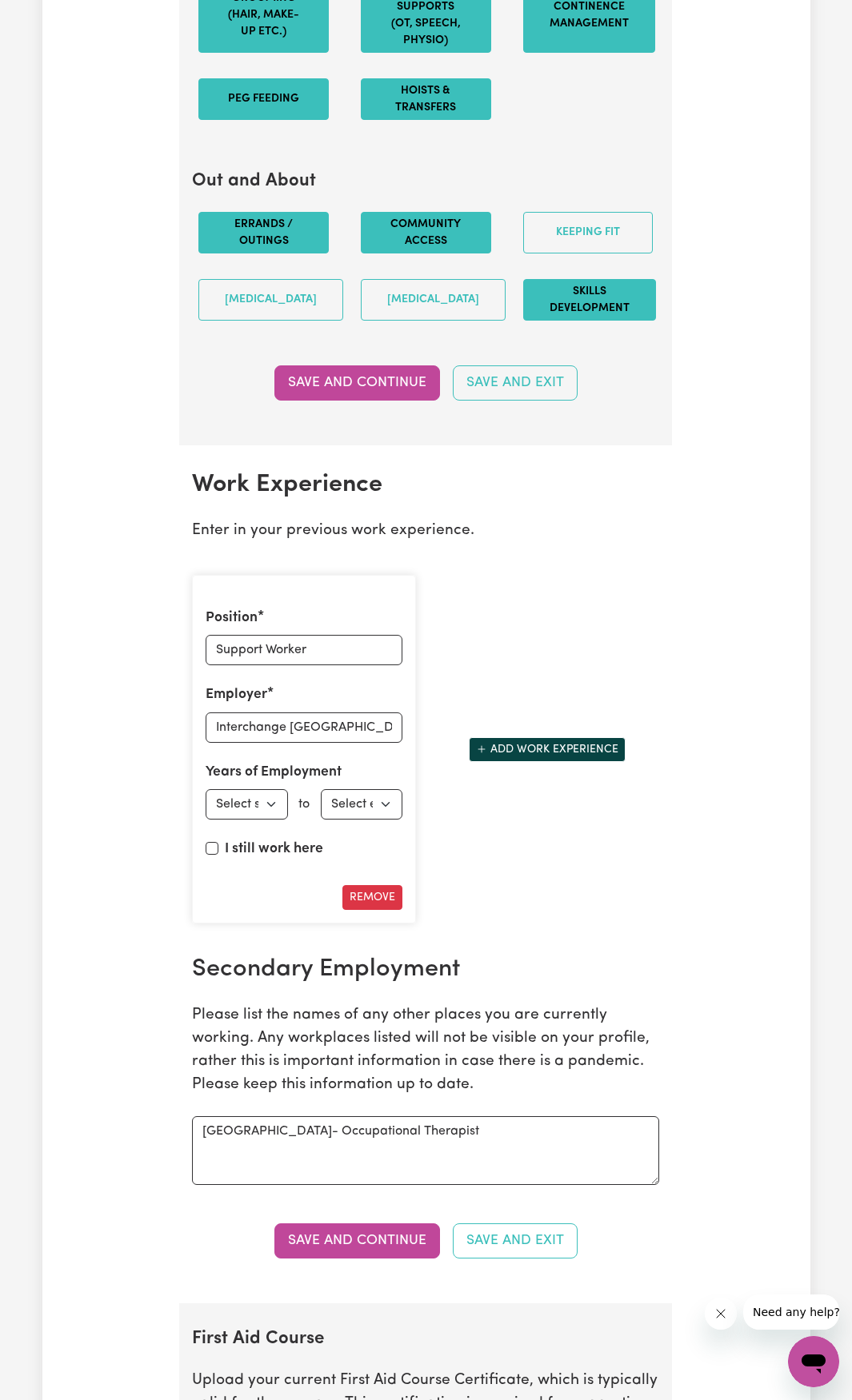
click at [265, 842] on div "Position Support Worker Employer Interchange Outer East Years of Employment Emp…" at bounding box center [304, 750] width 224 height 350
click at [272, 820] on select "Select start year [DATE] 1952 1953 1954 1955 1956 1957 1958 1959 1960 1961 1962…" at bounding box center [247, 803] width 82 height 30
select select "2013"
click at [206, 806] on select "Select start year [DATE] 1952 1953 1954 1955 1956 1957 1958 1959 1960 1961 1962…" at bounding box center [247, 803] width 82 height 30
click at [345, 820] on select "Select end year [DATE] 1952 1953 1954 1955 1956 1957 1958 1959 1960 1961 1962 1…" at bounding box center [362, 803] width 82 height 30
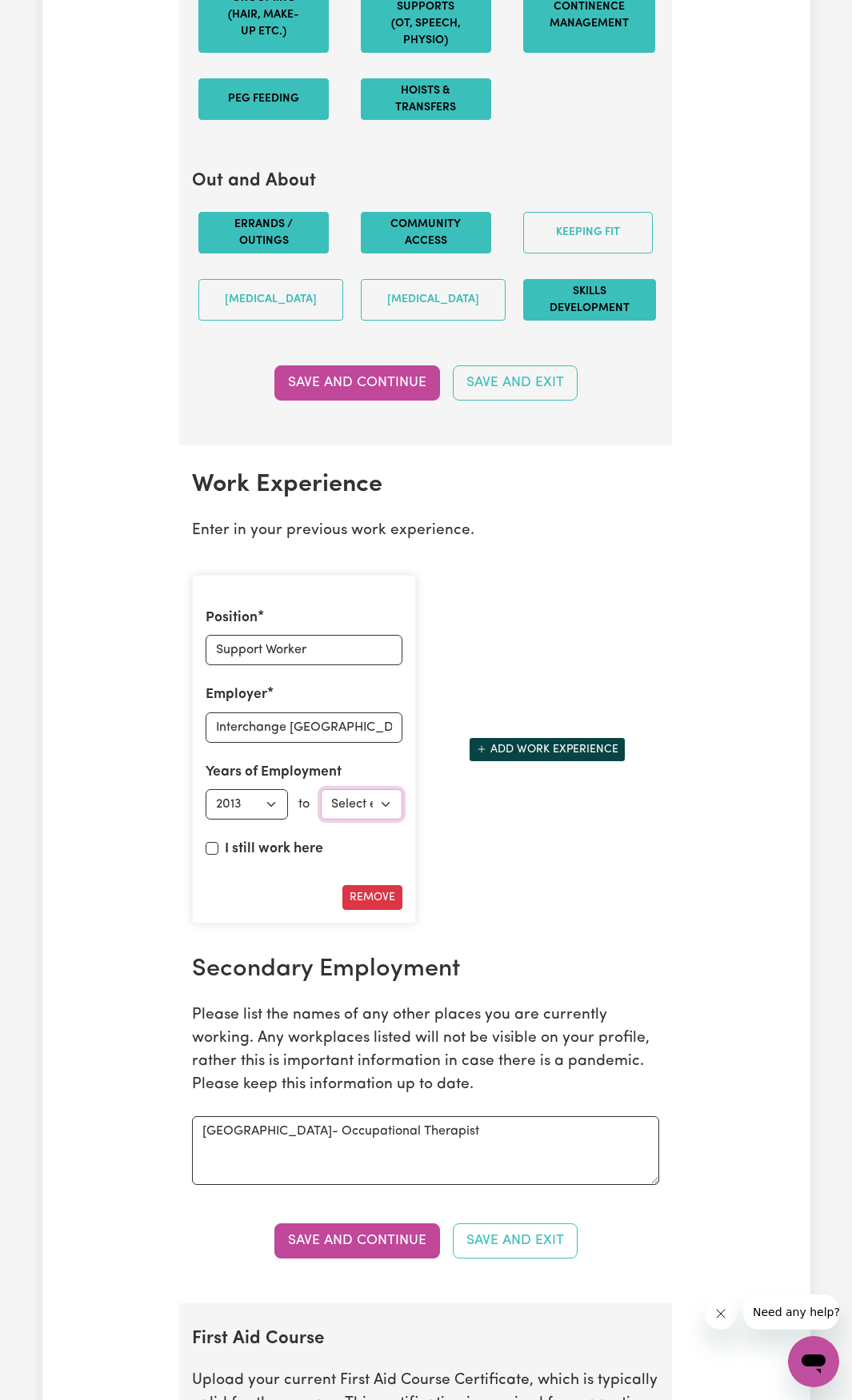
select select "2023"
click at [321, 806] on select "Select end year [DATE] 1952 1953 1954 1955 1956 1957 1958 1959 1960 1961 1962 1…" at bounding box center [362, 803] width 82 height 30
click at [478, 892] on div "Position Support Worker Employer Interchange Outer East Years of Employment Emp…" at bounding box center [426, 750] width 487 height 375
click at [516, 762] on button "Add work experience" at bounding box center [547, 749] width 157 height 25
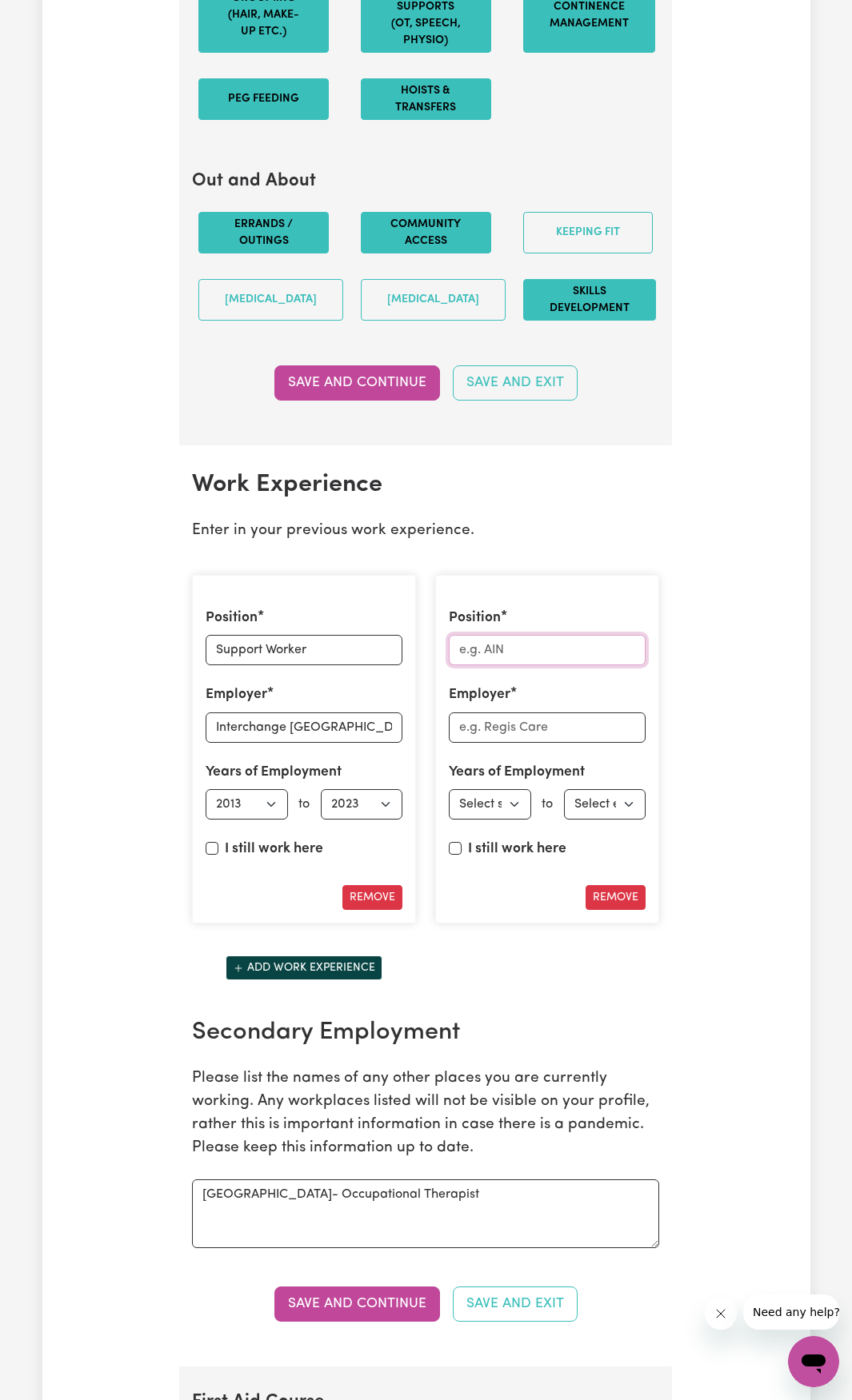
click at [530, 665] on input "Position" at bounding box center [548, 649] width 197 height 30
type input "Occupational Therapist"
click at [557, 738] on input "Employer" at bounding box center [548, 727] width 197 height 30
type input "Making Waves OT"
click at [501, 820] on select "Select start year [DATE] 1952 1953 1954 1955 1956 1957 1958 1959 1960 1961 1962…" at bounding box center [490, 803] width 82 height 30
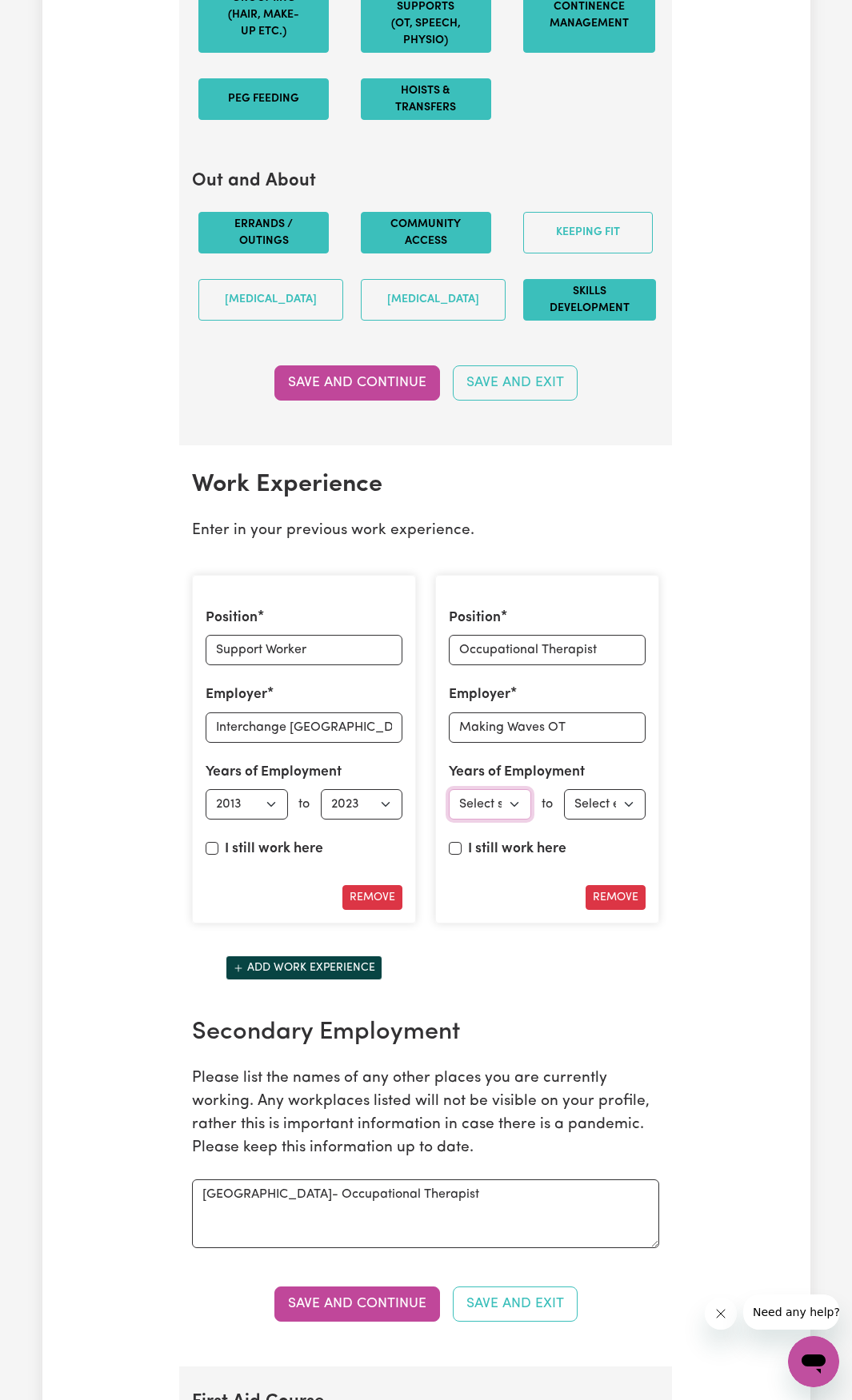
select select "2023"
click at [449, 806] on select "Select start year [DATE] 1952 1953 1954 1955 1956 1957 1958 1959 1960 1961 1962…" at bounding box center [490, 803] width 82 height 30
click at [594, 820] on select "Select end year [DATE] 1952 1953 1954 1955 1956 1957 1958 1959 1960 1961 1962 1…" at bounding box center [605, 803] width 82 height 30
select select "2025"
click at [564, 806] on select "Select end year [DATE] 1952 1953 1954 1955 1956 1957 1958 1959 1960 1961 1962 1…" at bounding box center [605, 803] width 82 height 30
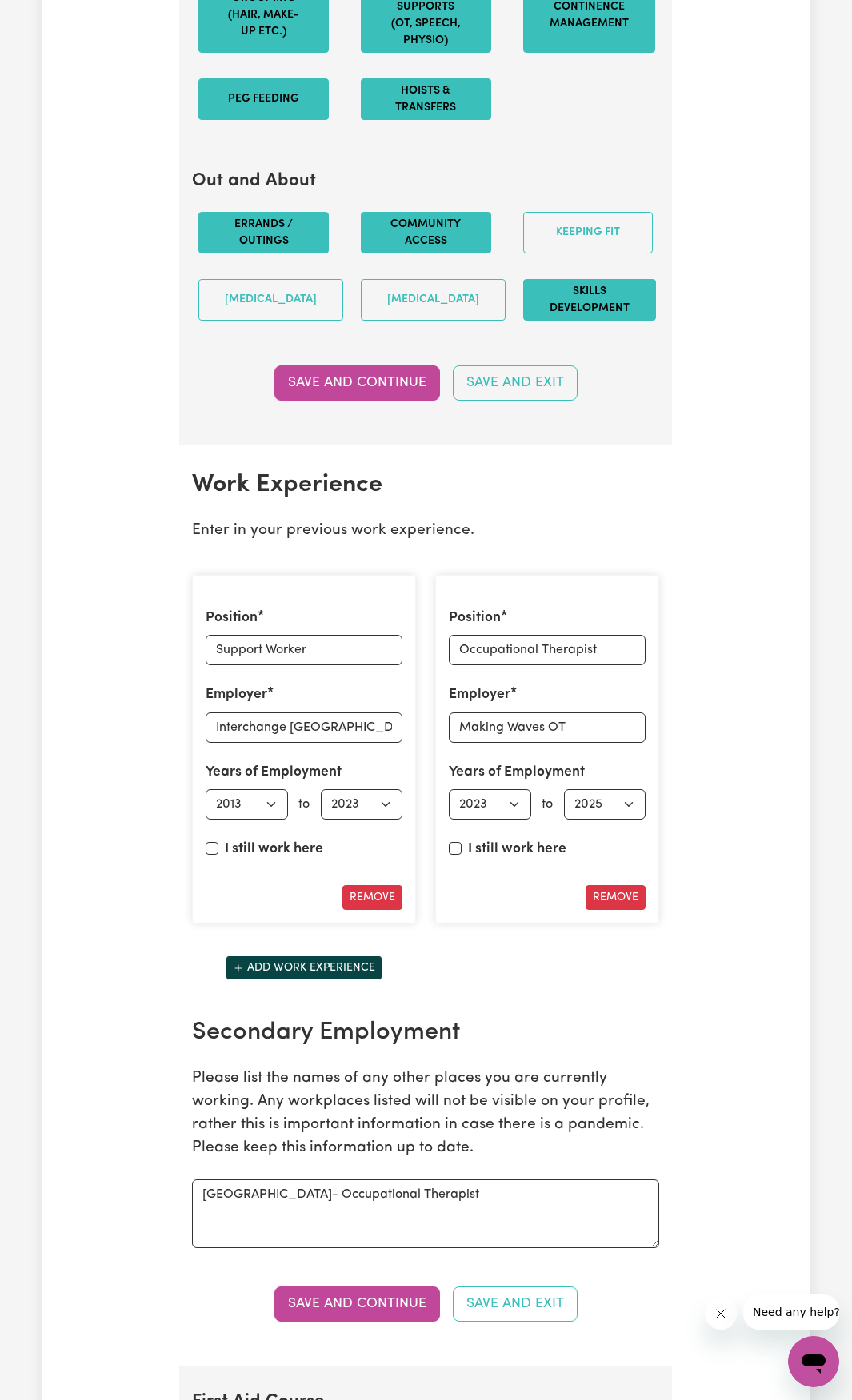
click at [728, 935] on div "Update Profile 1 2 3 4 5 Step 3 : Your Work and Experience Potential clients ne…" at bounding box center [426, 474] width 768 height 5065
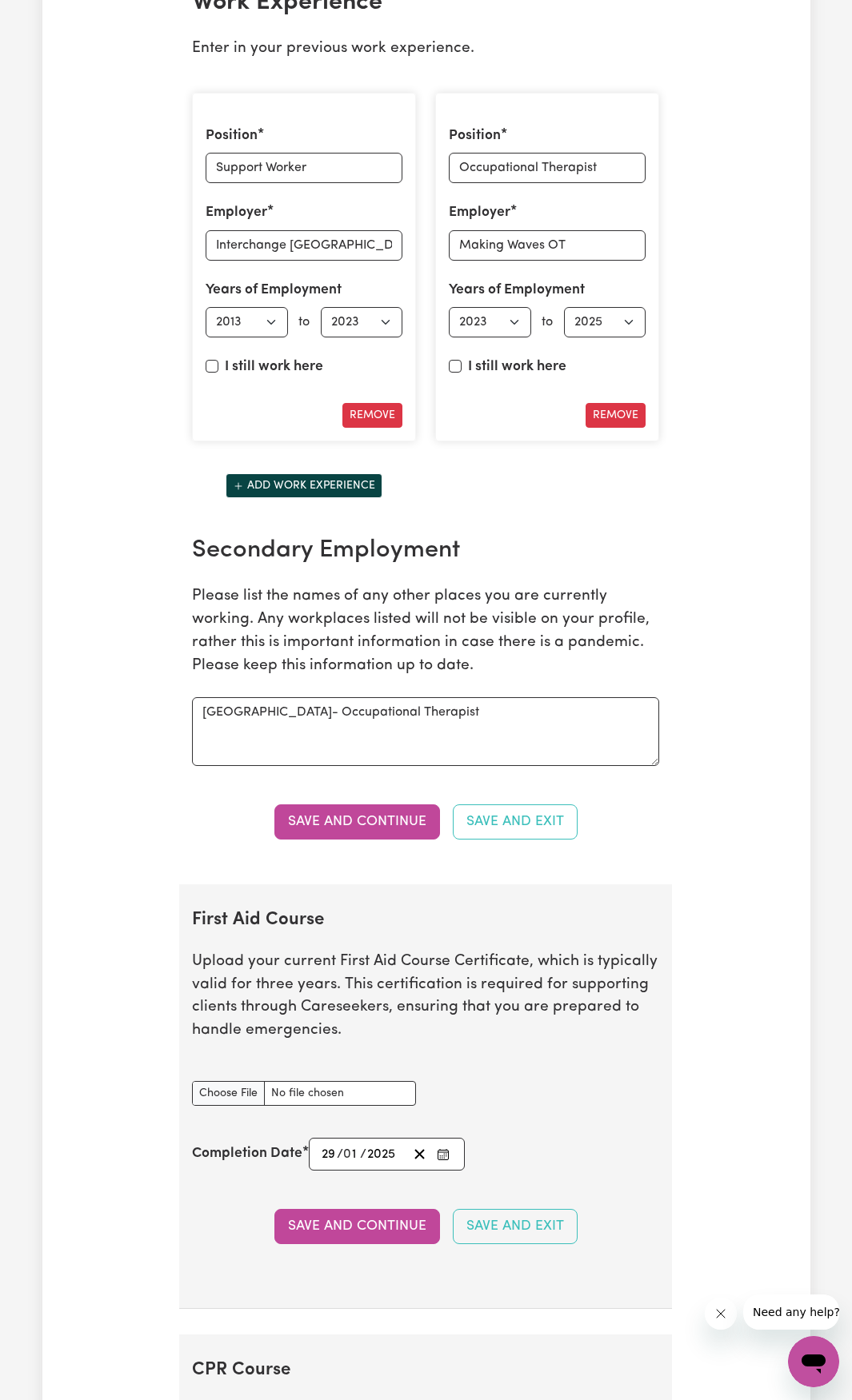
scroll to position [2639, 0]
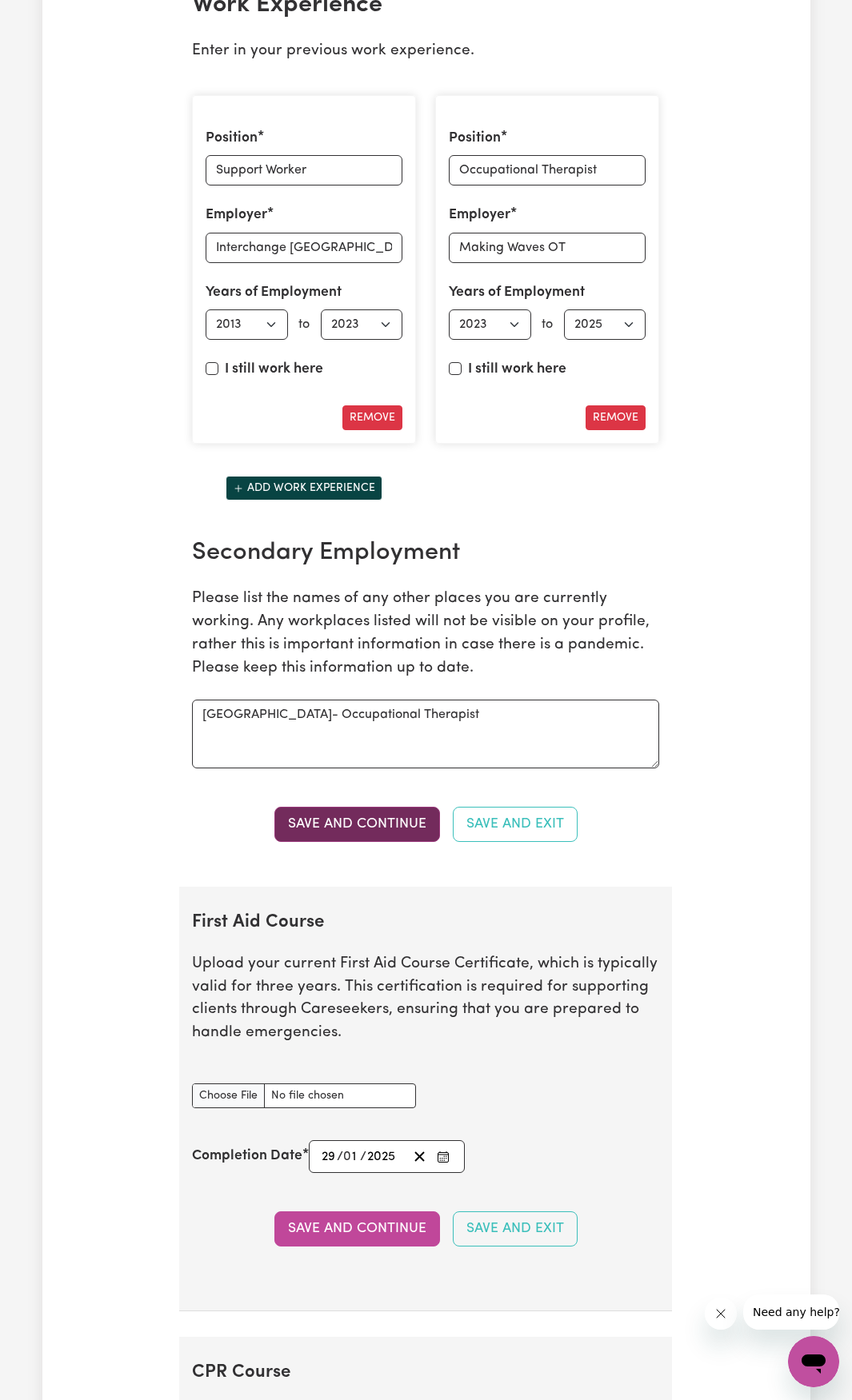
click at [329, 840] on button "Save and Continue" at bounding box center [357, 824] width 166 height 36
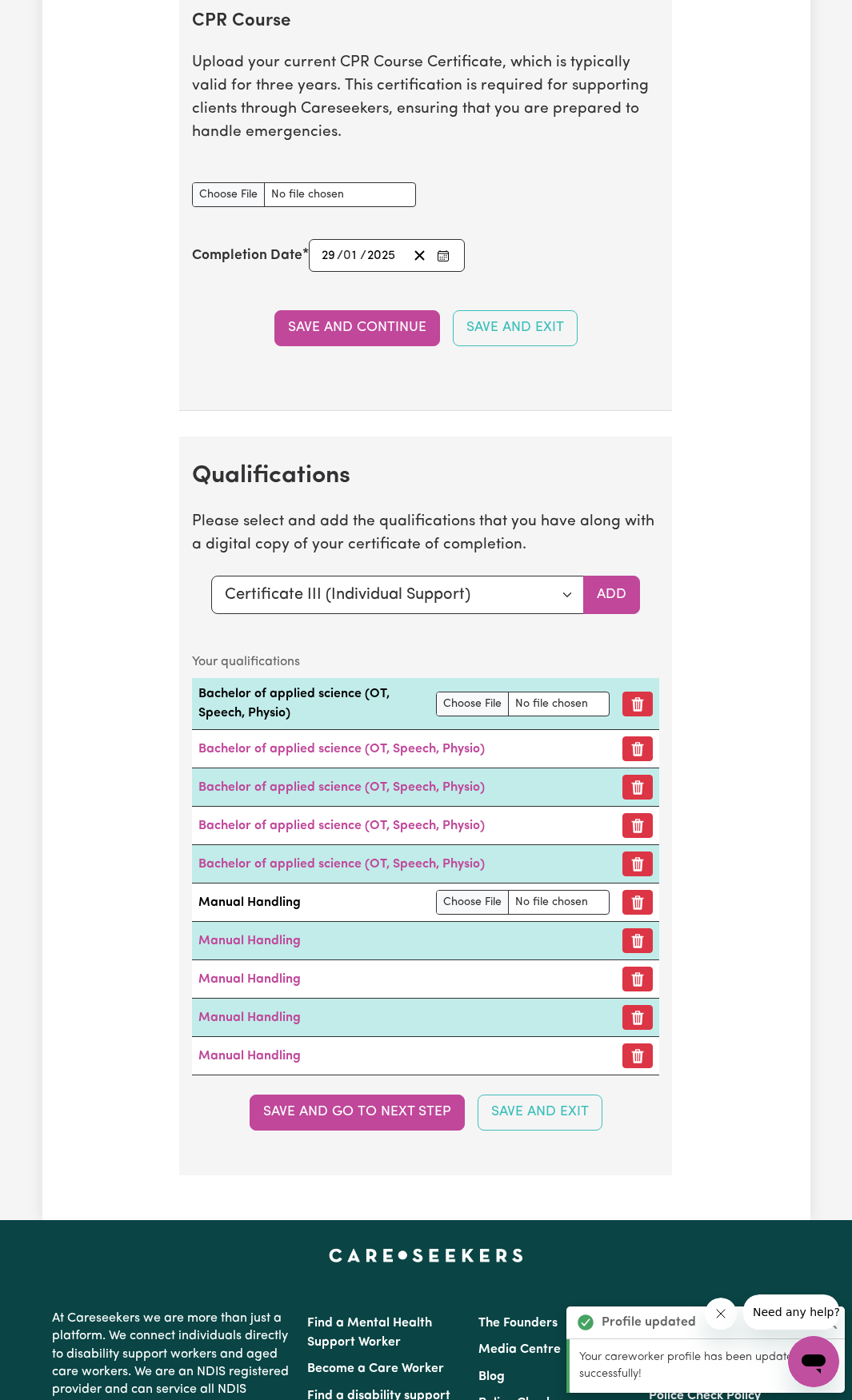
scroll to position [4103, 0]
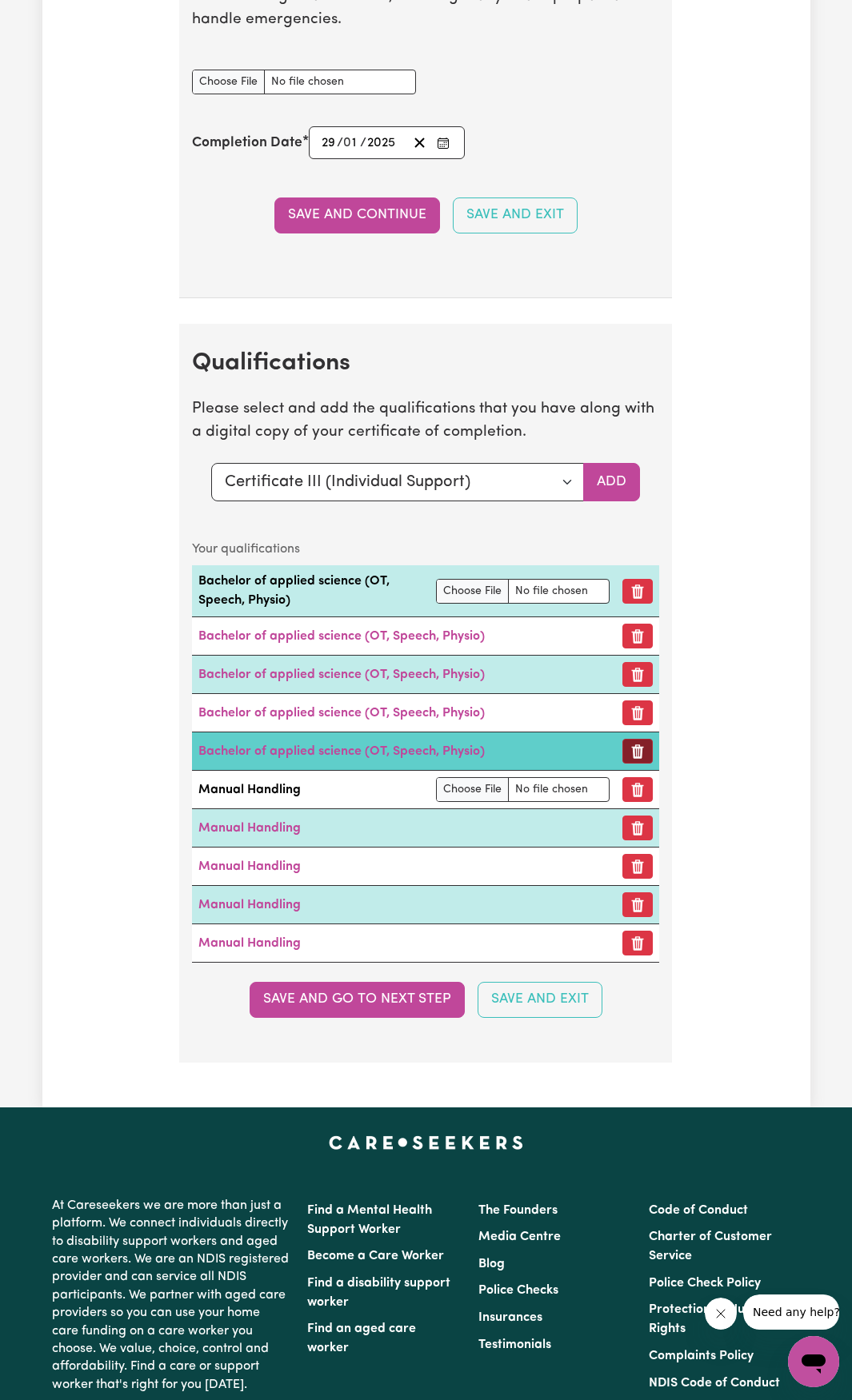
click at [631, 760] on icon "Remove certificate" at bounding box center [638, 751] width 16 height 16
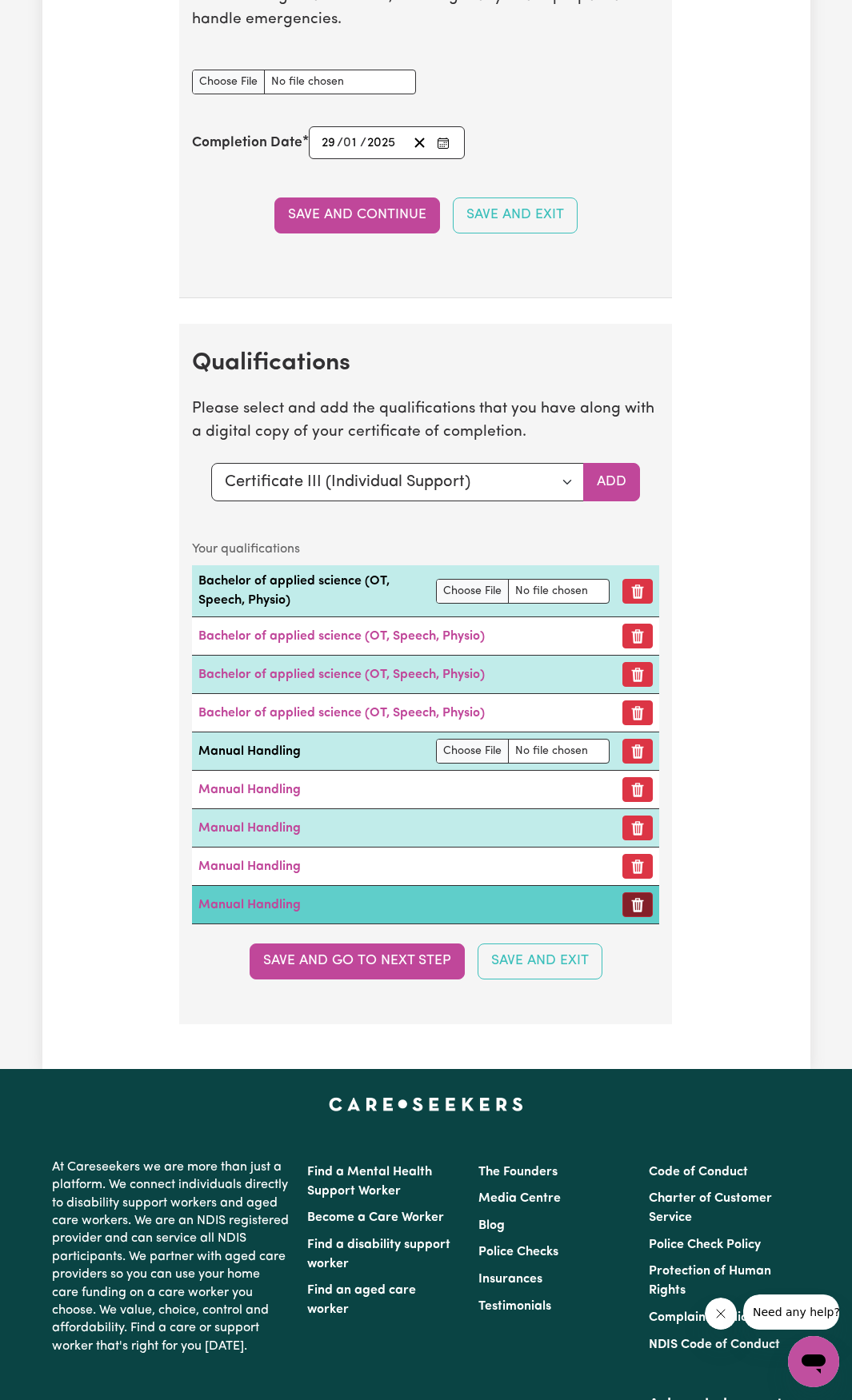
click at [628, 917] on button "Remove certificate" at bounding box center [637, 904] width 30 height 25
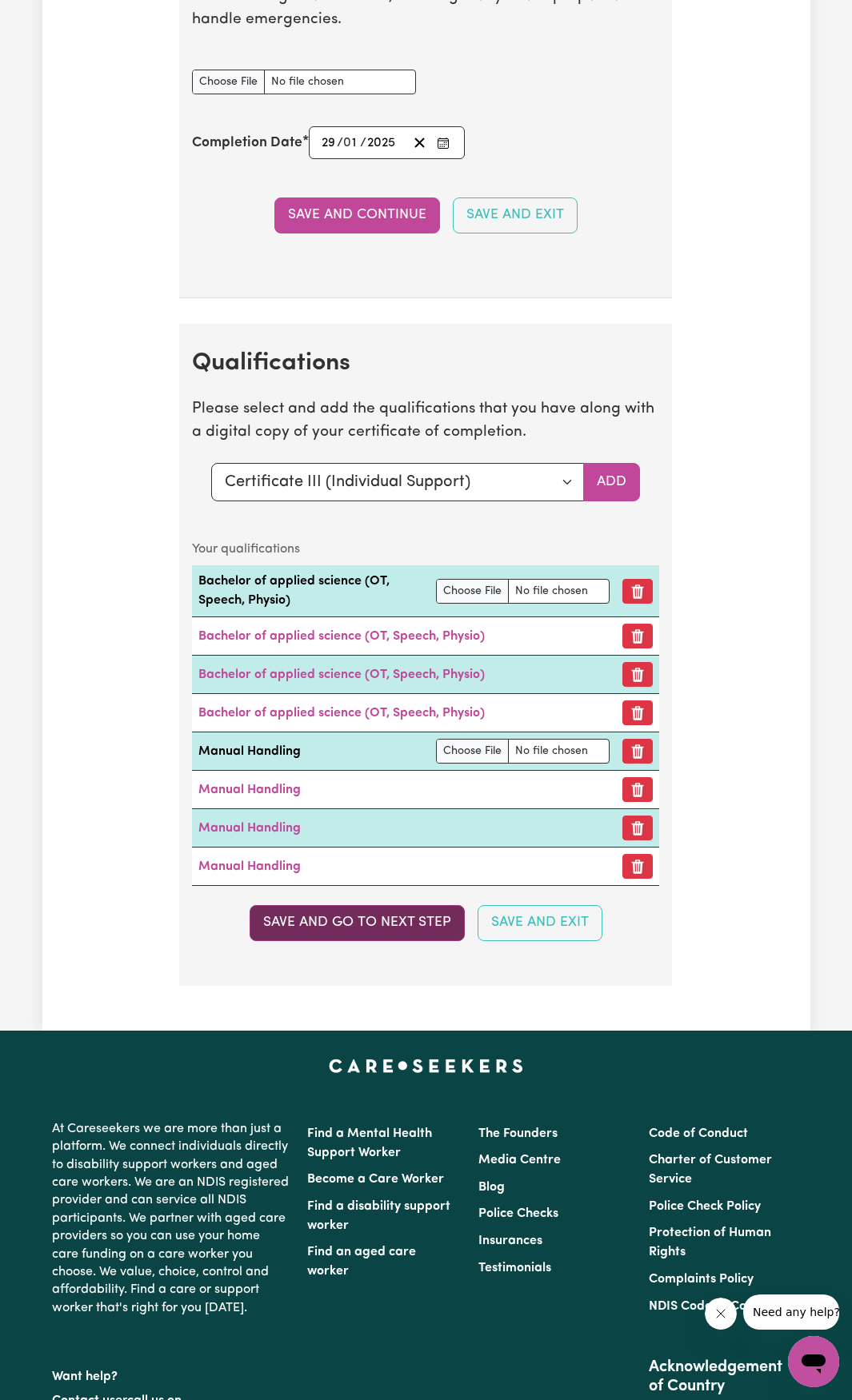
click at [416, 940] on button "Save and go to next step" at bounding box center [357, 923] width 215 height 36
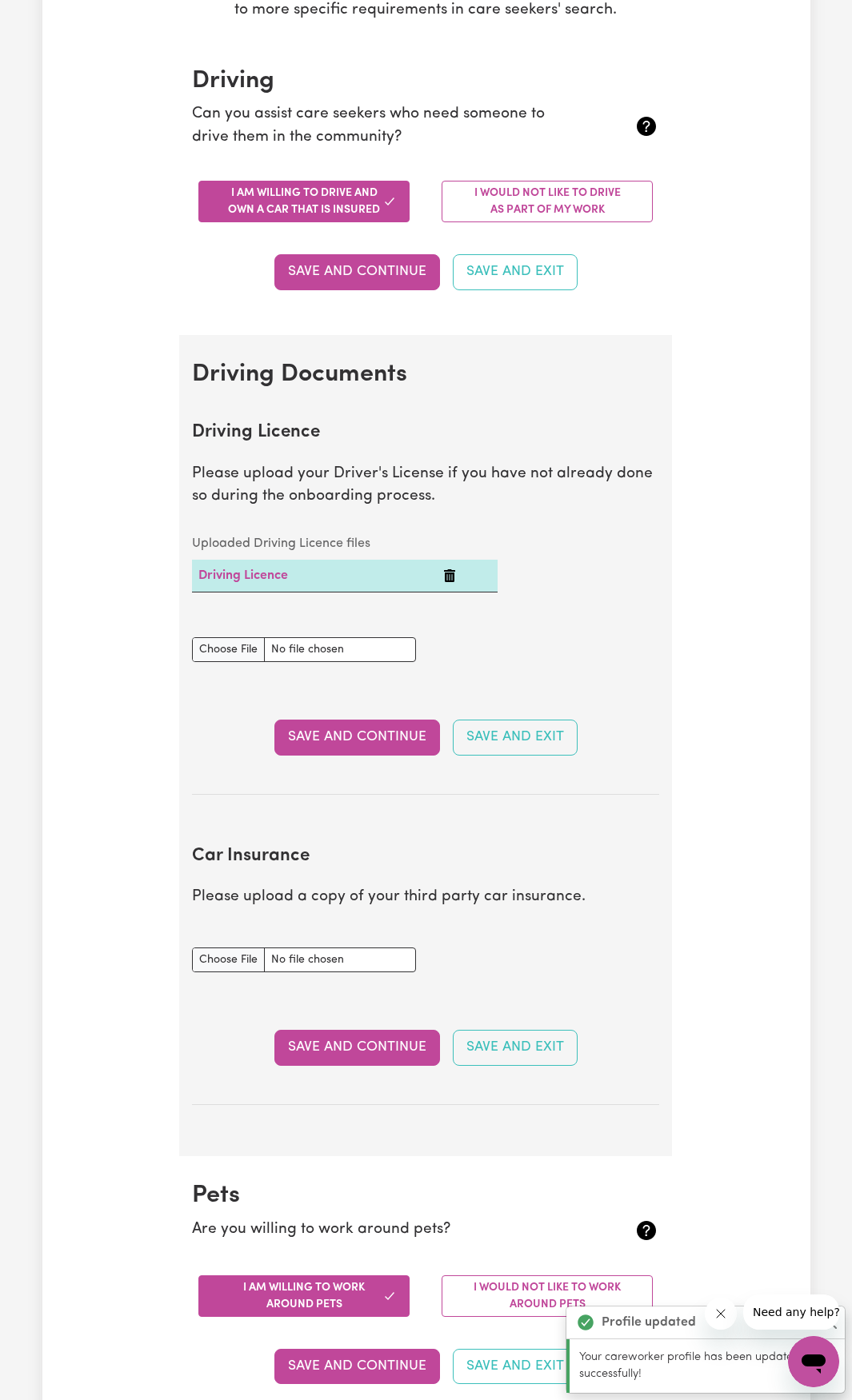
scroll to position [400, 0]
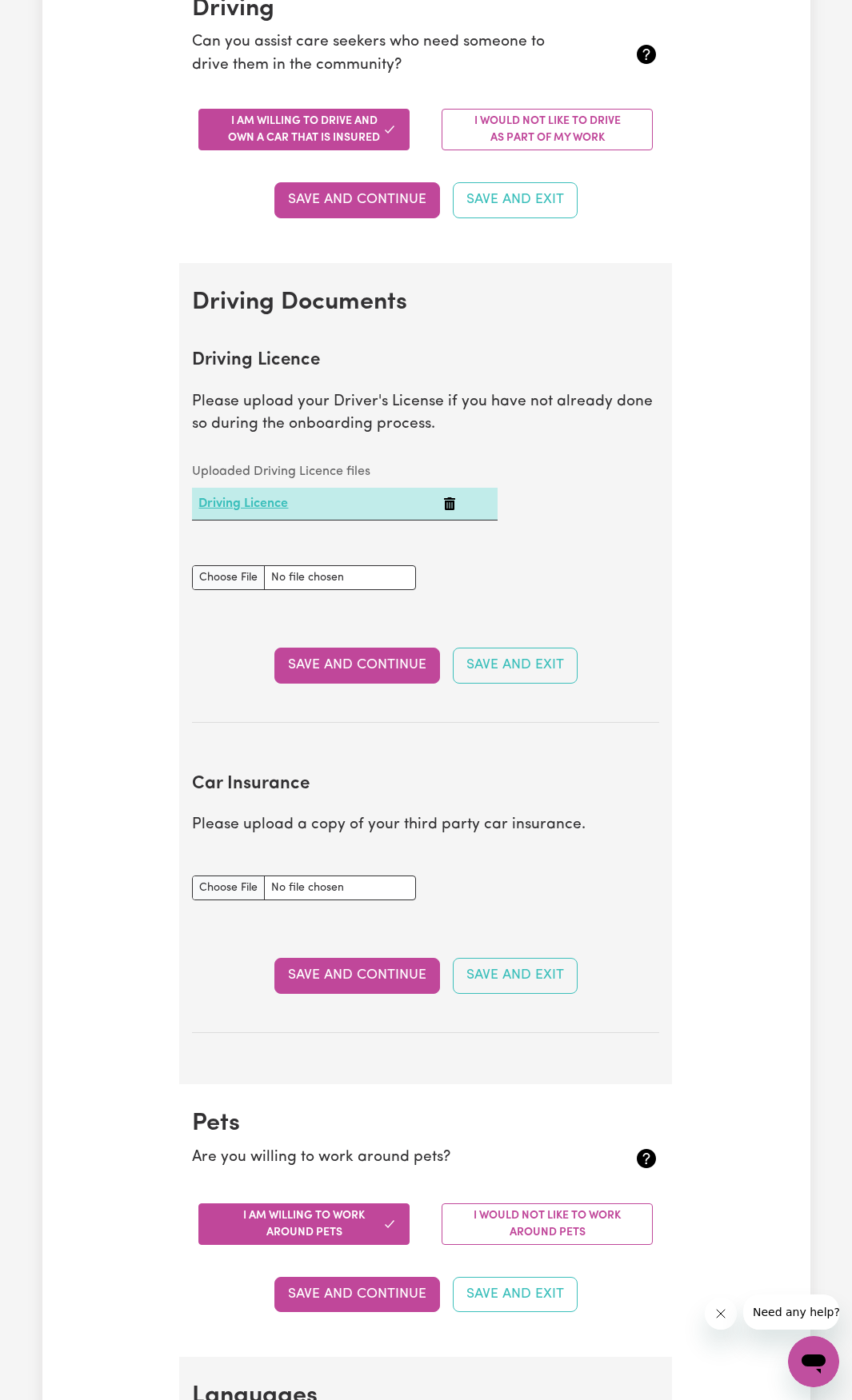
click at [280, 502] on link "Driving Licence" at bounding box center [243, 504] width 89 height 13
click at [251, 884] on input "Car Insurance document" at bounding box center [304, 887] width 224 height 25
type input "C:\fakepath\20250930_175245.jpg"
click at [347, 978] on button "Save and Continue" at bounding box center [357, 976] width 166 height 36
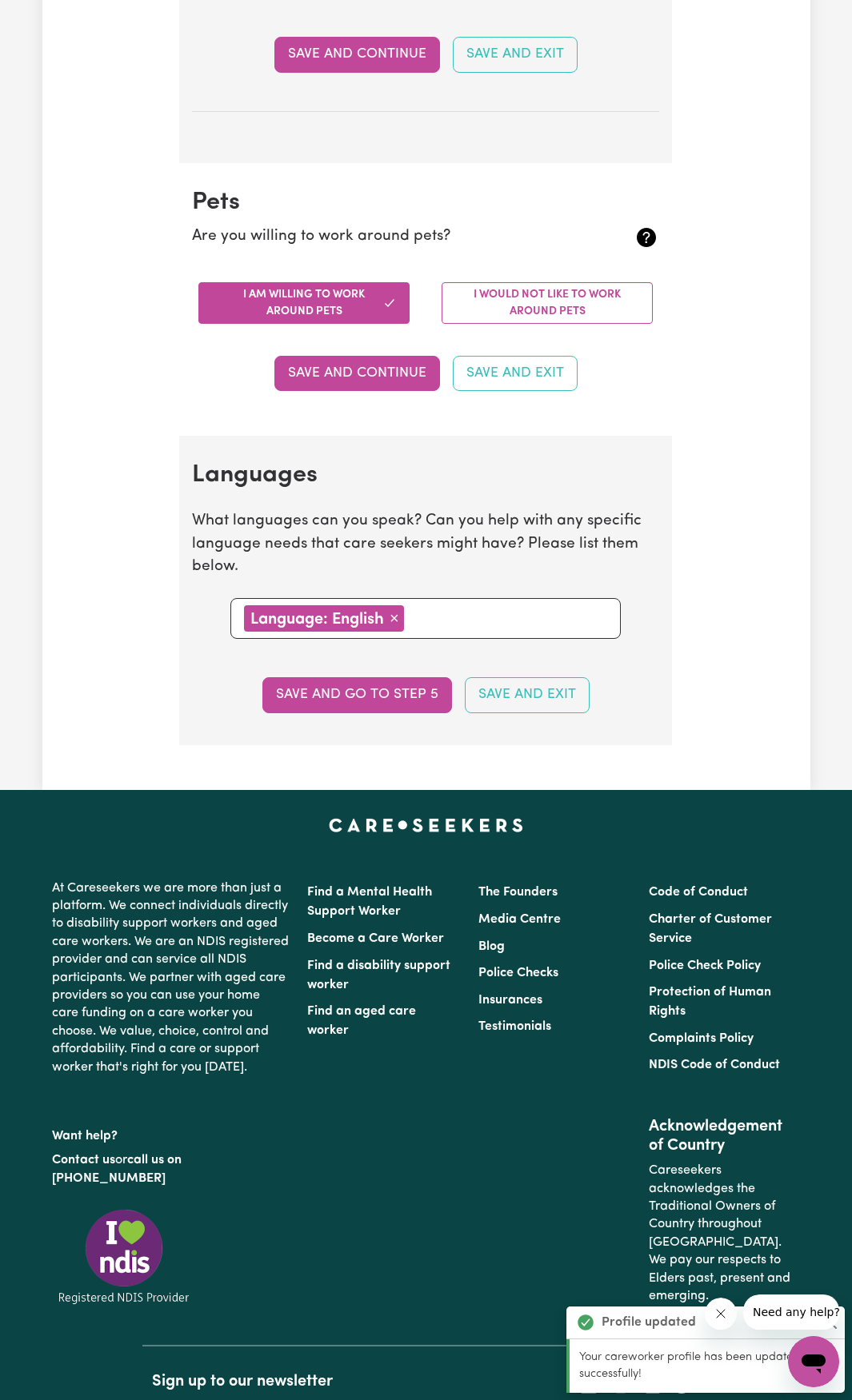
scroll to position [1418, 0]
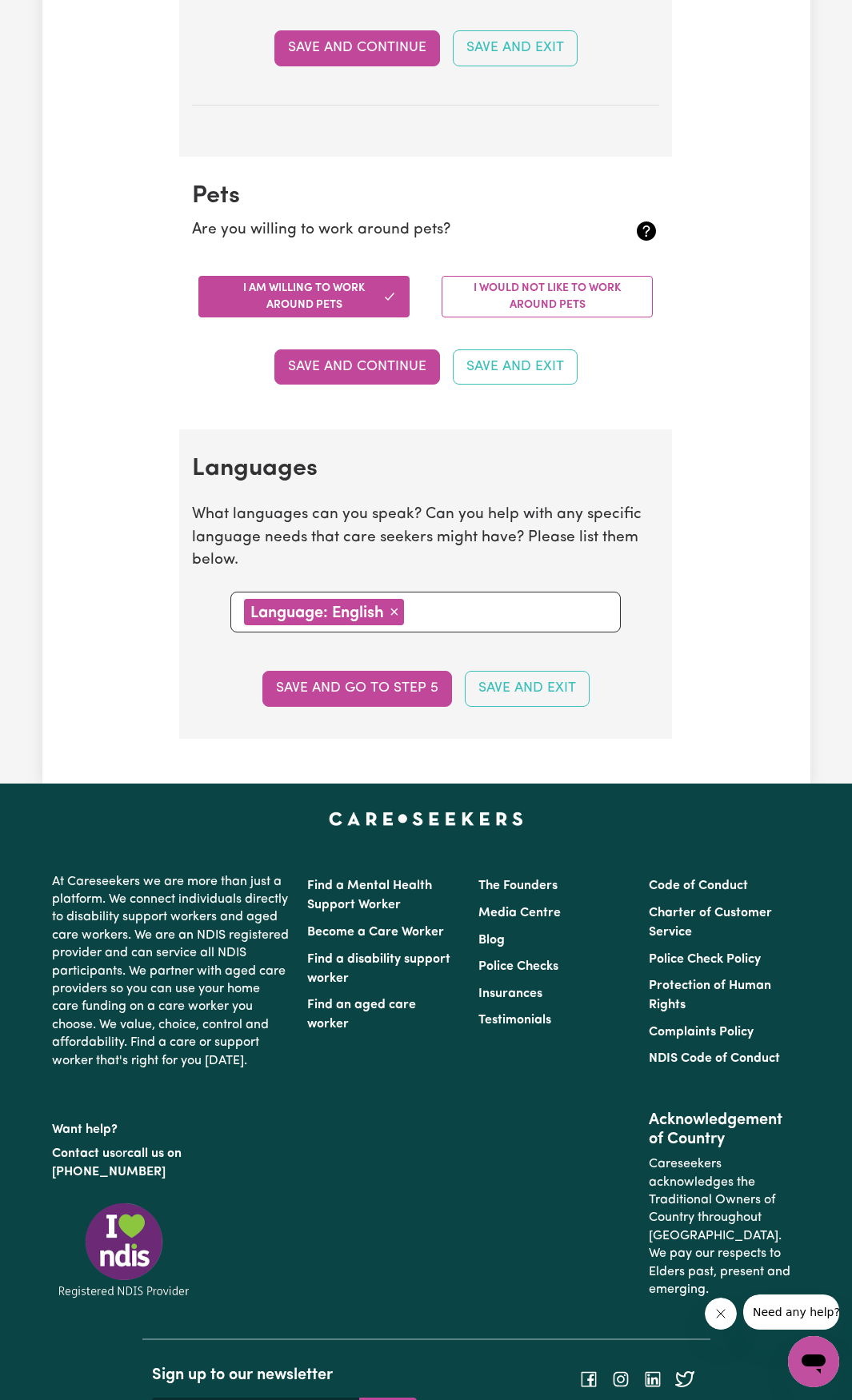
click at [405, 678] on button "Save and go to step 5" at bounding box center [357, 689] width 190 height 36
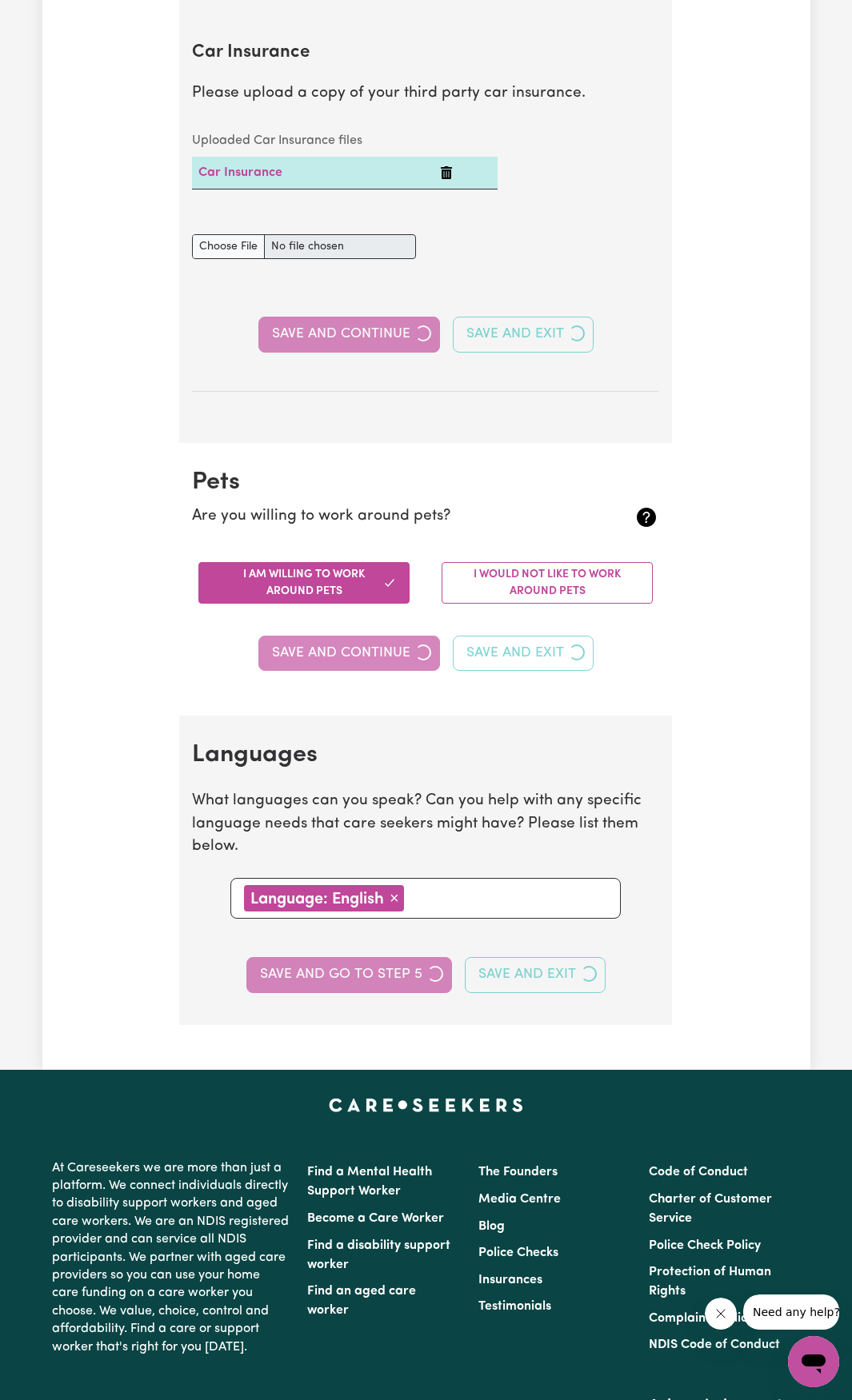
select select "I am providing services by being employed by an organisation"
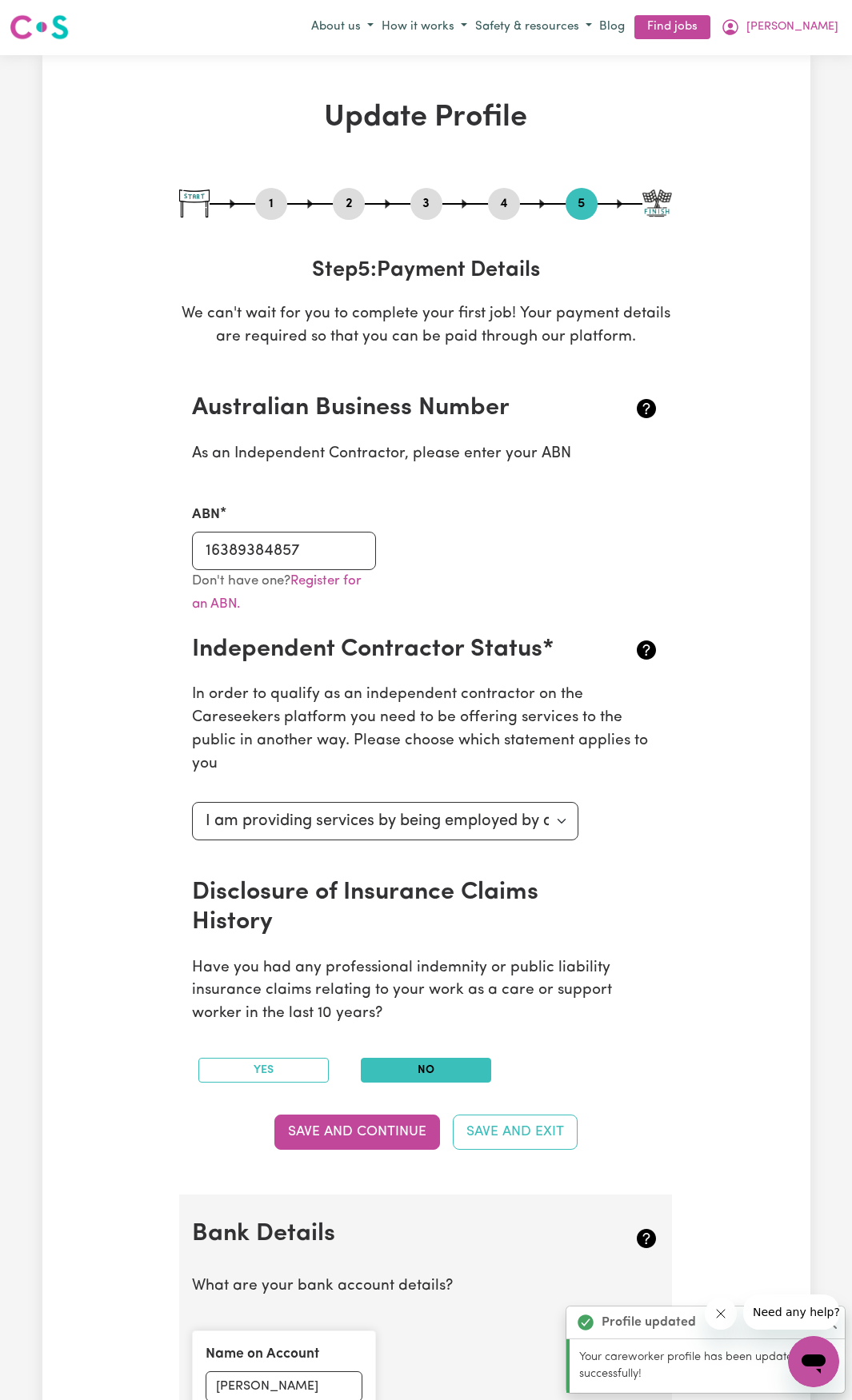
scroll to position [0, 0]
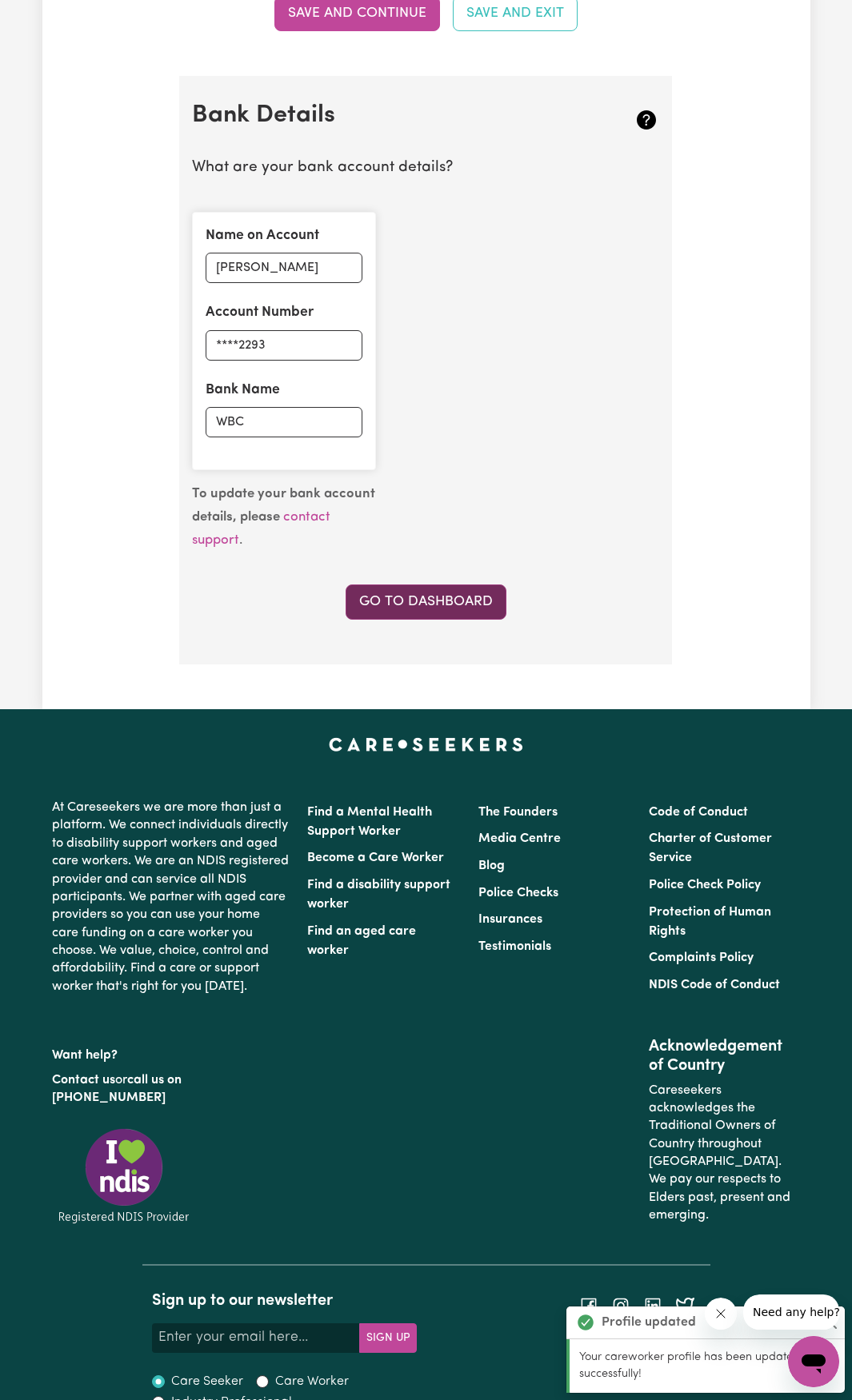
click at [425, 614] on link "Go to Dashboard" at bounding box center [426, 602] width 160 height 36
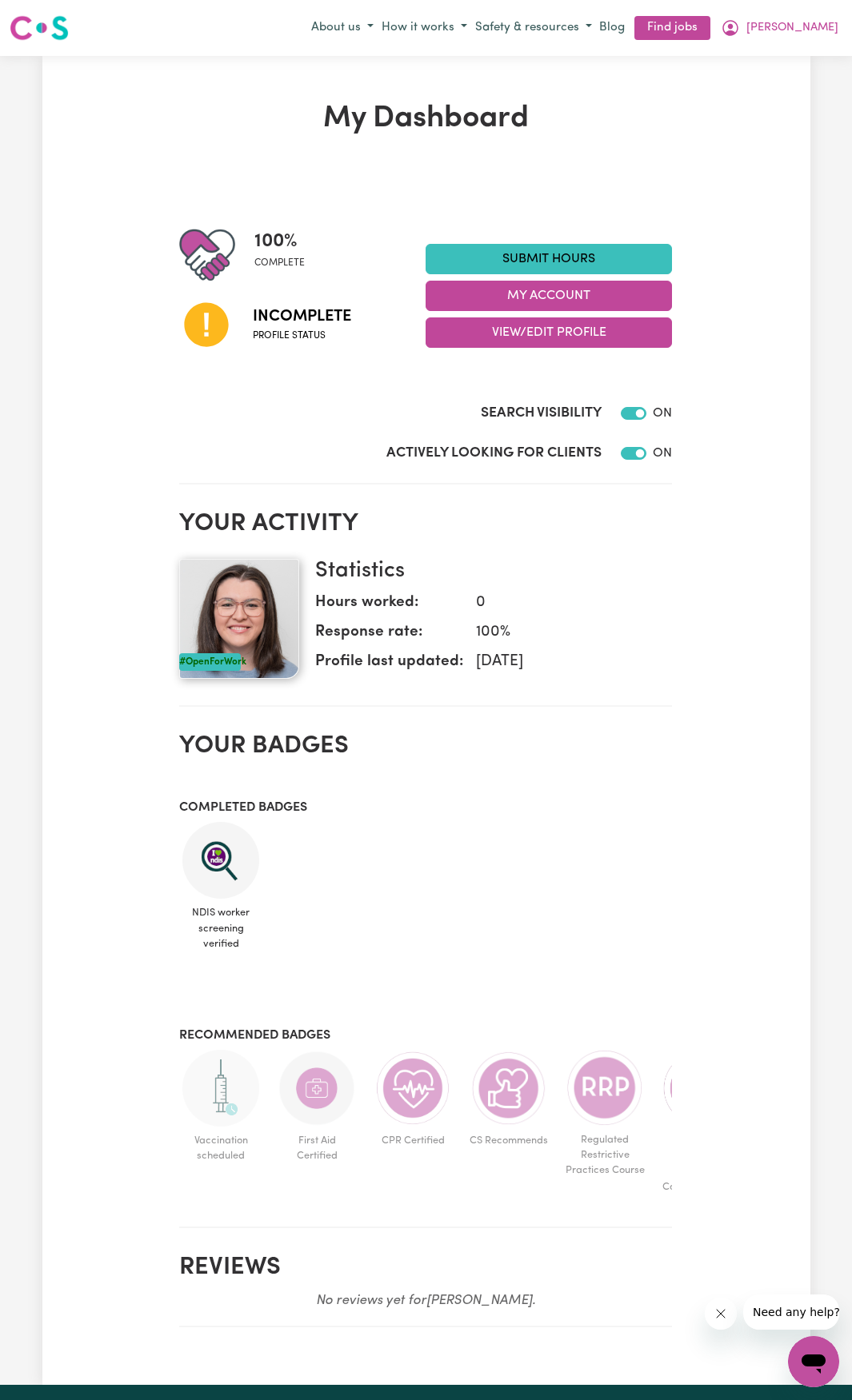
click at [256, 326] on span "Incomplete" at bounding box center [302, 316] width 98 height 24
click at [530, 331] on button "View/Edit Profile" at bounding box center [549, 332] width 246 height 30
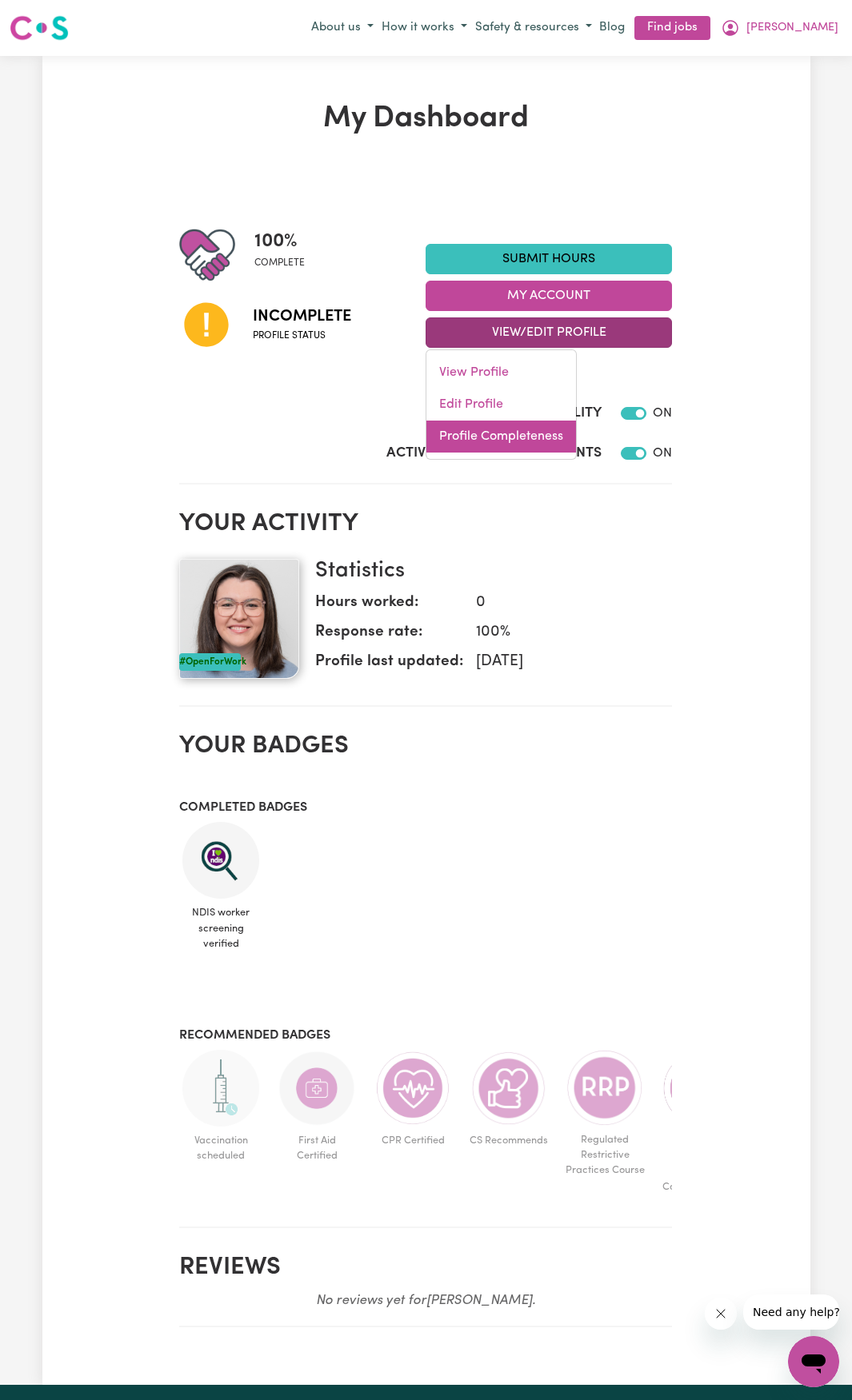
click at [505, 429] on link "Profile Completeness" at bounding box center [501, 436] width 149 height 32
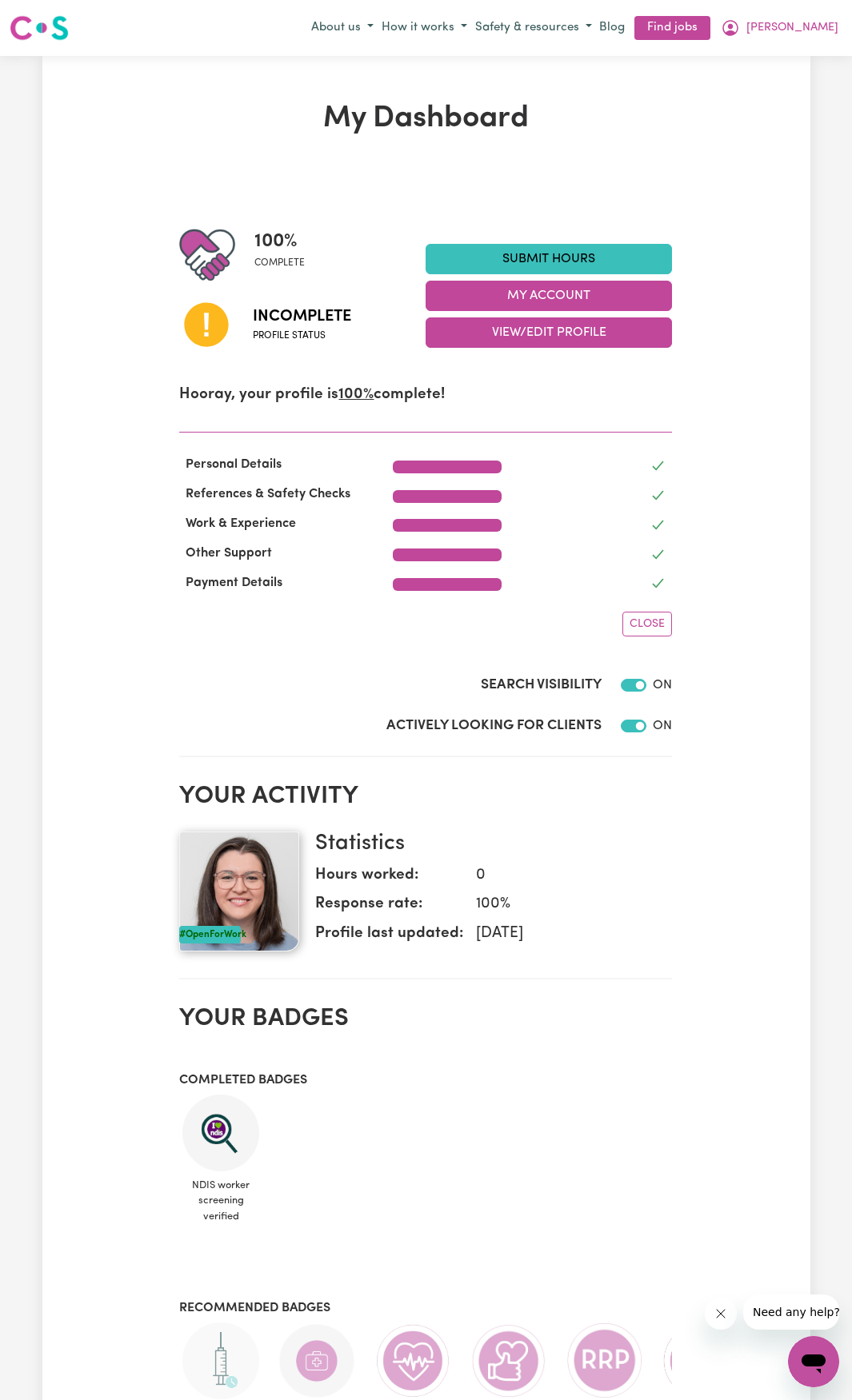
click at [351, 394] on u "100%" at bounding box center [355, 394] width 36 height 15
click at [645, 626] on span "Close" at bounding box center [647, 624] width 36 height 12
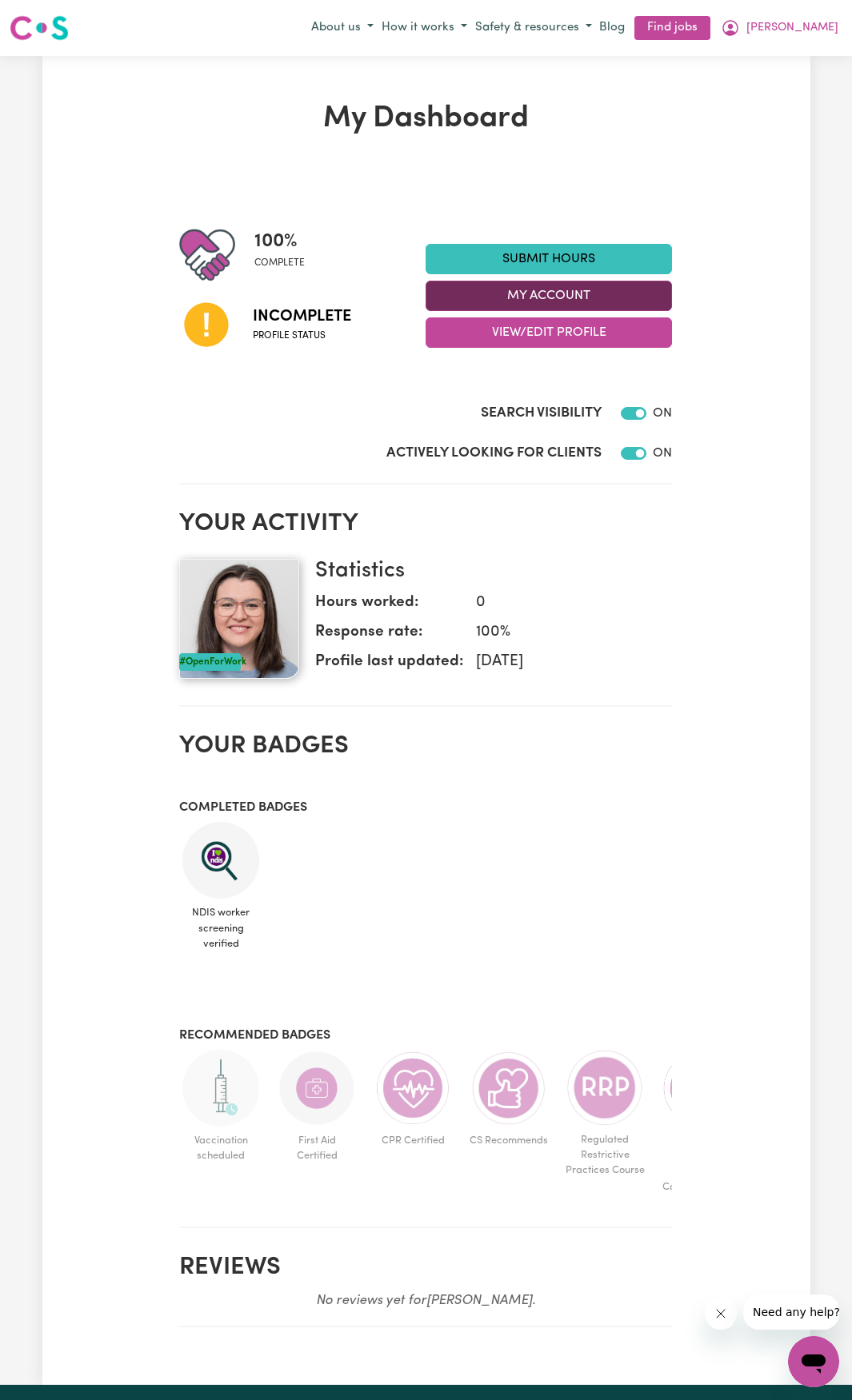
click at [519, 300] on button "My Account" at bounding box center [549, 295] width 246 height 30
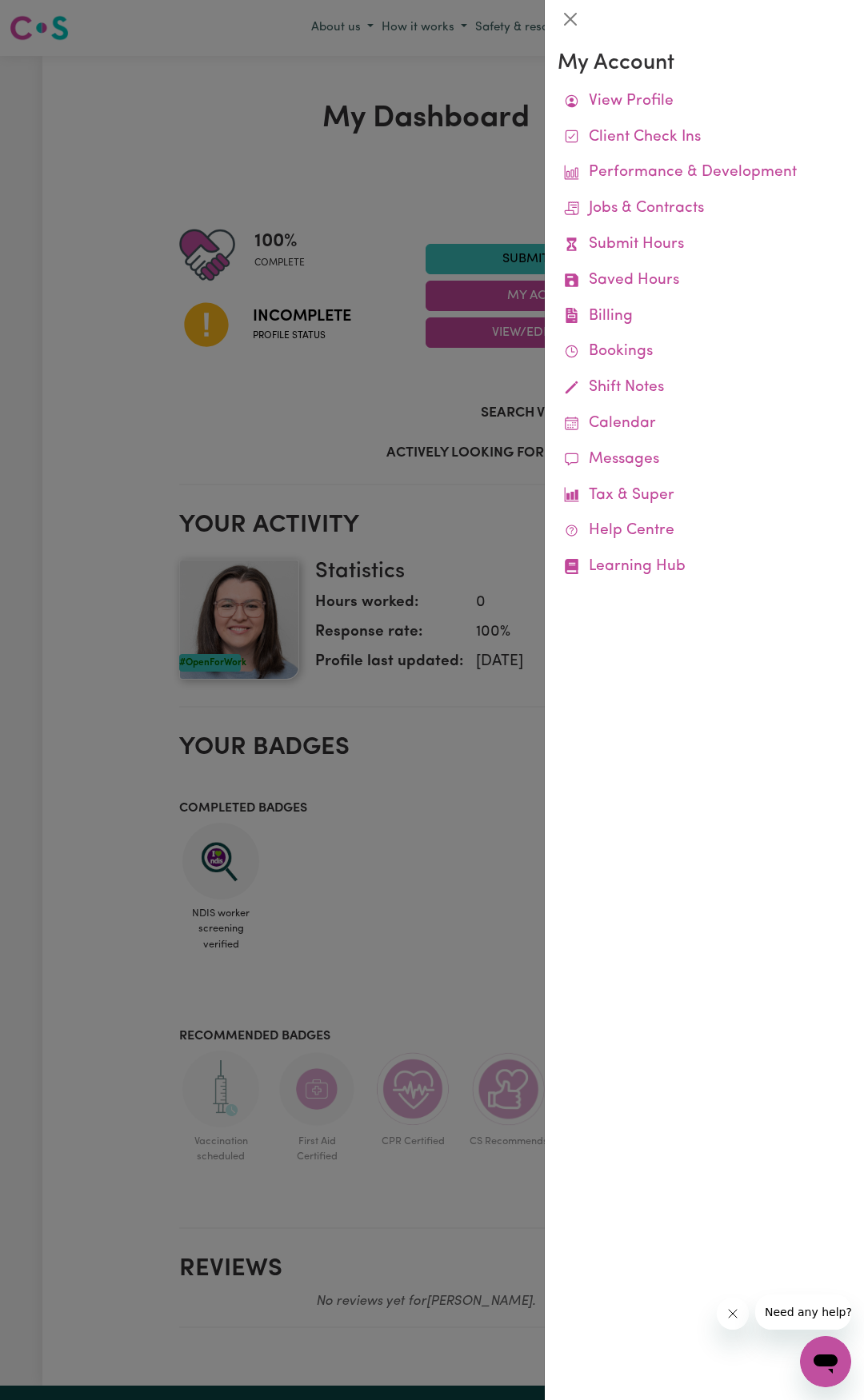
click at [497, 671] on div at bounding box center [432, 700] width 864 height 1400
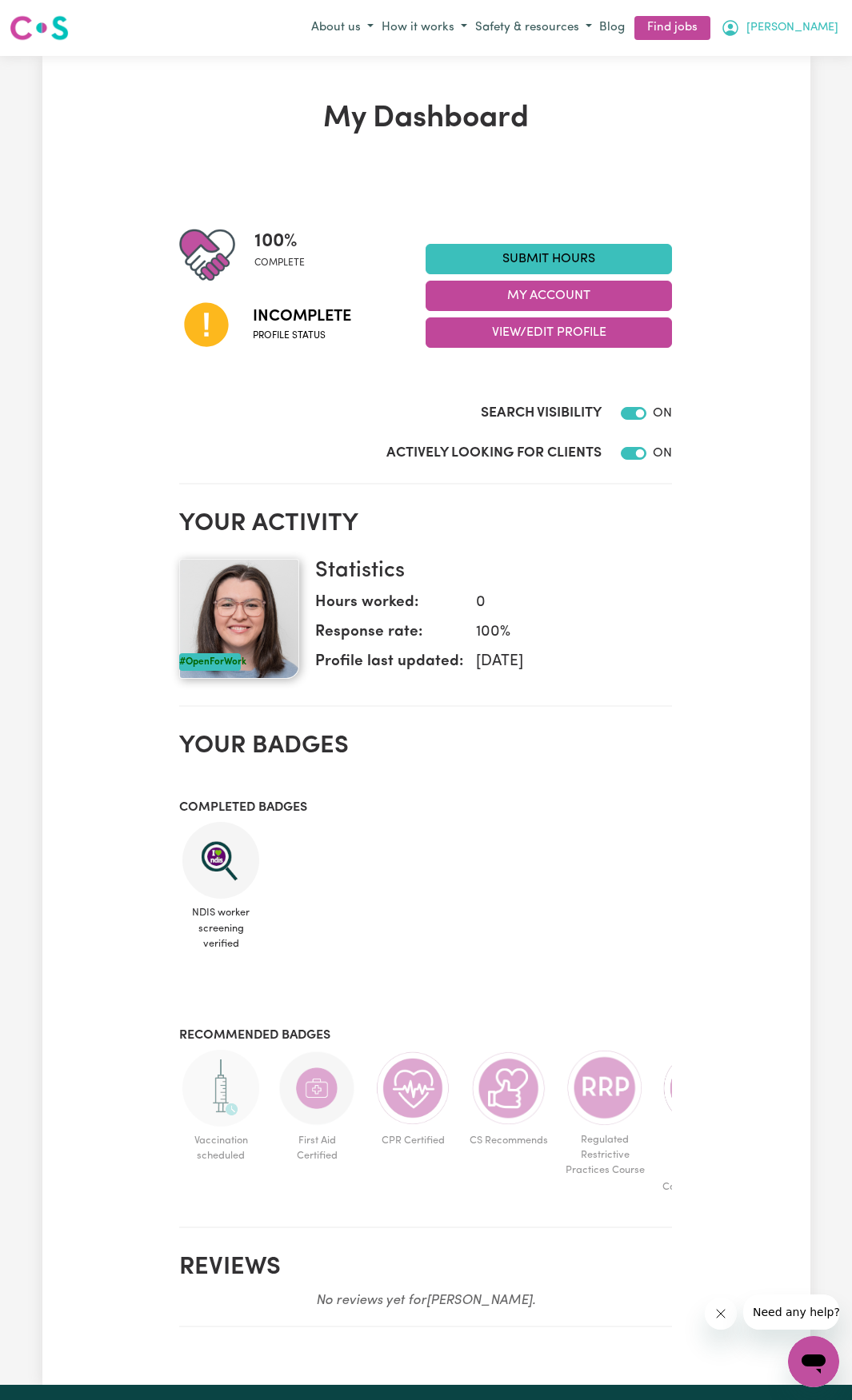
click at [812, 36] on button "[PERSON_NAME]" at bounding box center [780, 28] width 126 height 27
click at [785, 60] on link "My Account" at bounding box center [778, 58] width 127 height 30
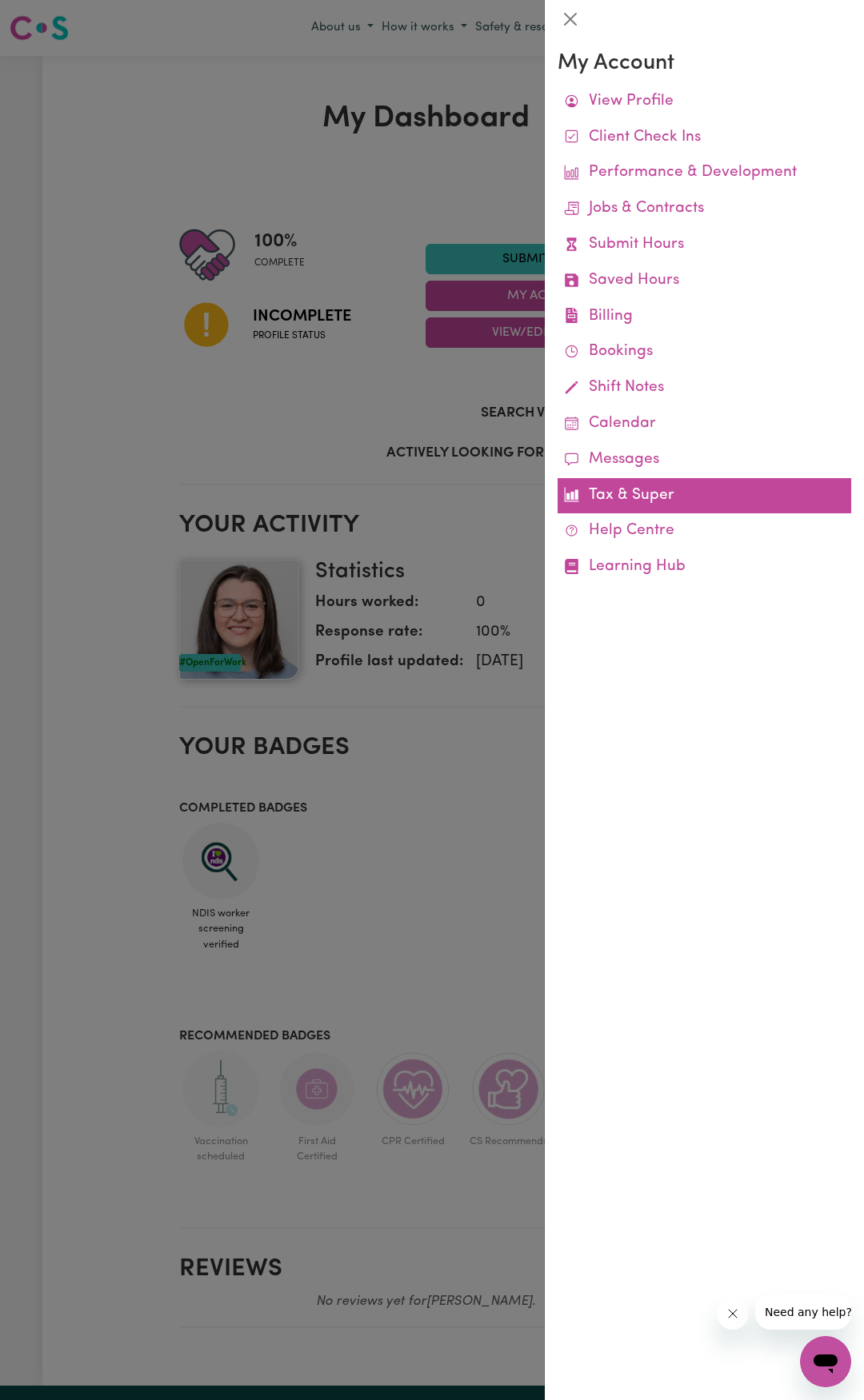
click at [636, 501] on link "Tax & Super" at bounding box center [705, 496] width 293 height 36
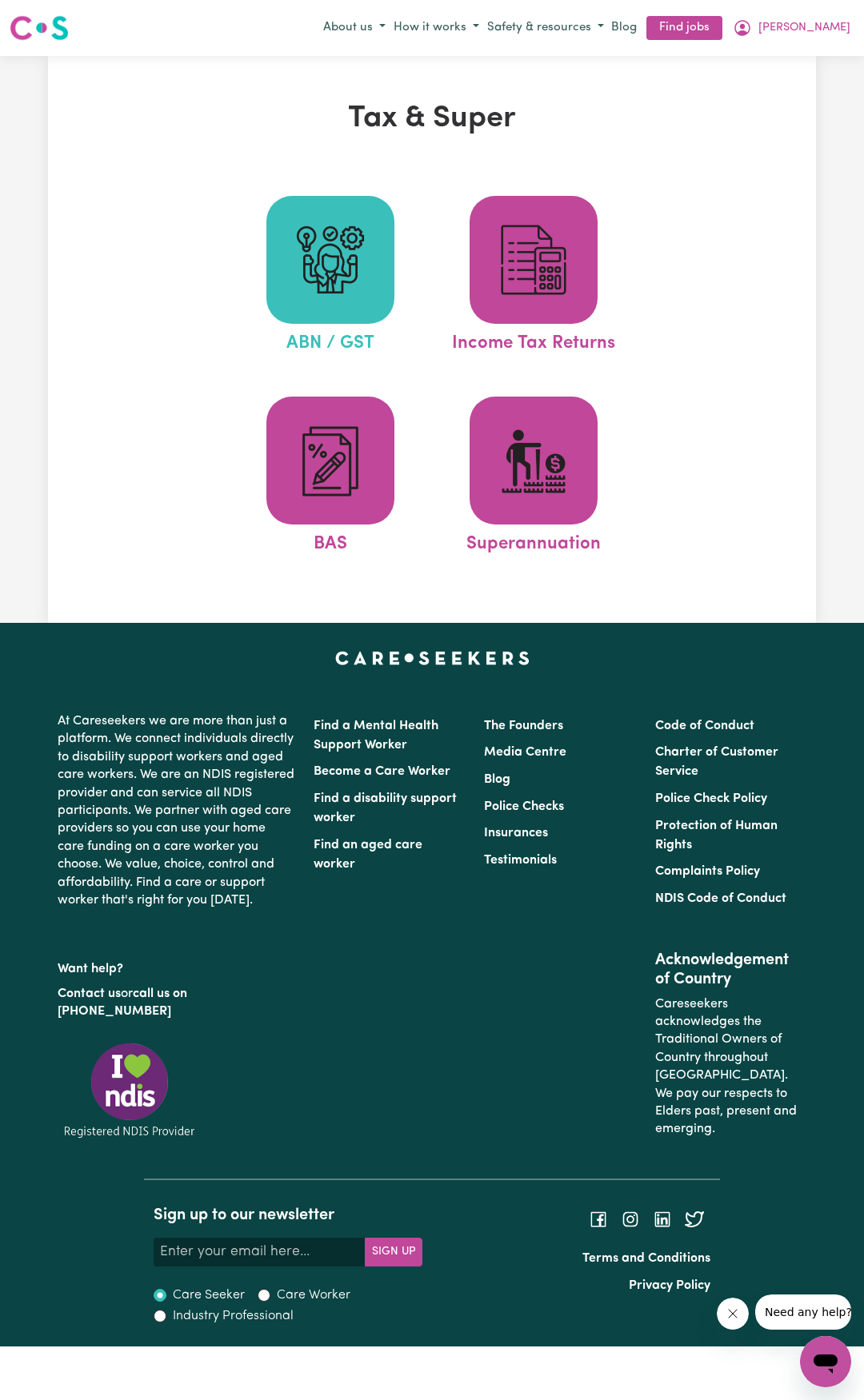
click at [353, 301] on span at bounding box center [330, 260] width 128 height 128
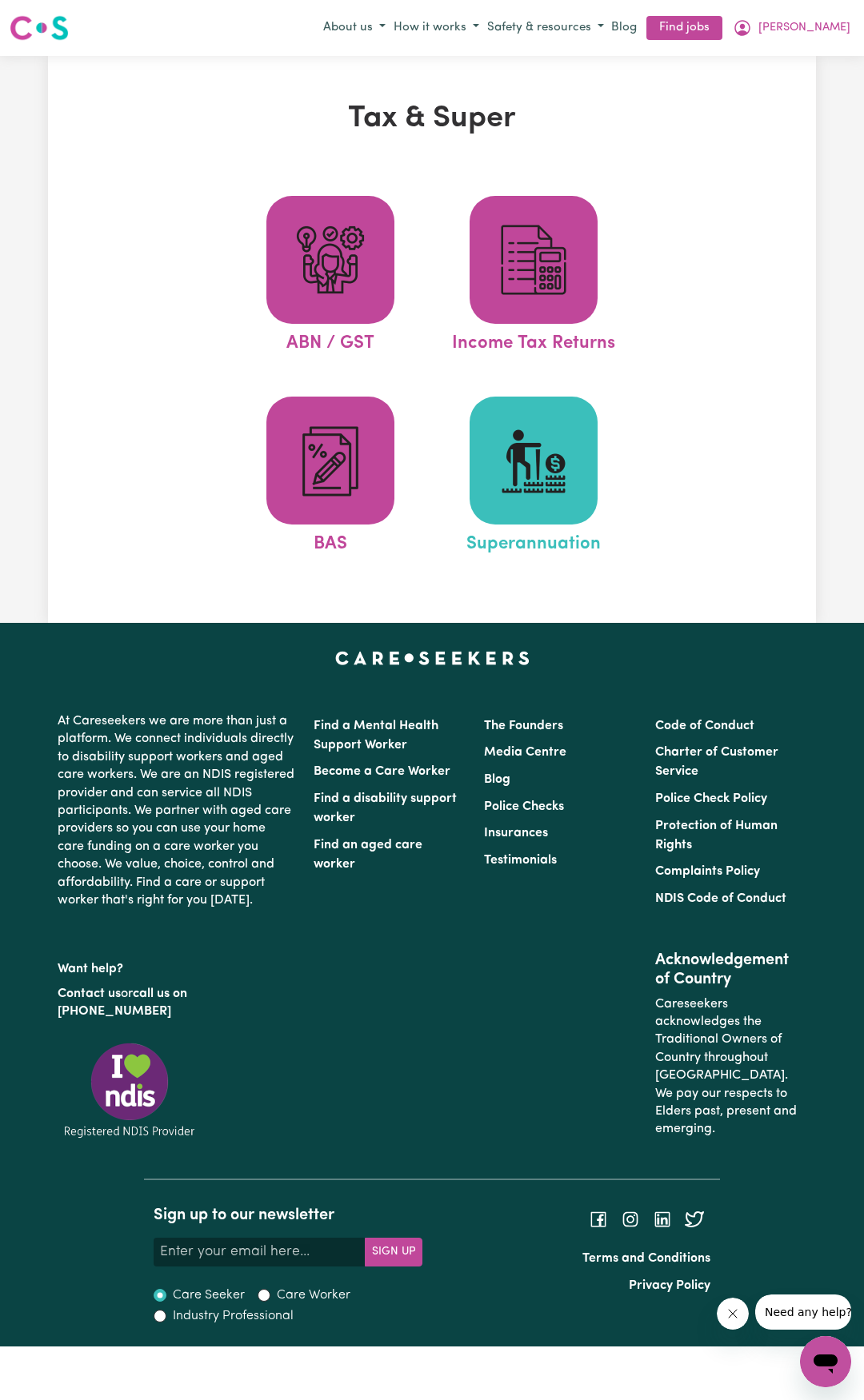
click at [534, 509] on span at bounding box center [533, 460] width 128 height 128
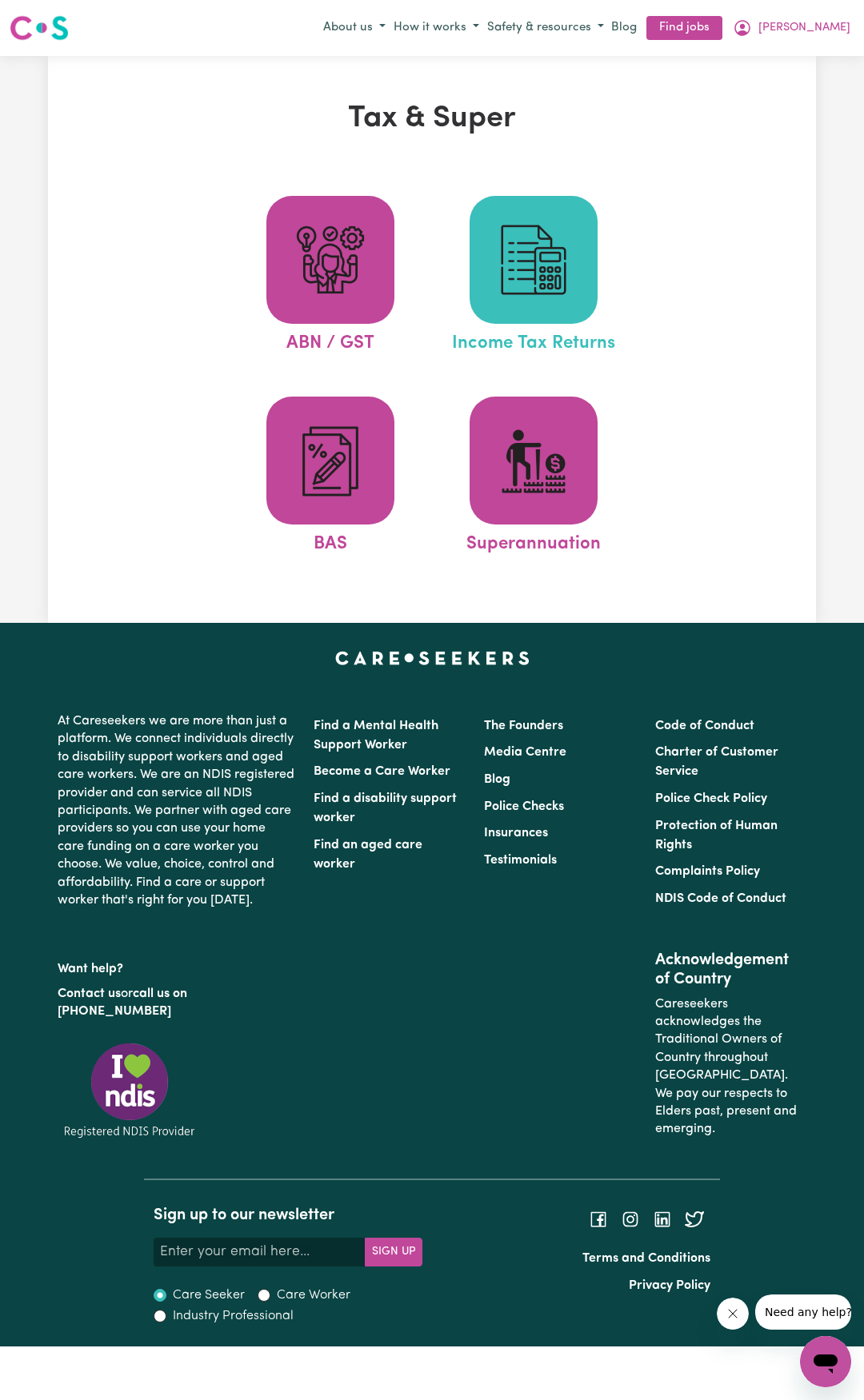
click at [569, 261] on img at bounding box center [533, 260] width 77 height 77
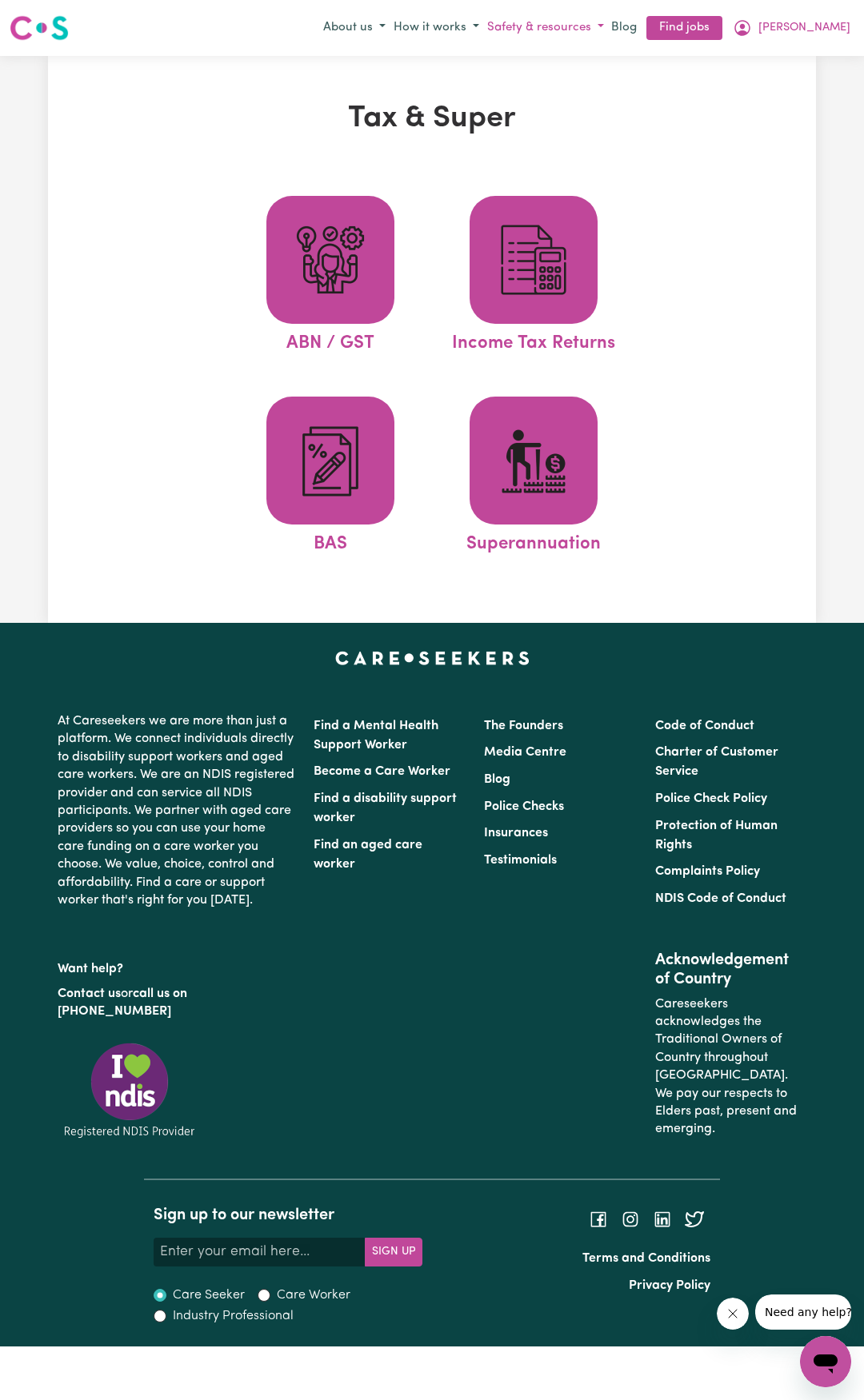
click at [608, 29] on button "Safety & resources" at bounding box center [545, 28] width 125 height 26
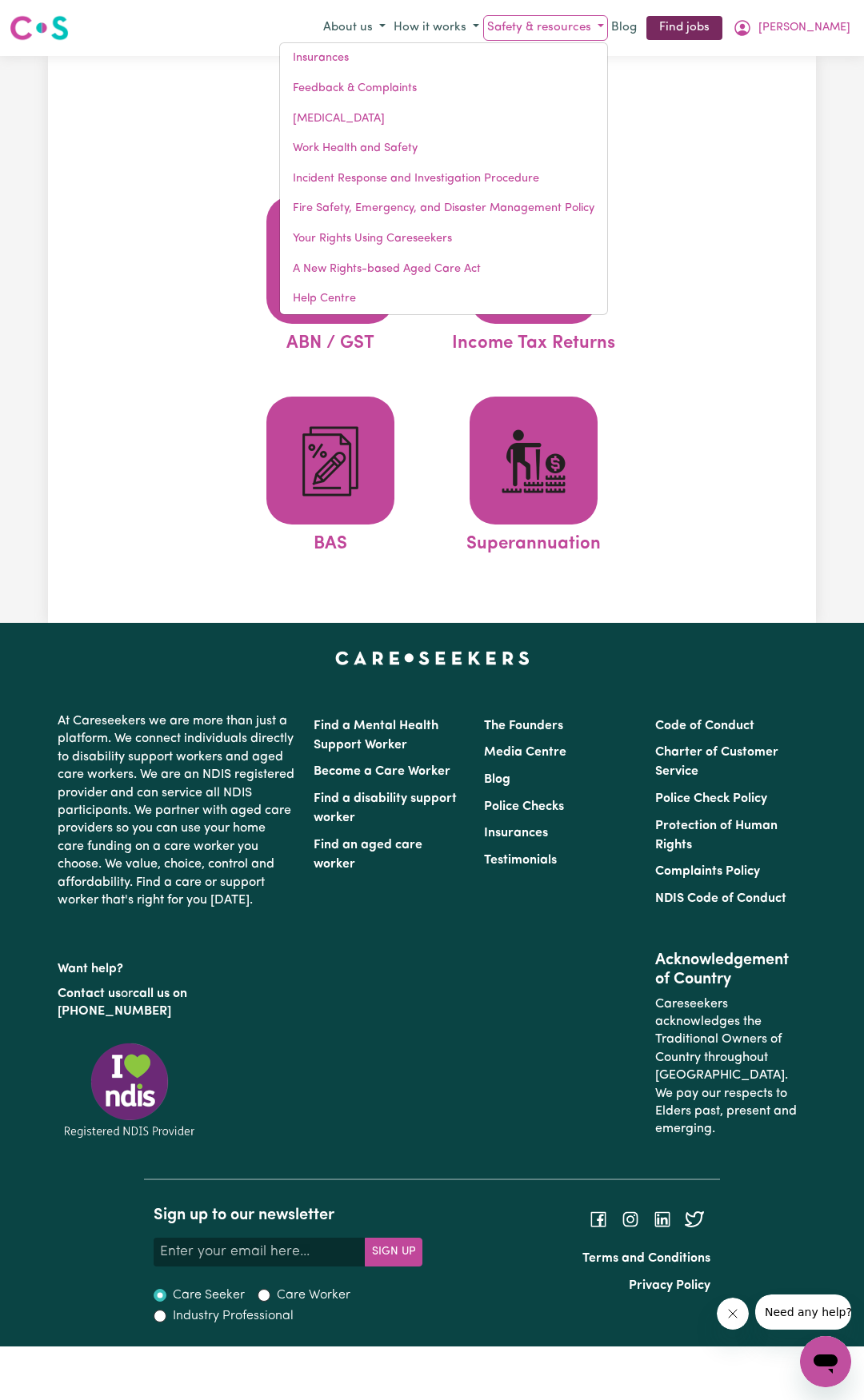
click at [723, 33] on link "Find jobs" at bounding box center [684, 28] width 76 height 25
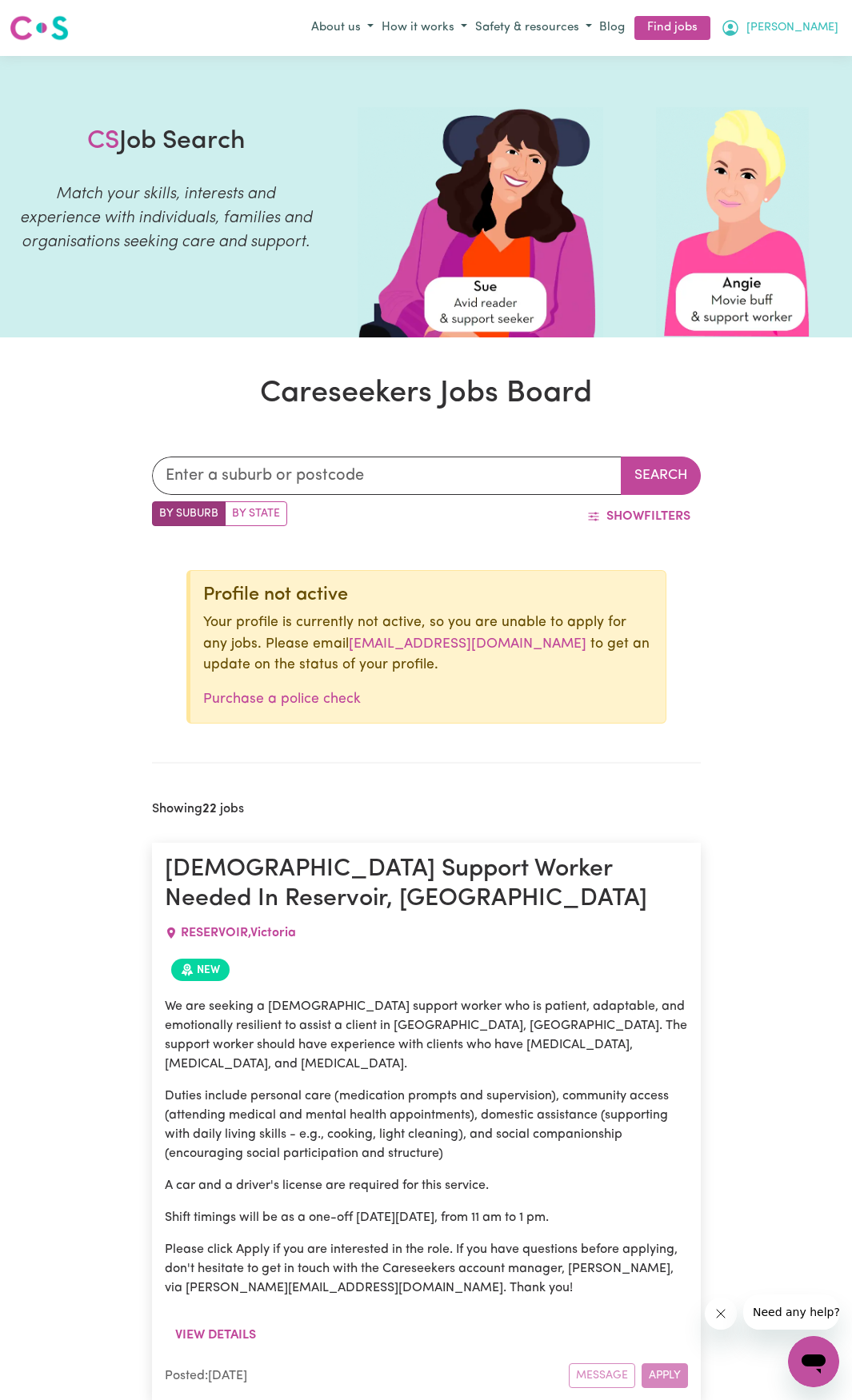
click at [740, 28] on icon "My Account" at bounding box center [730, 27] width 19 height 19
click at [773, 58] on link "My Account" at bounding box center [778, 58] width 127 height 30
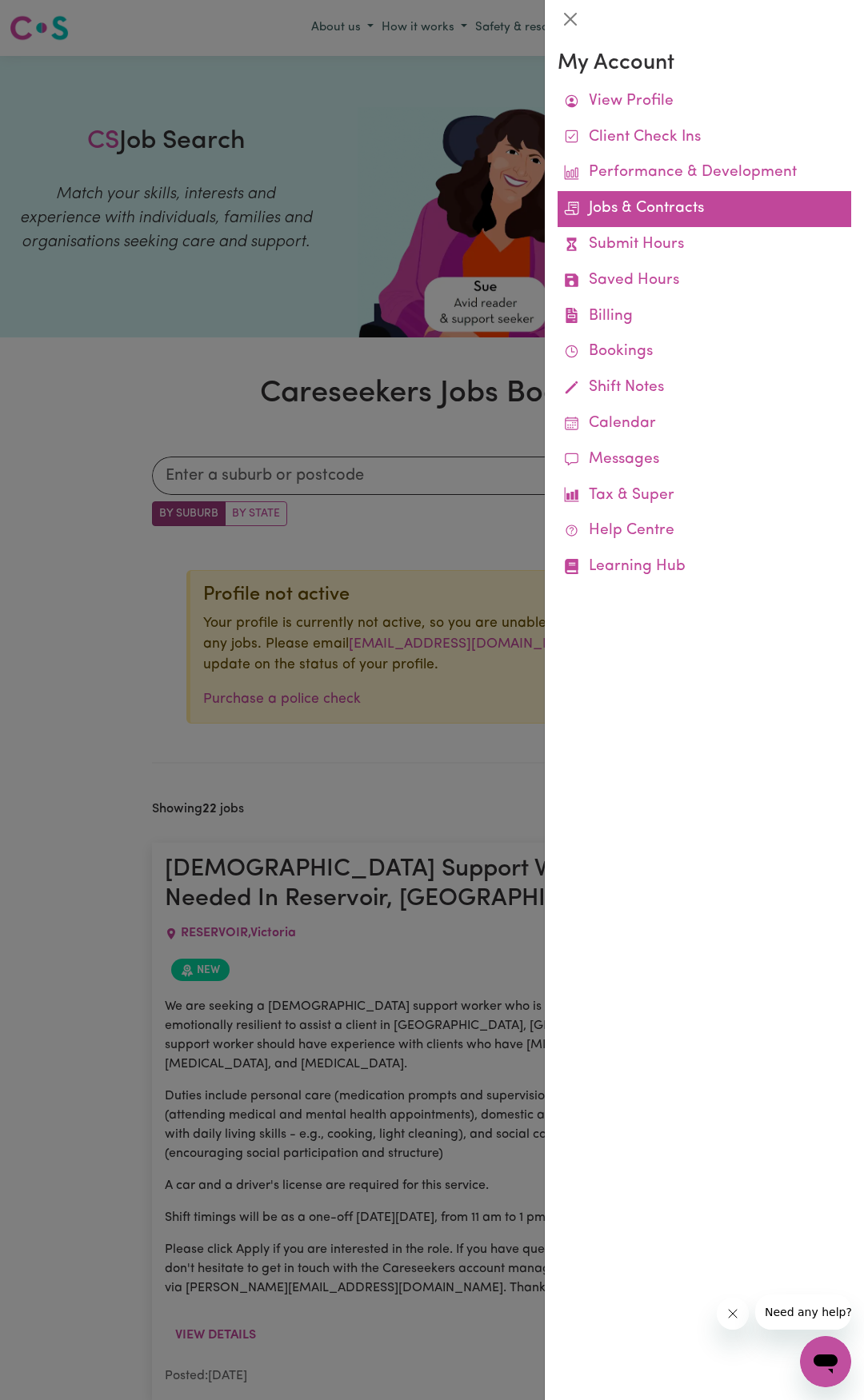
click at [647, 209] on link "Jobs & Contracts" at bounding box center [705, 209] width 293 height 36
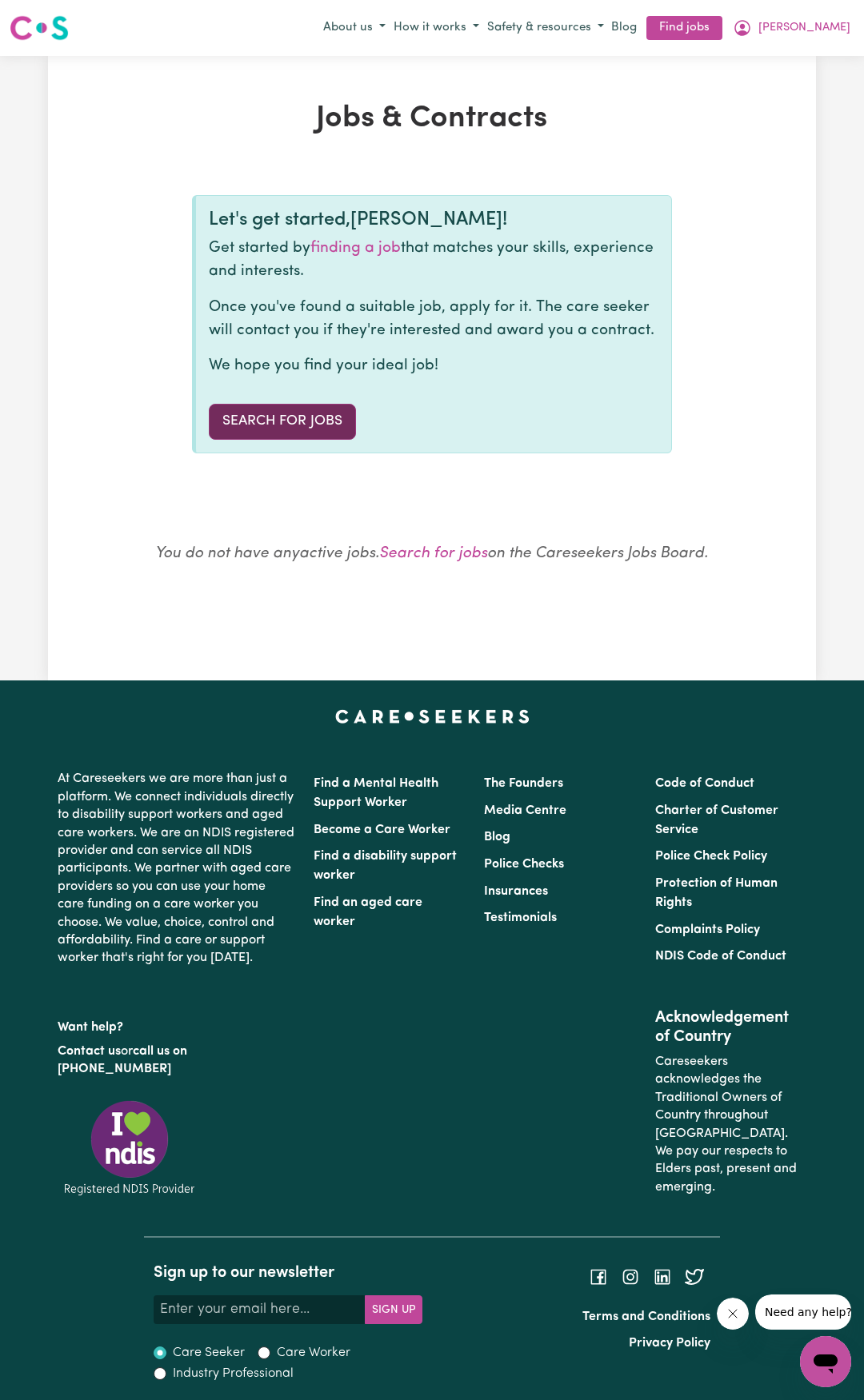
click at [296, 412] on link "Search for Jobs" at bounding box center [283, 421] width 148 height 36
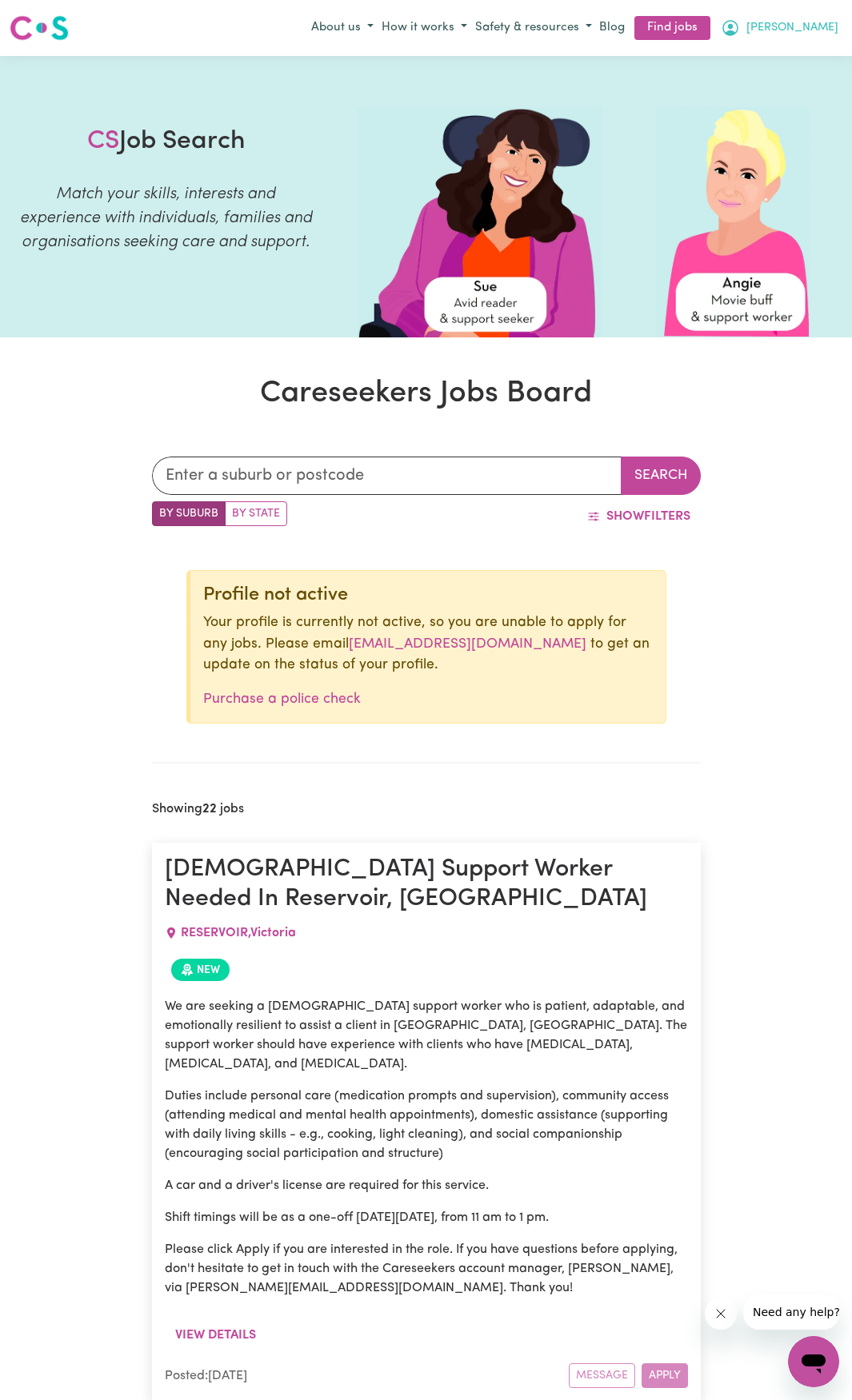
click at [738, 27] on icon "My Account" at bounding box center [731, 28] width 16 height 16
click at [780, 61] on link "My Account" at bounding box center [778, 58] width 127 height 30
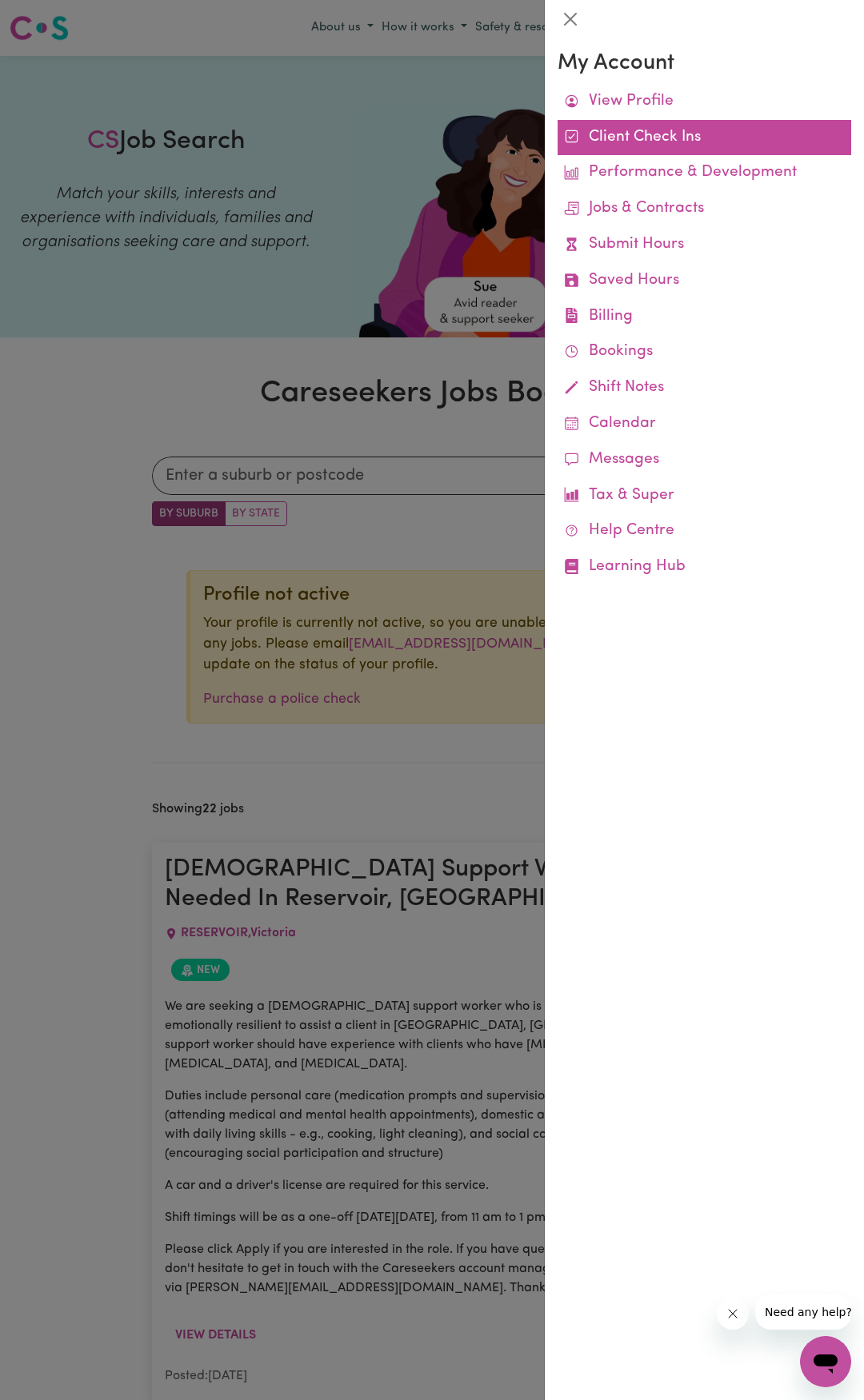
click at [660, 138] on link "Client Check Ins" at bounding box center [705, 138] width 293 height 36
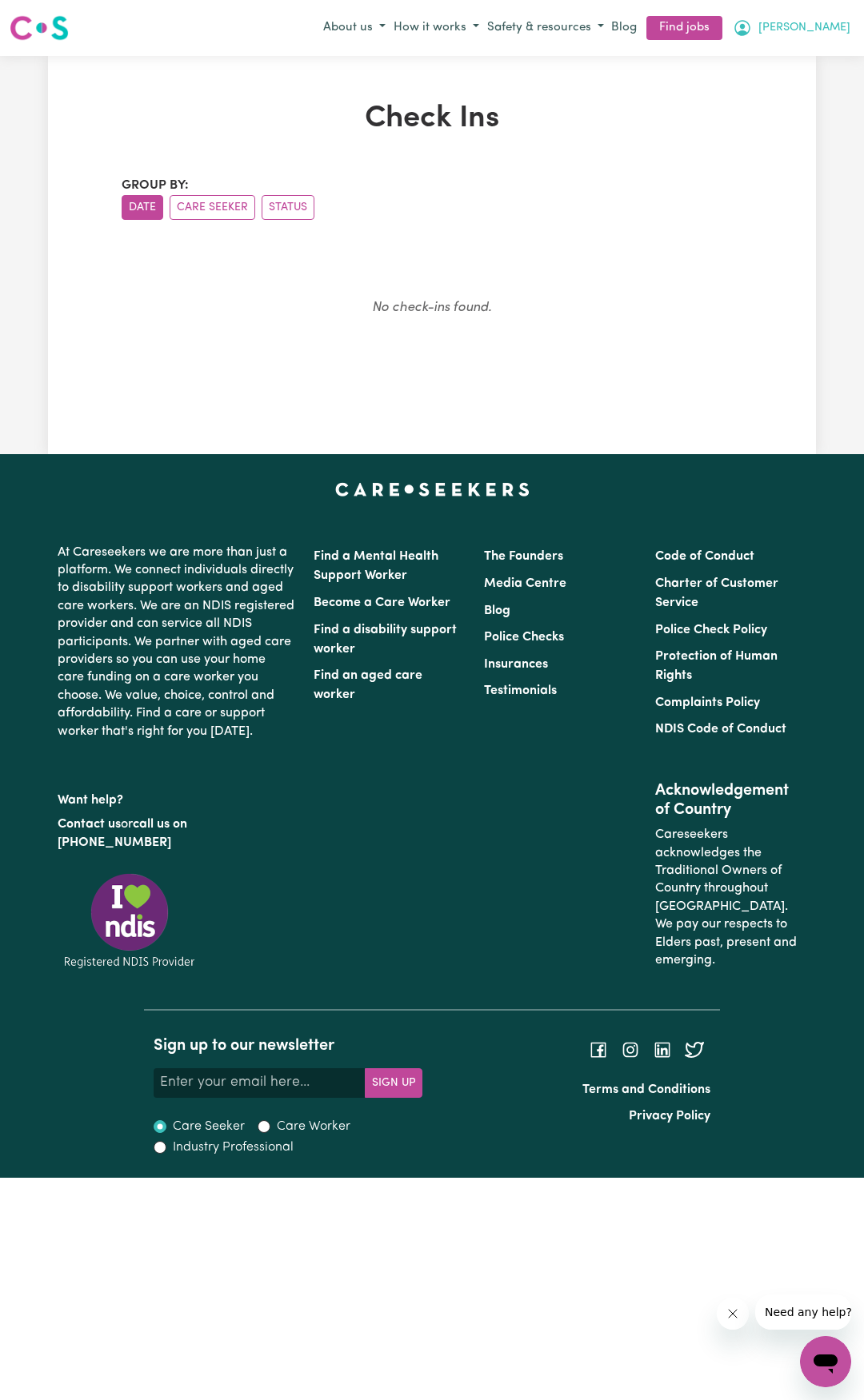
click at [752, 31] on icon "My Account" at bounding box center [742, 27] width 19 height 19
click at [772, 61] on link "My Account" at bounding box center [790, 58] width 127 height 30
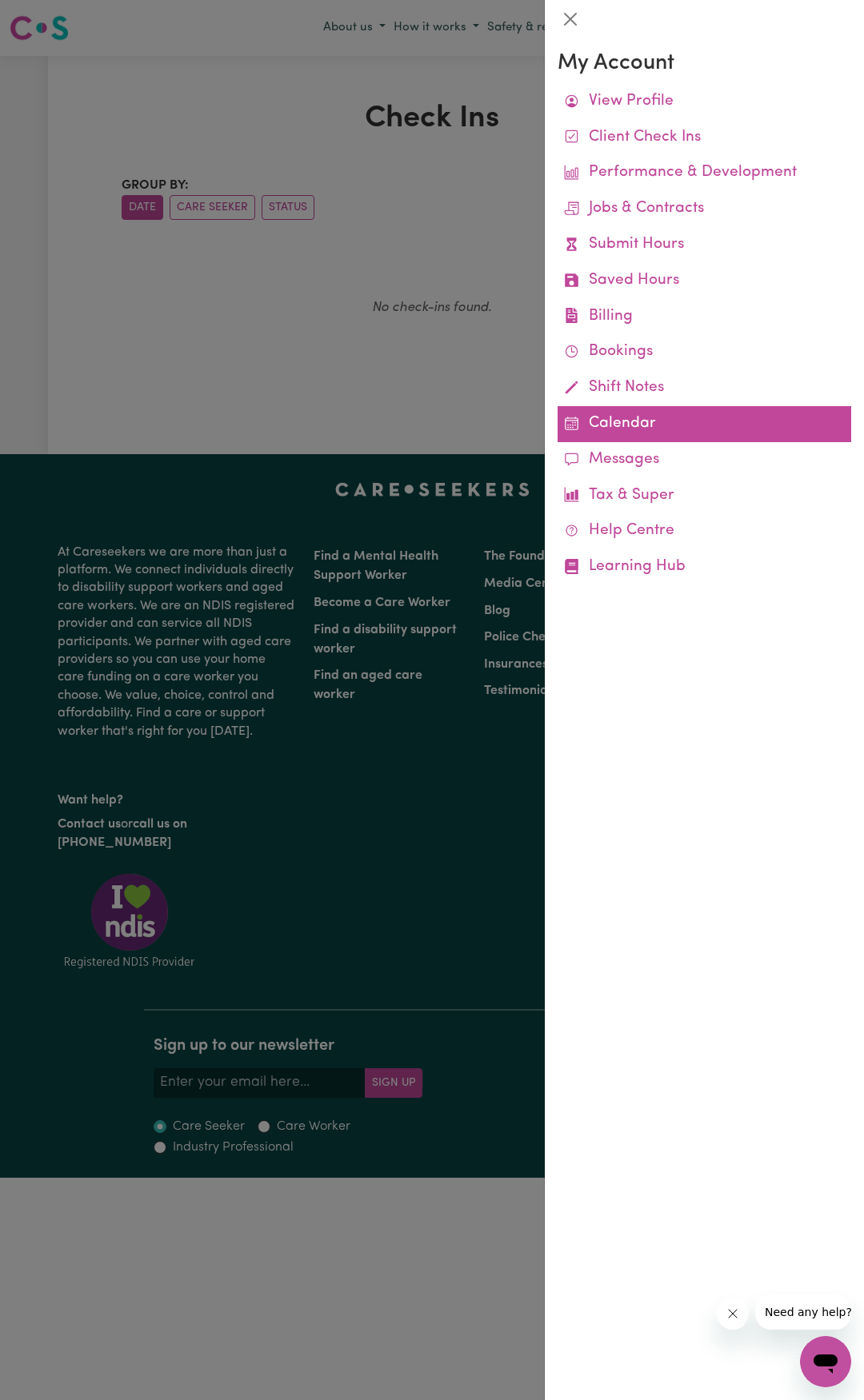
click at [645, 425] on link "Calendar" at bounding box center [705, 424] width 293 height 36
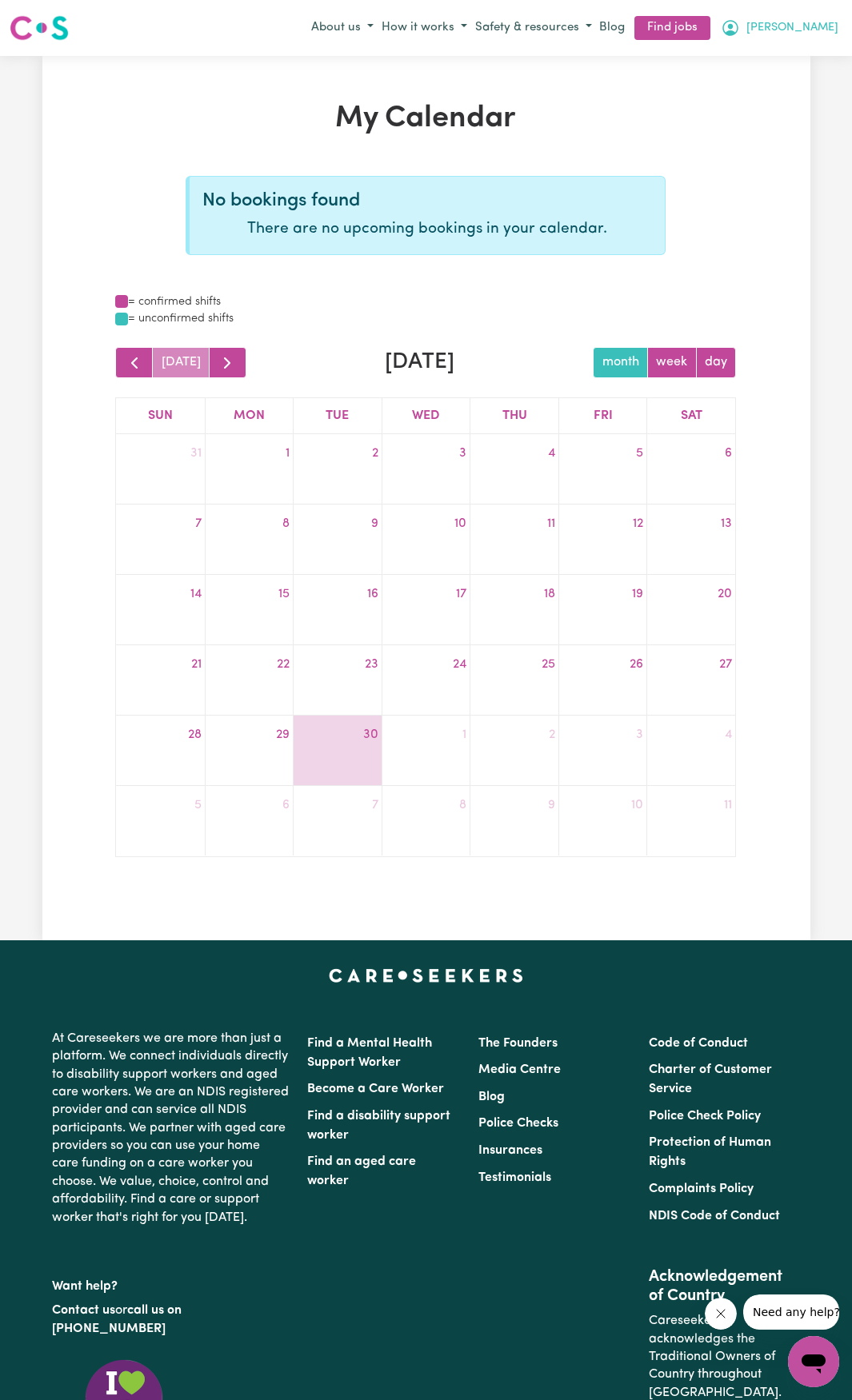
click at [811, 30] on button "[PERSON_NAME]" at bounding box center [780, 28] width 126 height 27
click at [796, 61] on link "My Account" at bounding box center [778, 58] width 127 height 30
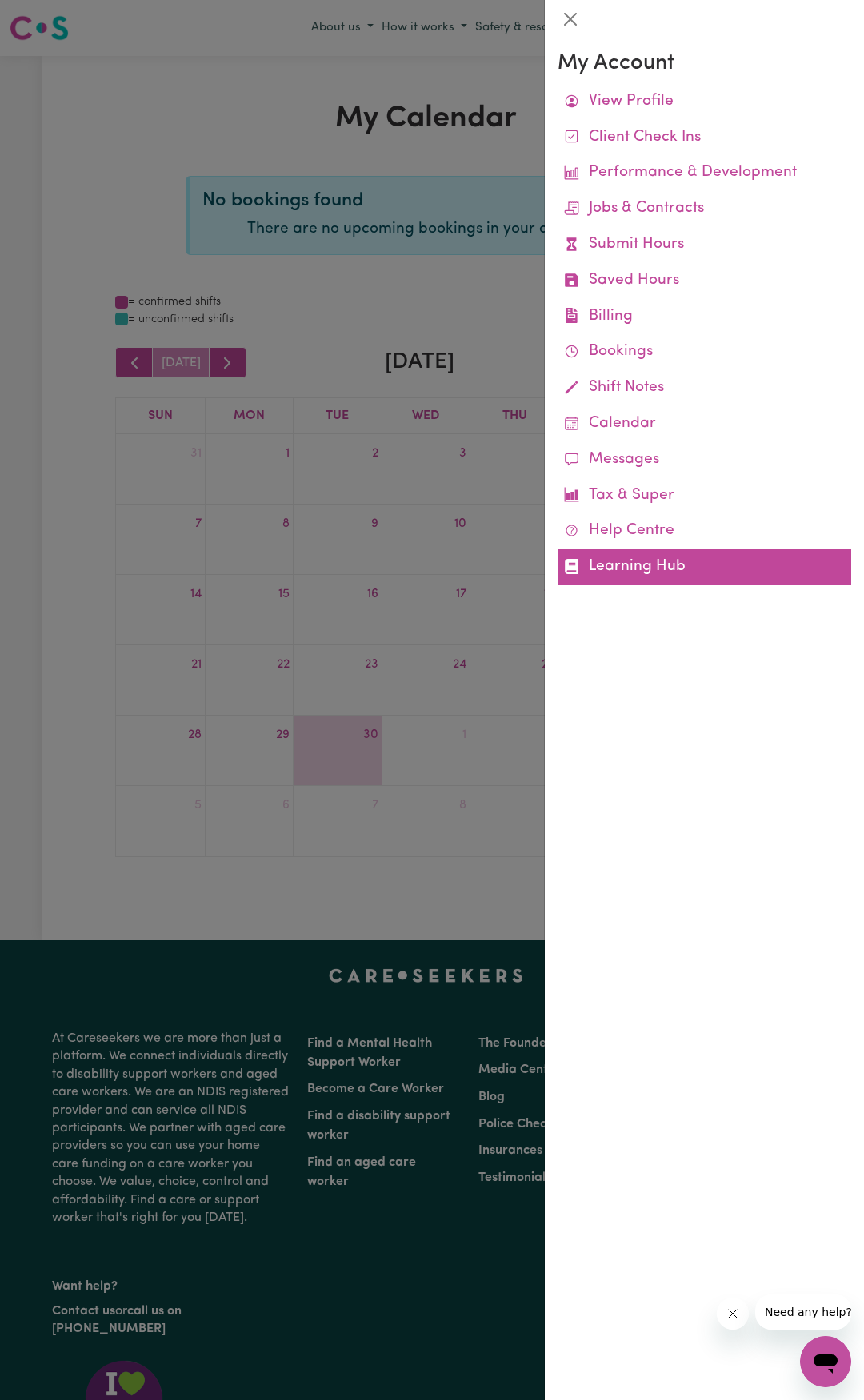
click at [620, 564] on link "Learning Hub" at bounding box center [705, 567] width 293 height 36
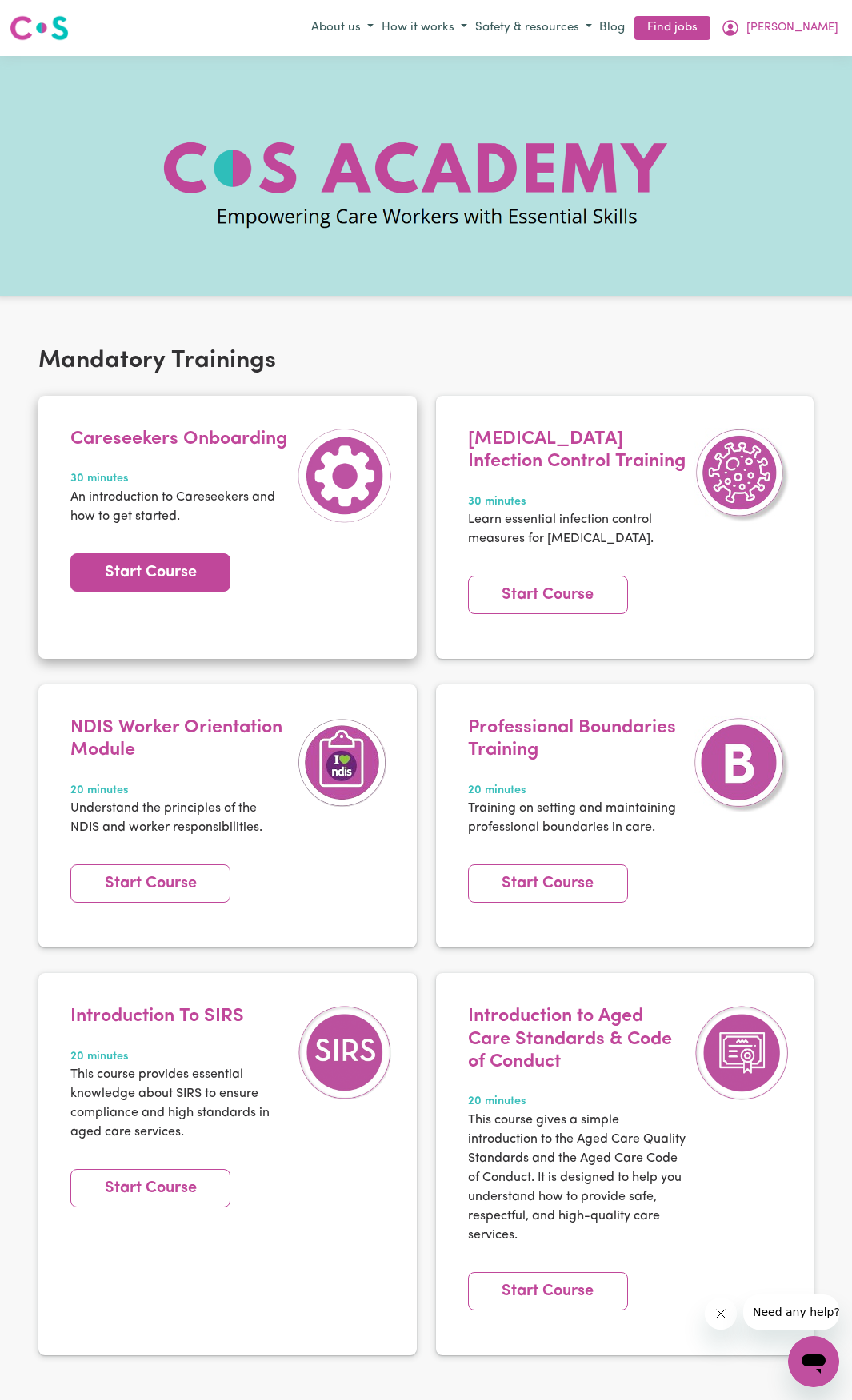
click at [180, 585] on link "Start Course" at bounding box center [150, 573] width 160 height 38
click at [813, 24] on button "[PERSON_NAME]" at bounding box center [780, 28] width 126 height 27
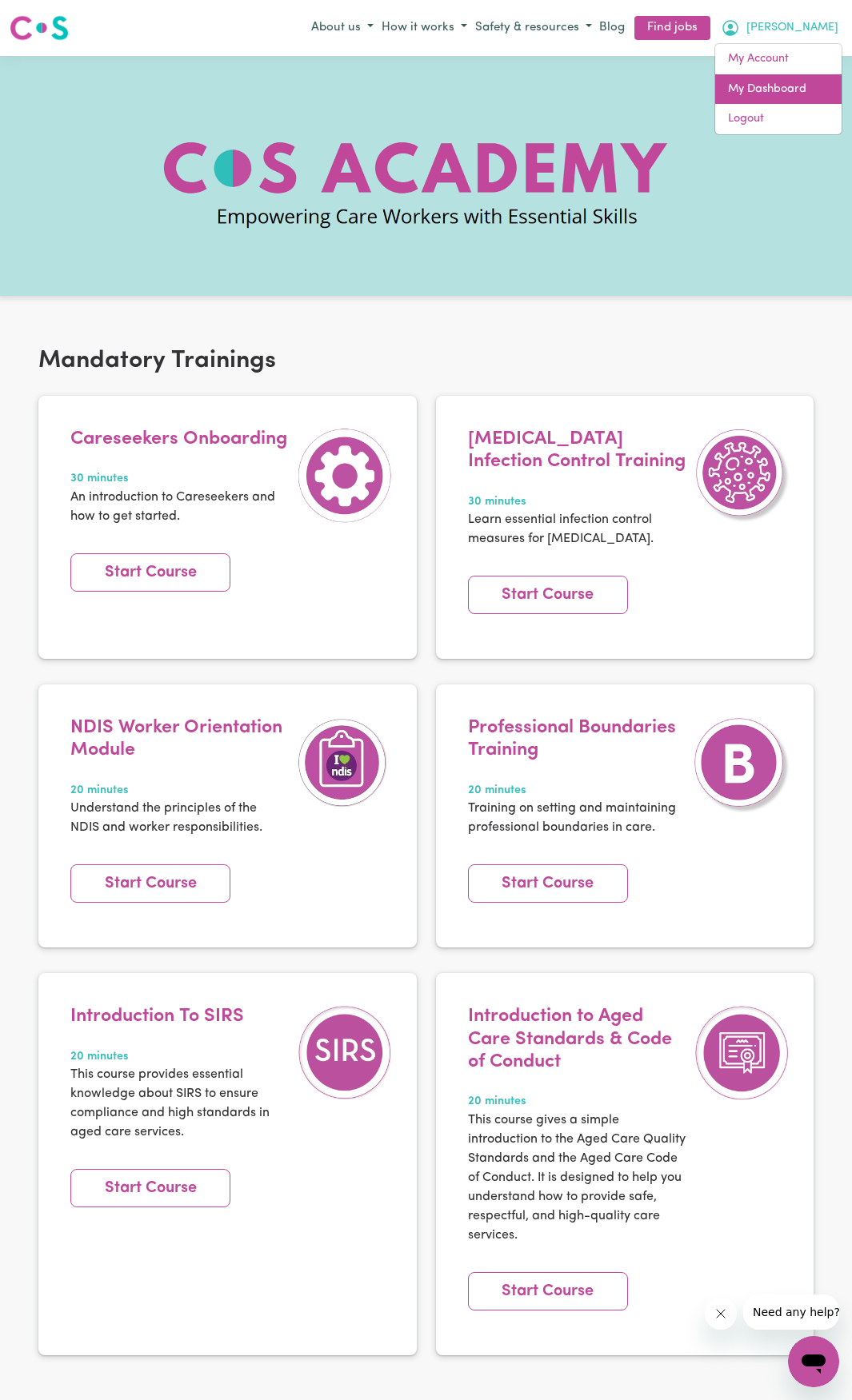
click at [809, 75] on link "My Dashboard" at bounding box center [778, 89] width 127 height 30
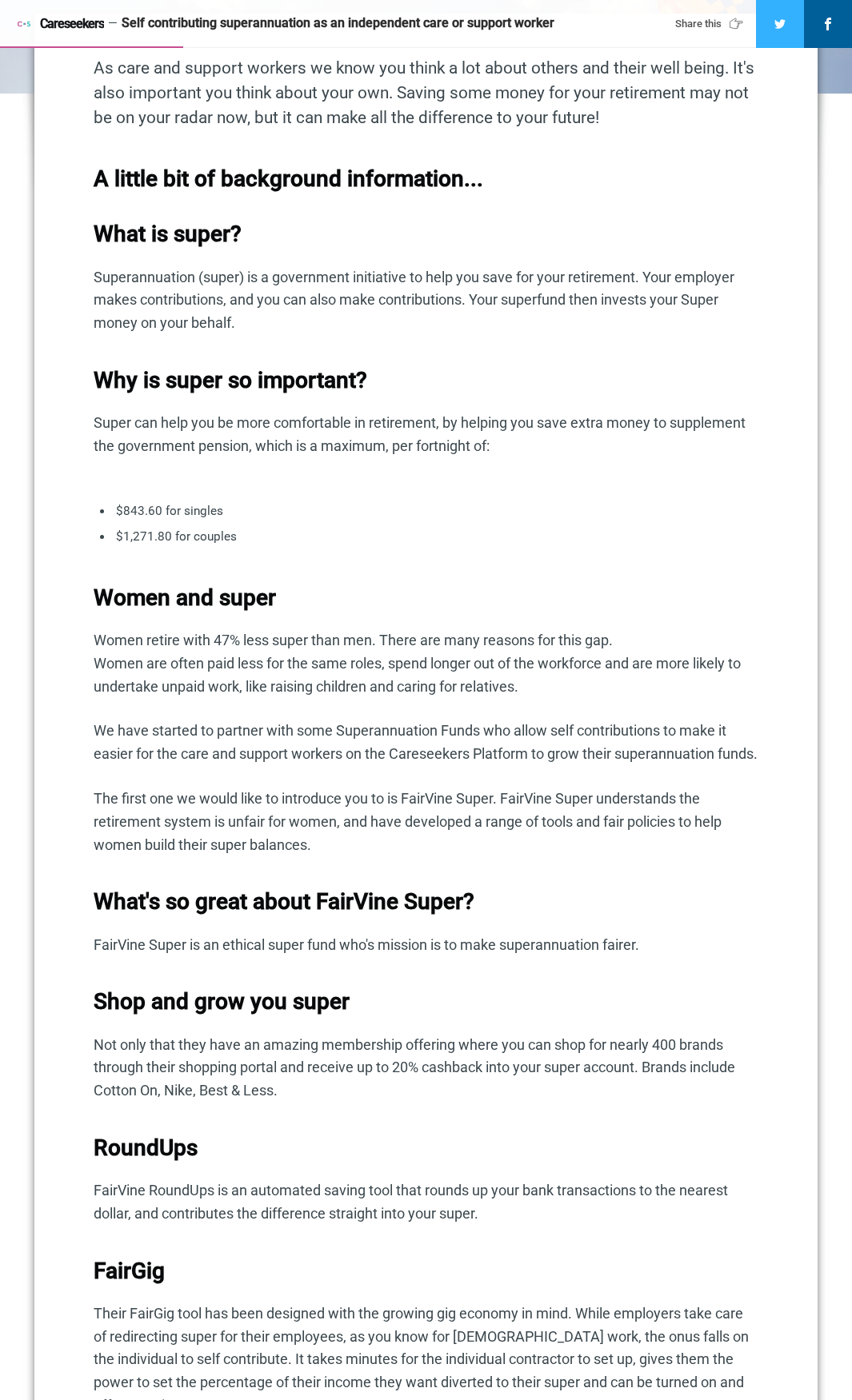
scroll to position [639, 0]
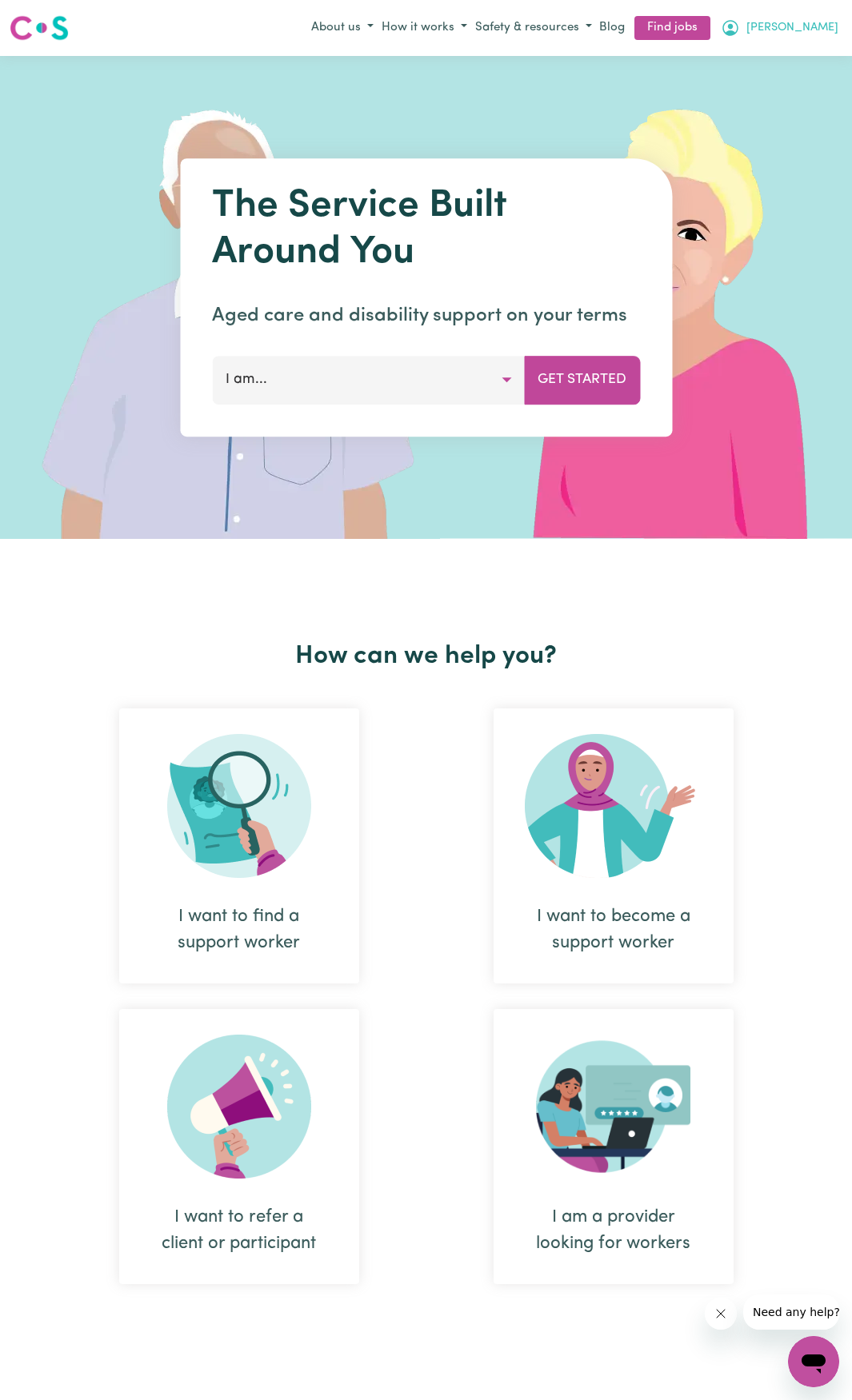
click at [826, 36] on button "[PERSON_NAME]" at bounding box center [780, 28] width 126 height 27
click at [803, 60] on link "My Account" at bounding box center [778, 58] width 127 height 30
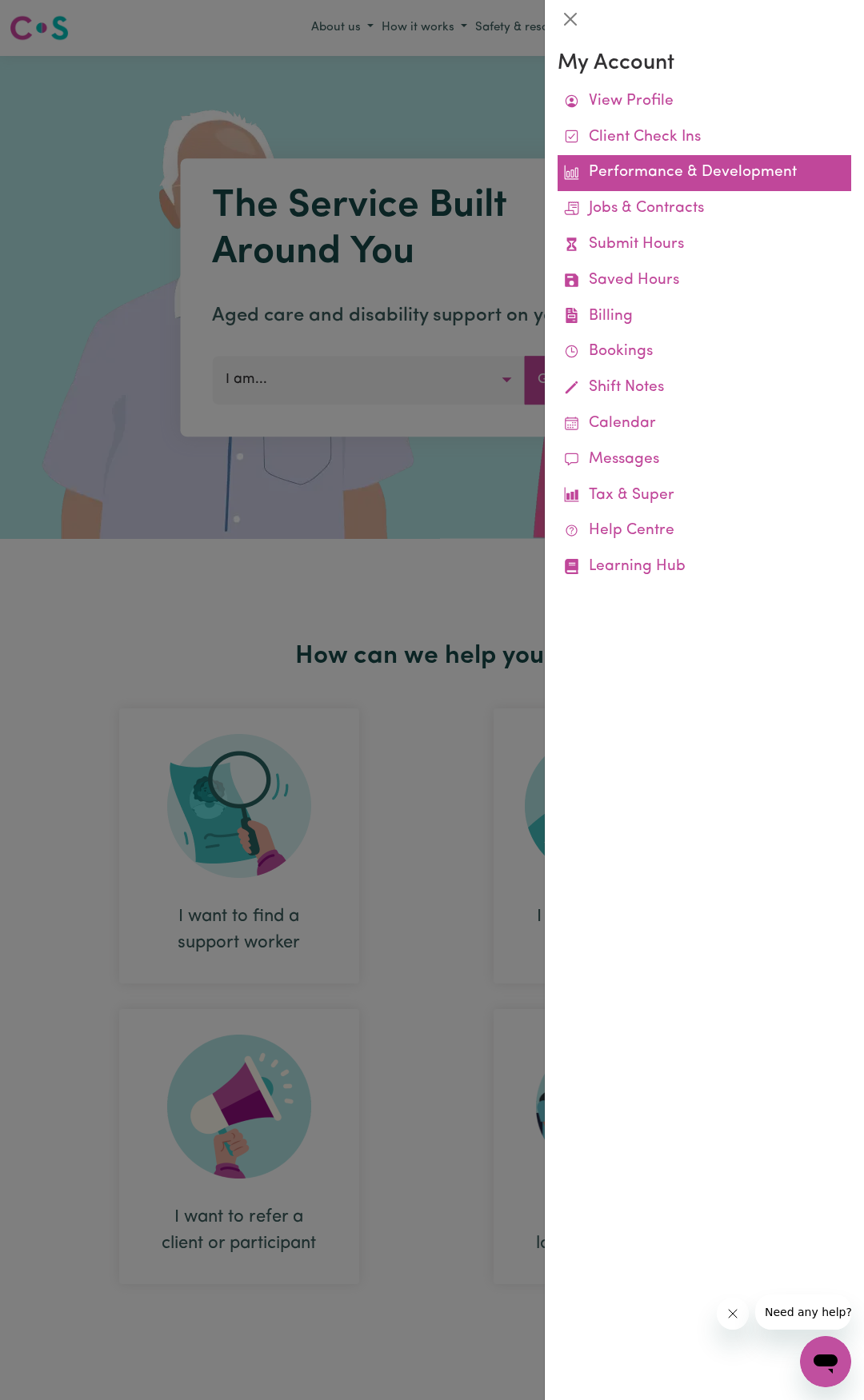
click at [711, 179] on link "Performance & Development" at bounding box center [705, 173] width 293 height 36
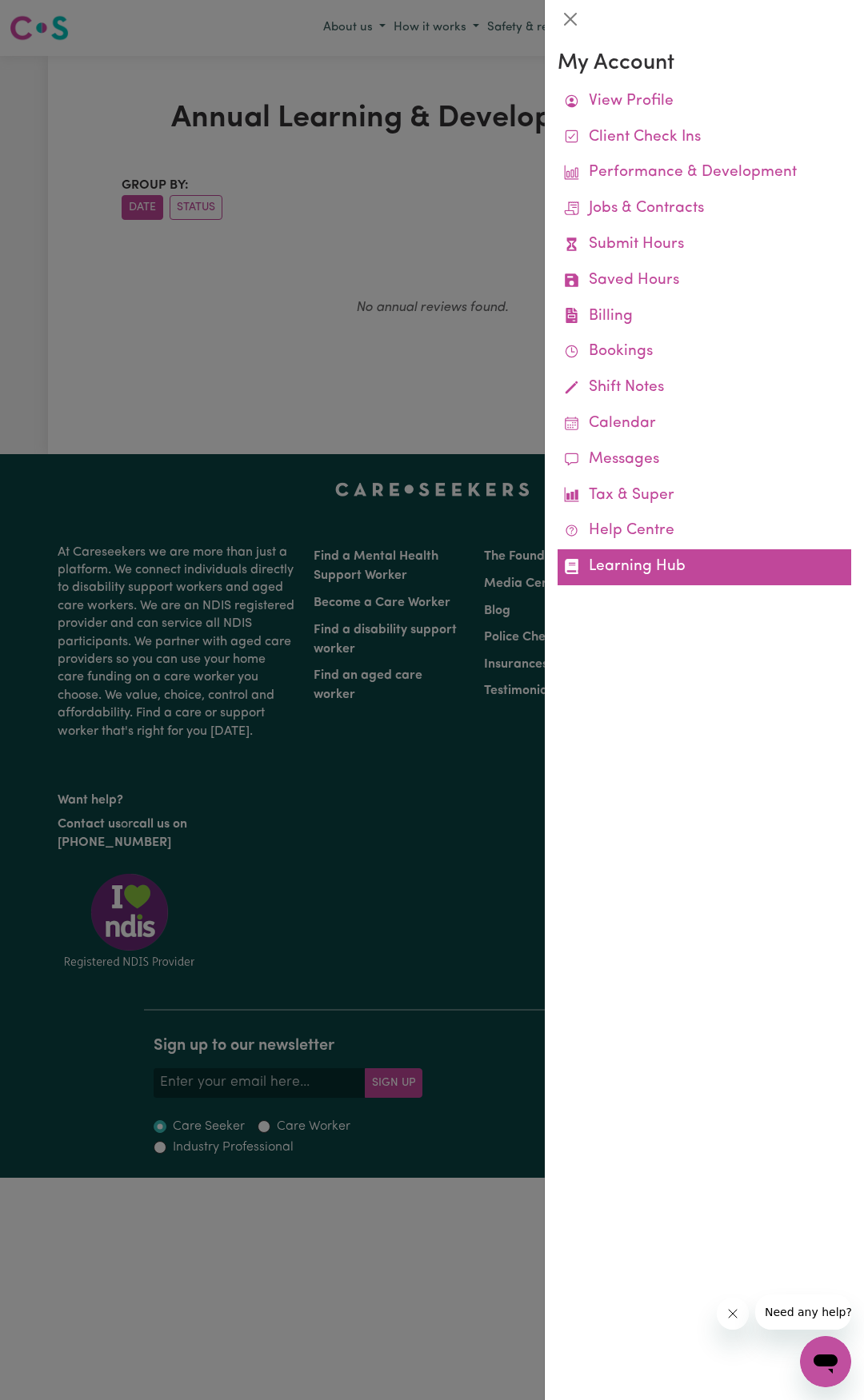
click at [643, 555] on link "Learning Hub" at bounding box center [705, 567] width 293 height 36
